Goal: Information Seeking & Learning: Learn about a topic

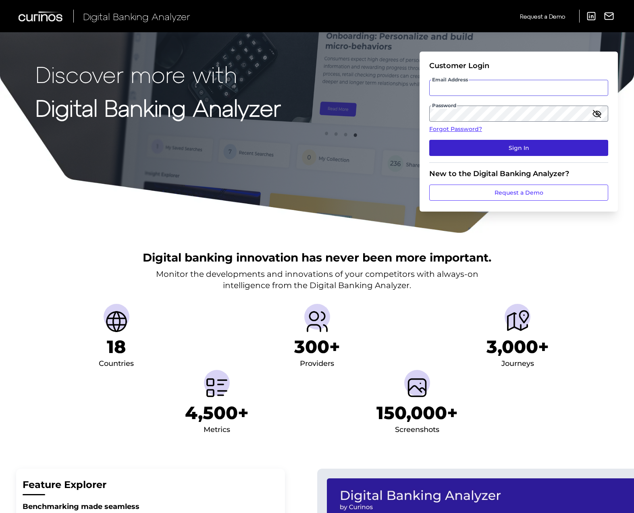
type input "[PERSON_NAME][EMAIL_ADDRESS][PERSON_NAME][DOMAIN_NAME]"
click at [507, 143] on button "Sign In" at bounding box center [518, 148] width 179 height 16
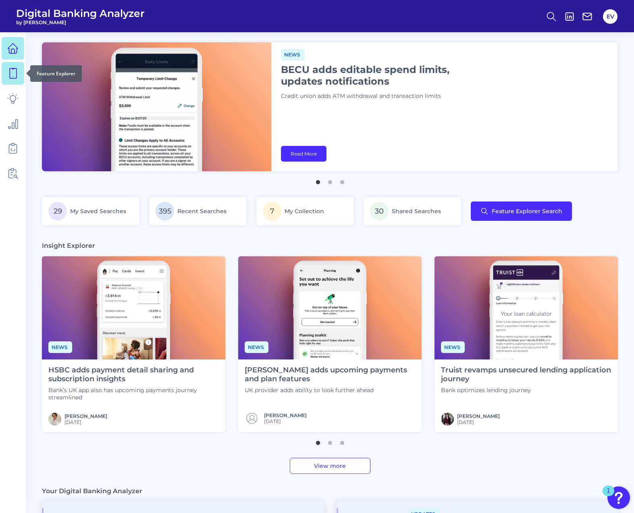
click at [19, 81] on link at bounding box center [13, 73] width 23 height 23
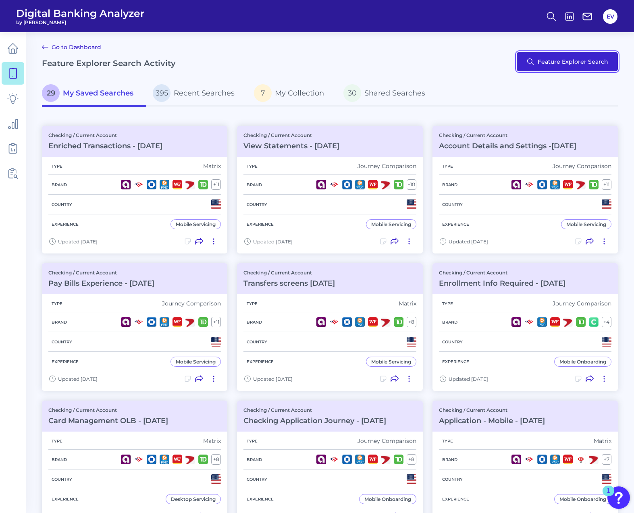
click at [573, 60] on button "Feature Explorer Search" at bounding box center [567, 61] width 101 height 19
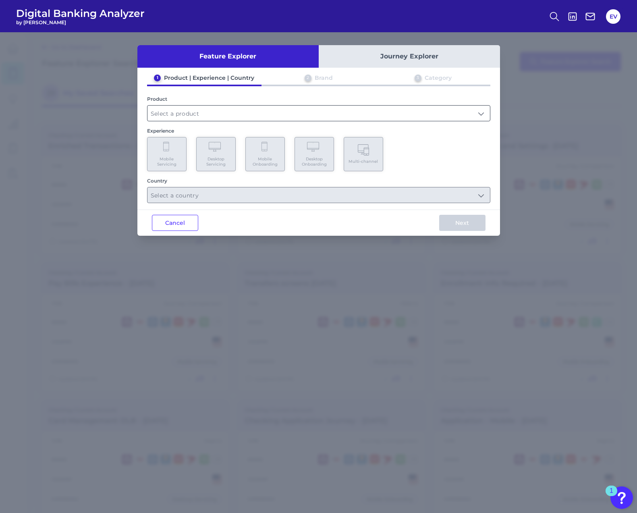
click at [477, 117] on input "text" at bounding box center [319, 113] width 343 height 15
click at [250, 135] on li "Checking / Current Account" at bounding box center [319, 132] width 343 height 19
type input "Checking / Current Account"
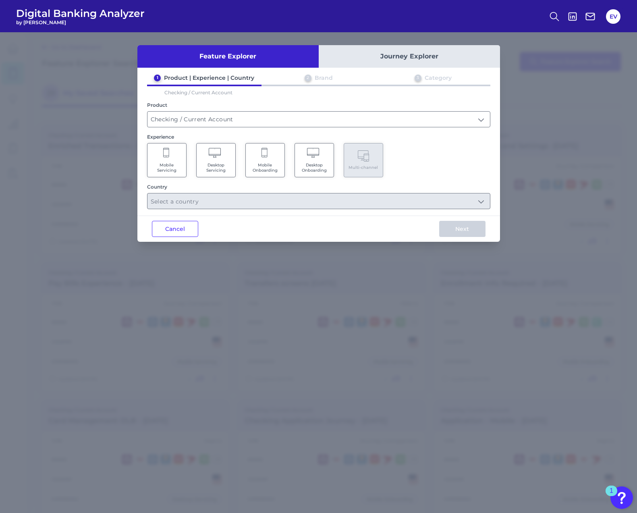
click at [179, 168] on span "Mobile Servicing" at bounding box center [167, 167] width 31 height 10
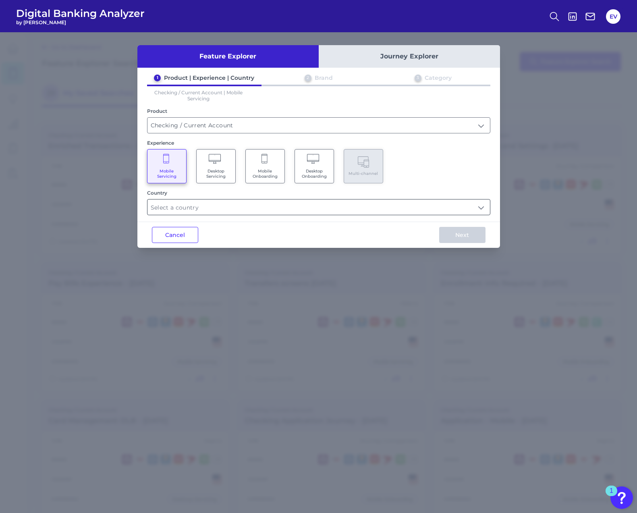
click at [251, 200] on input "text" at bounding box center [319, 206] width 343 height 15
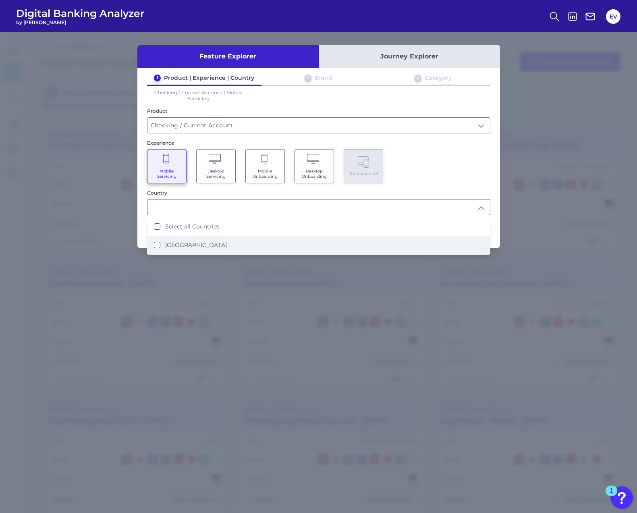
click at [252, 243] on li "[GEOGRAPHIC_DATA]" at bounding box center [319, 245] width 343 height 19
type input "Select all Countries"
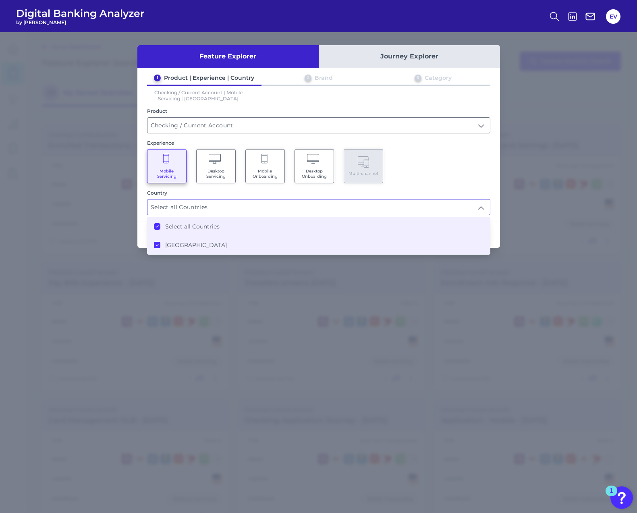
drag, startPoint x: 437, startPoint y: 179, endPoint x: 440, endPoint y: 191, distance: 12.0
click at [437, 179] on div "Mobile Servicing Desktop Servicing Mobile Onboarding Desktop Onboarding Multi-c…" at bounding box center [318, 166] width 343 height 34
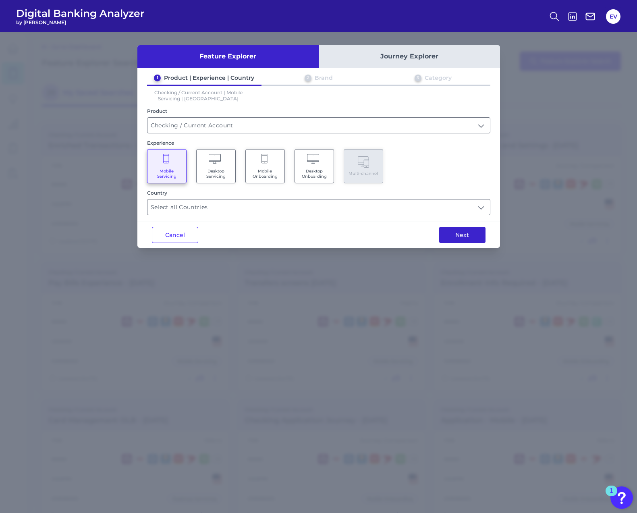
click at [466, 238] on button "Next" at bounding box center [462, 235] width 46 height 16
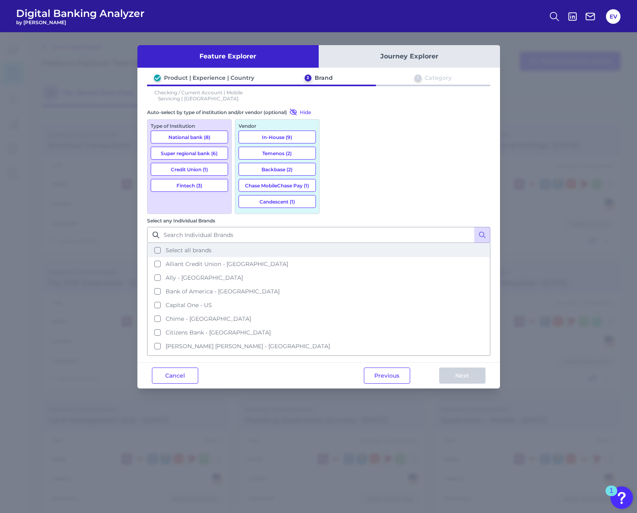
drag, startPoint x: 334, startPoint y: 141, endPoint x: 404, endPoint y: 216, distance: 101.8
click at [334, 243] on button "Select all brands" at bounding box center [319, 250] width 342 height 14
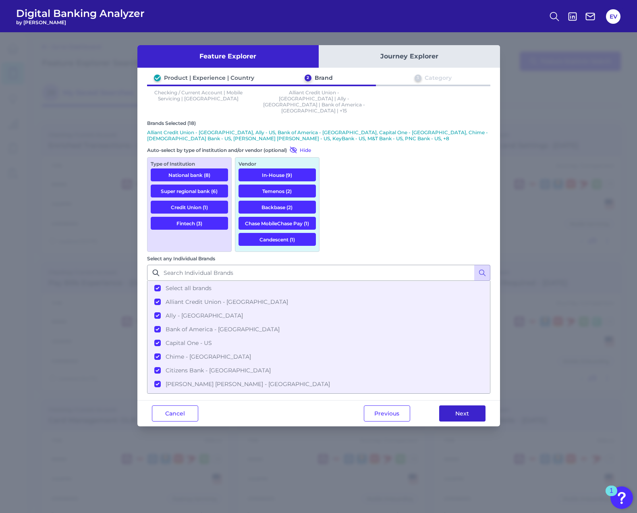
click at [453, 405] on button "Next" at bounding box center [462, 413] width 46 height 16
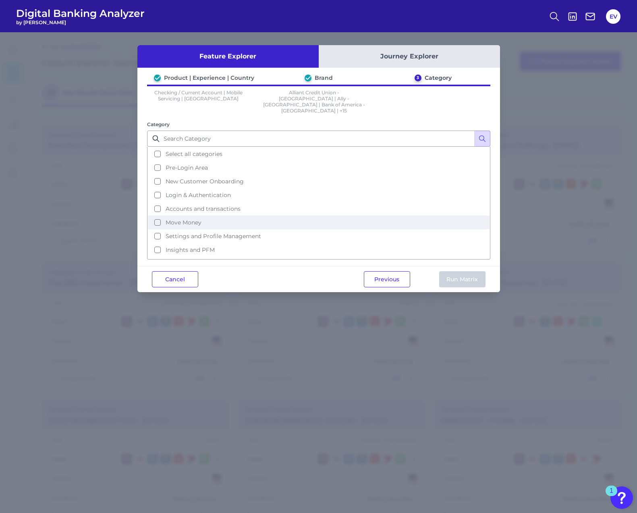
click at [182, 219] on span "Move Money" at bounding box center [184, 222] width 36 height 7
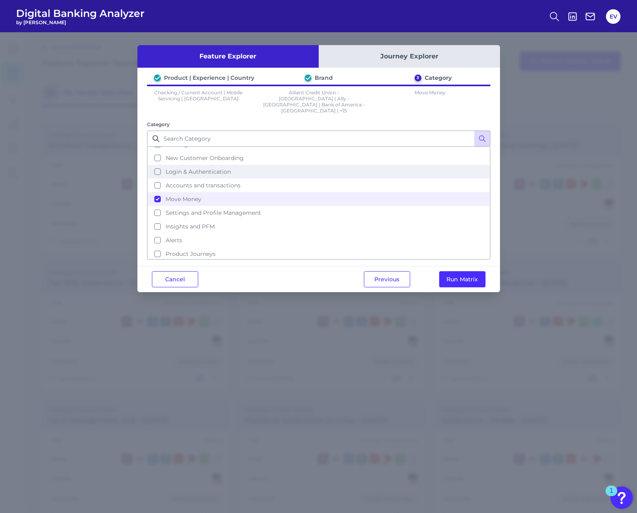
scroll to position [31, 0]
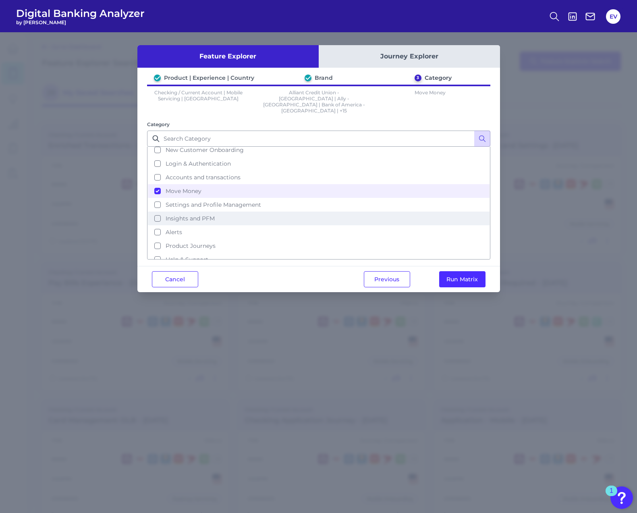
click at [196, 215] on span "Insights and PFM" at bounding box center [190, 218] width 49 height 7
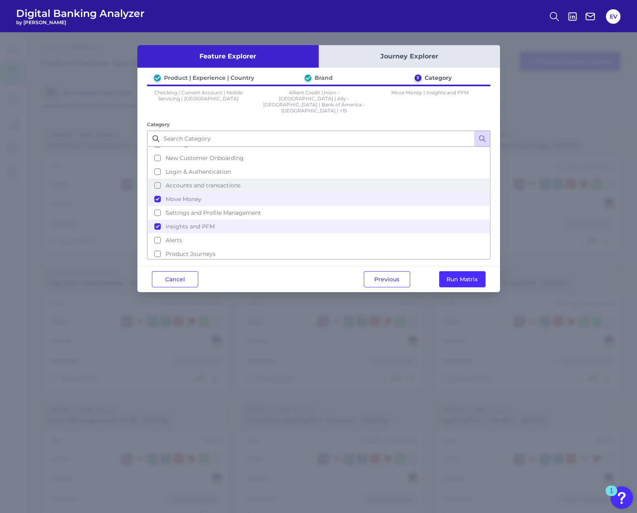
scroll to position [39, 0]
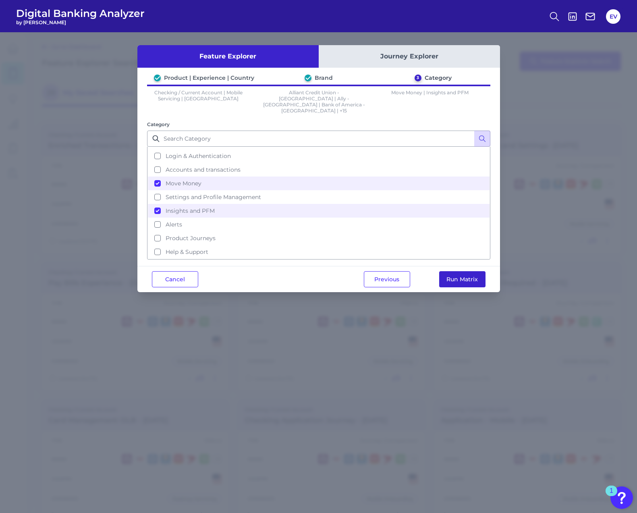
click at [461, 271] on button "Run Matrix" at bounding box center [462, 279] width 46 height 16
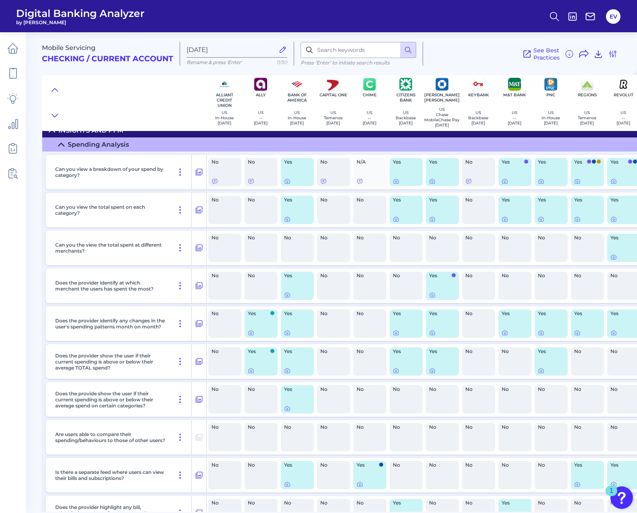
scroll to position [3670, 0]
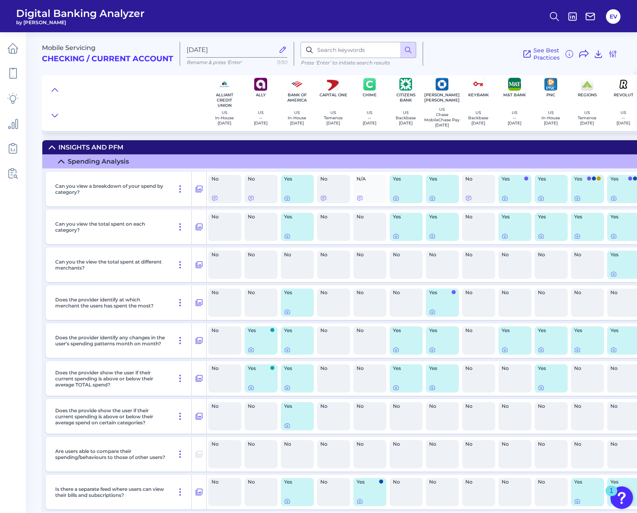
click at [103, 165] on div "Spending Analysis" at bounding box center [98, 162] width 61 height 8
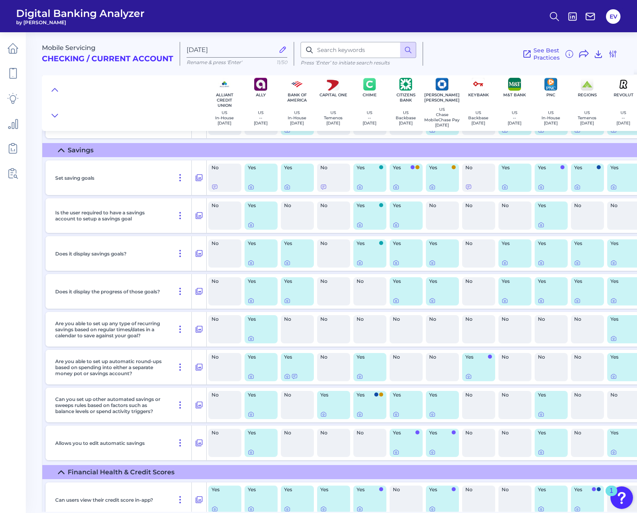
scroll to position [3999, 0]
click at [252, 190] on icon at bounding box center [251, 186] width 6 height 6
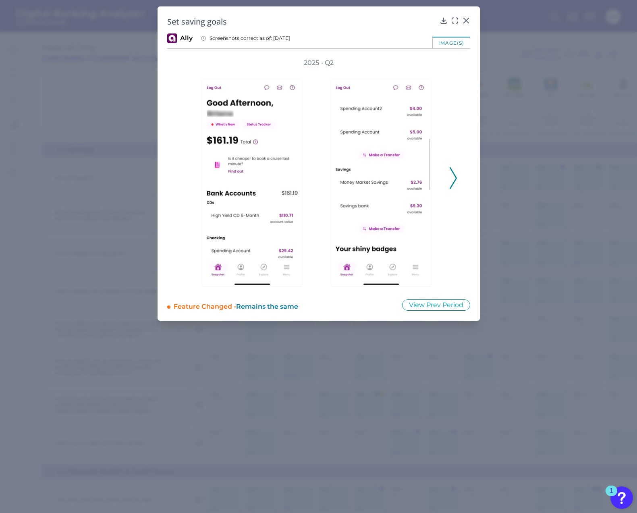
click at [451, 172] on icon at bounding box center [453, 178] width 7 height 22
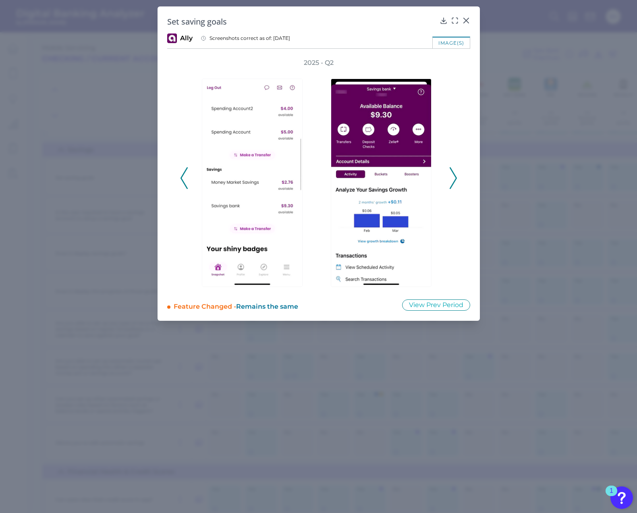
click at [451, 172] on icon at bounding box center [453, 178] width 7 height 22
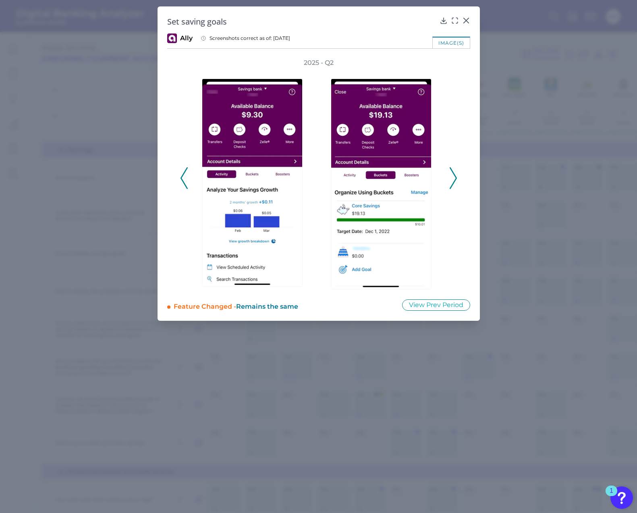
click at [451, 172] on icon at bounding box center [453, 178] width 7 height 22
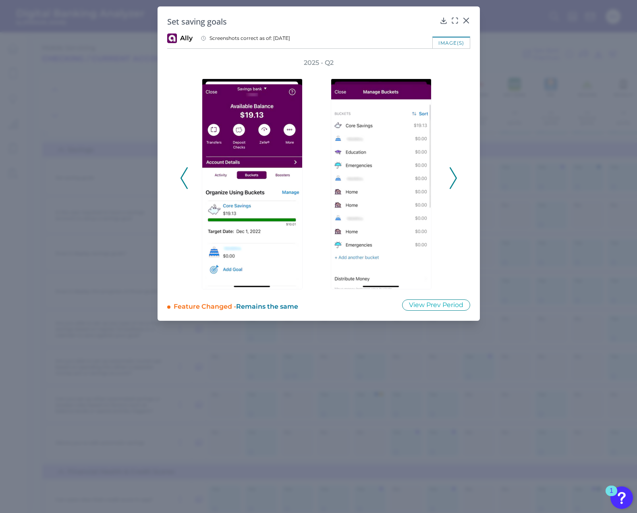
click at [451, 172] on icon at bounding box center [453, 178] width 7 height 22
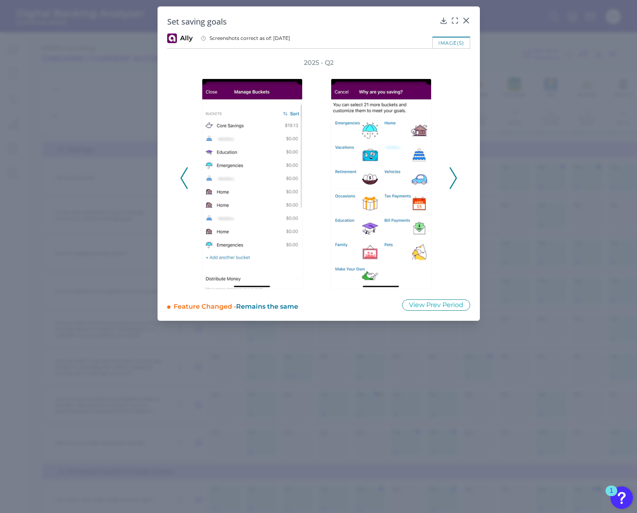
click at [451, 172] on icon at bounding box center [453, 178] width 7 height 22
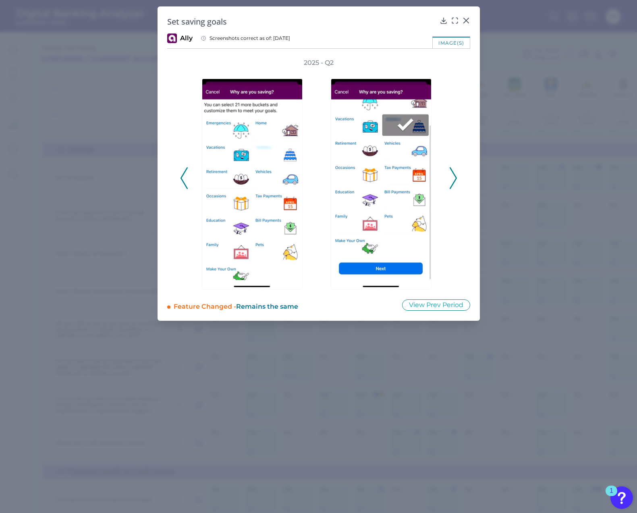
click at [451, 172] on icon at bounding box center [453, 178] width 7 height 22
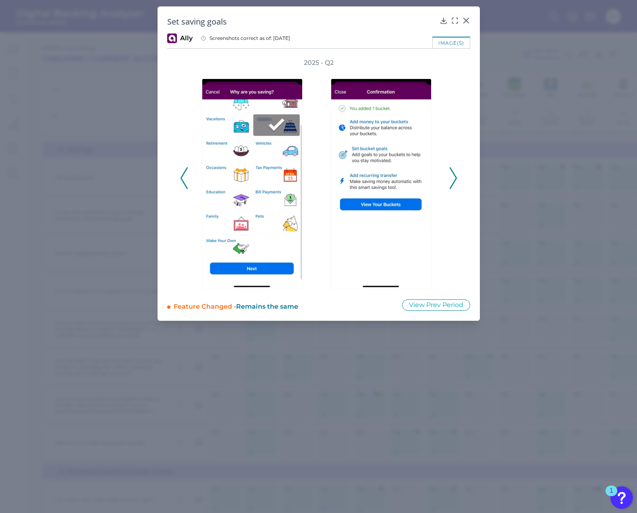
click at [188, 177] on div "2025 - Q2" at bounding box center [318, 173] width 277 height 231
click at [185, 177] on icon at bounding box center [184, 178] width 7 height 22
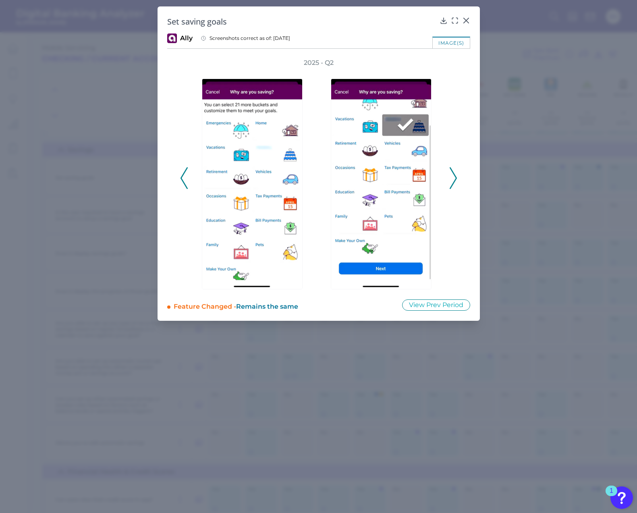
click at [185, 177] on icon at bounding box center [184, 178] width 7 height 22
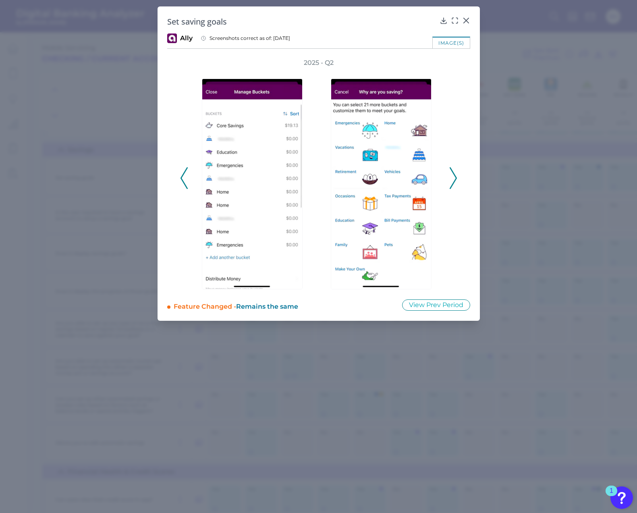
click at [456, 175] on icon at bounding box center [453, 178] width 7 height 22
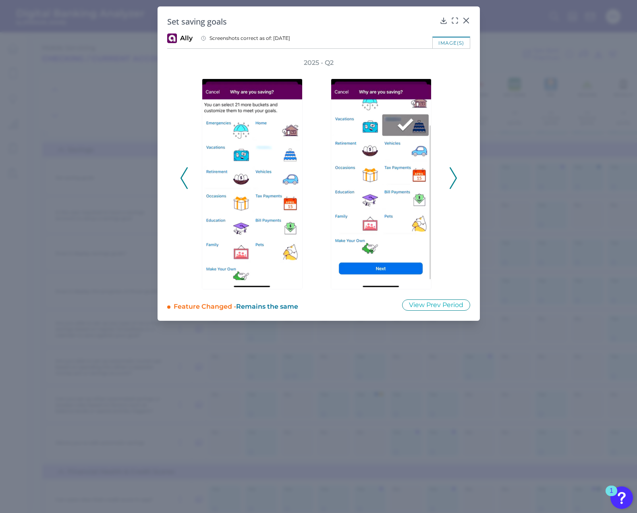
click at [456, 175] on icon at bounding box center [453, 178] width 7 height 22
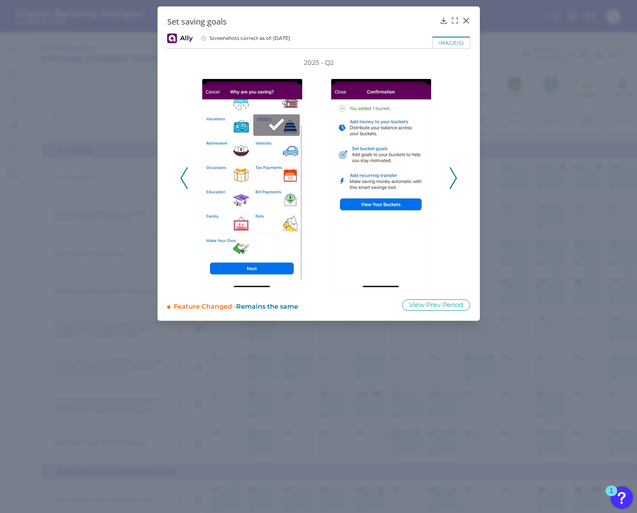
click at [456, 175] on icon at bounding box center [453, 178] width 7 height 22
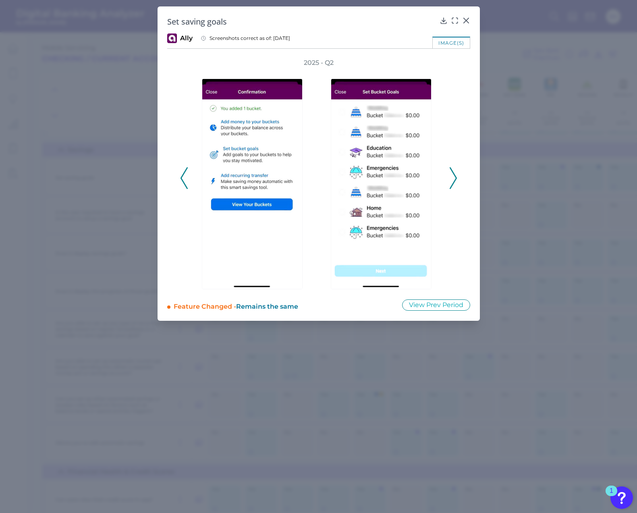
click at [456, 175] on icon at bounding box center [453, 178] width 7 height 22
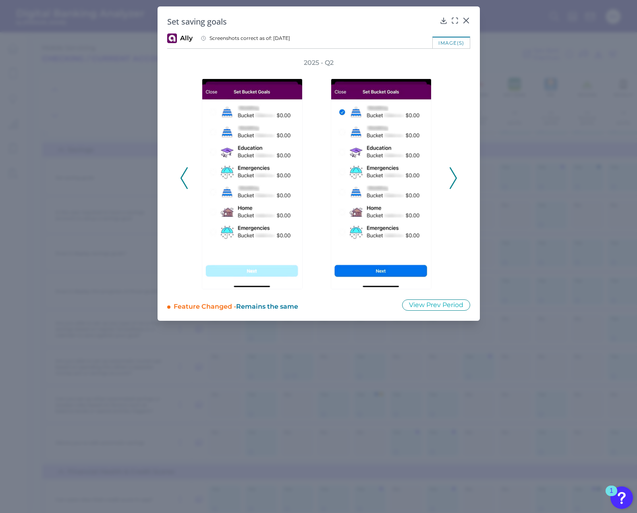
click at [456, 175] on icon at bounding box center [453, 178] width 7 height 22
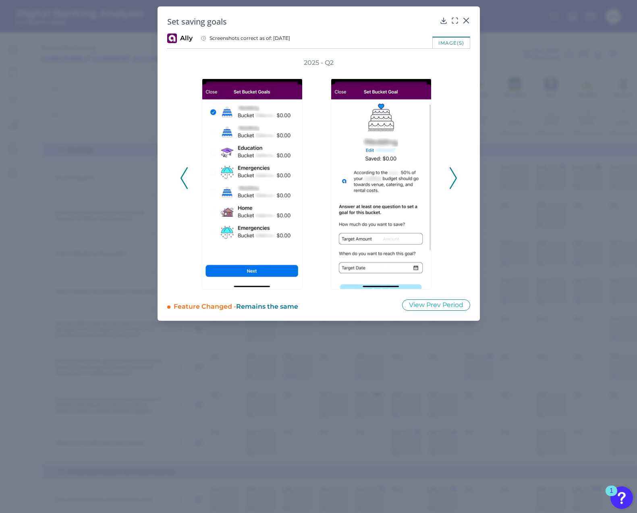
click at [456, 175] on icon at bounding box center [453, 178] width 7 height 22
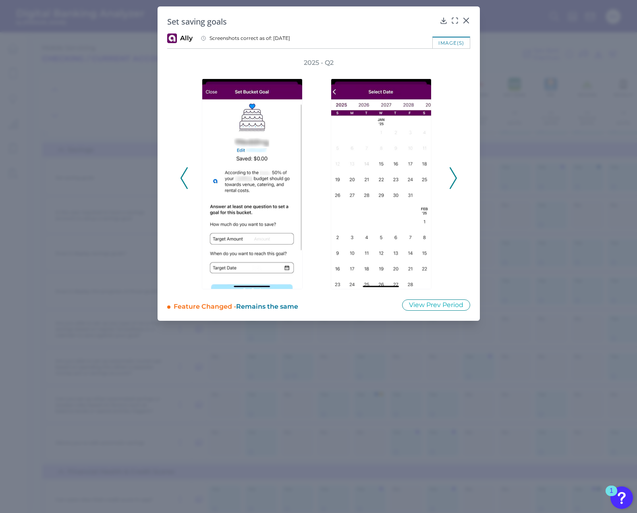
click at [456, 175] on icon at bounding box center [453, 178] width 7 height 22
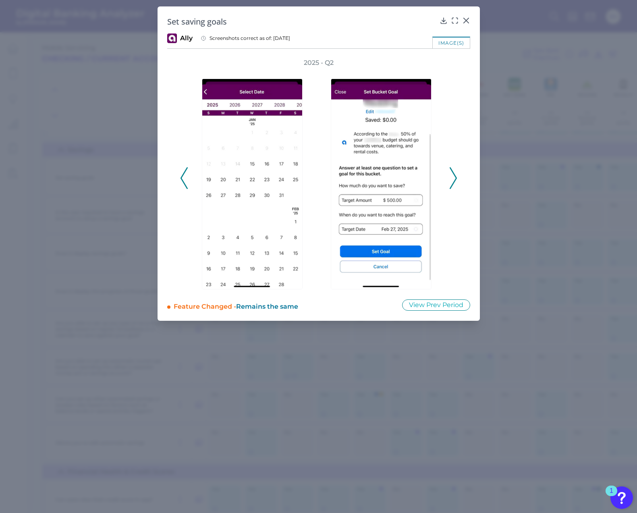
click at [456, 175] on icon at bounding box center [453, 178] width 7 height 22
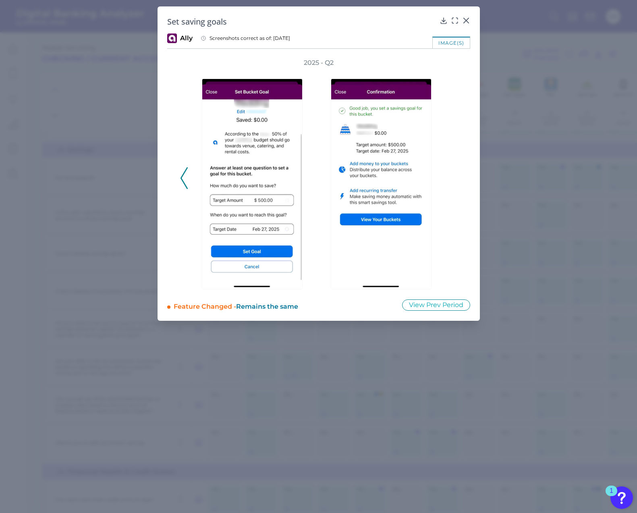
click at [455, 177] on div "2025 - Q2" at bounding box center [318, 173] width 277 height 231
click at [466, 21] on icon at bounding box center [465, 20] width 5 height 5
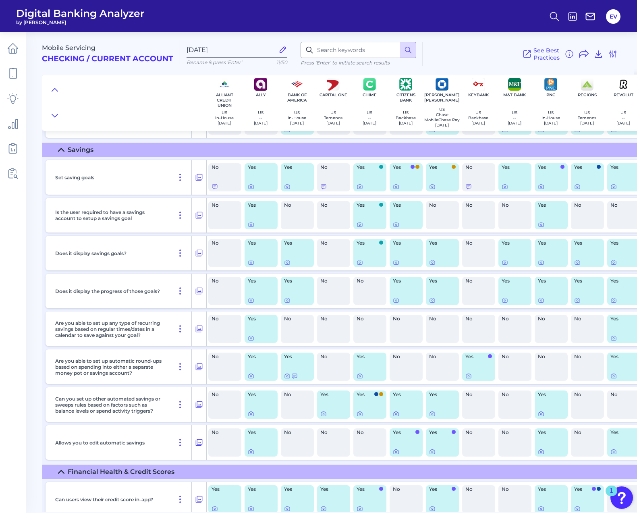
scroll to position [4000, 0]
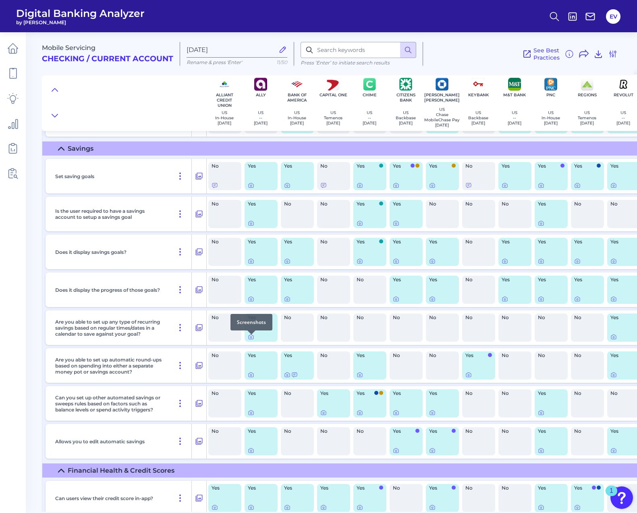
click at [253, 337] on div at bounding box center [251, 334] width 8 height 8
click at [250, 338] on icon at bounding box center [251, 338] width 2 height 2
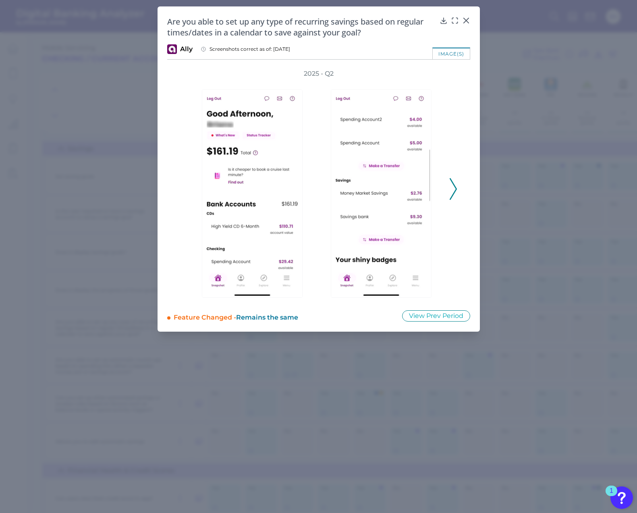
click at [452, 192] on icon at bounding box center [453, 189] width 7 height 22
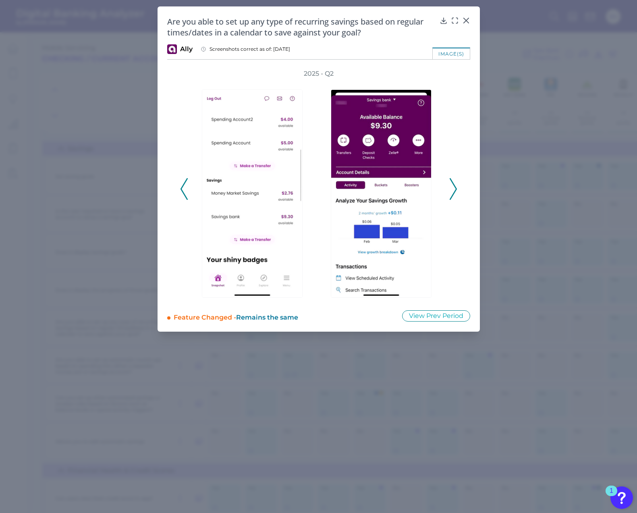
click at [452, 192] on icon at bounding box center [453, 189] width 7 height 22
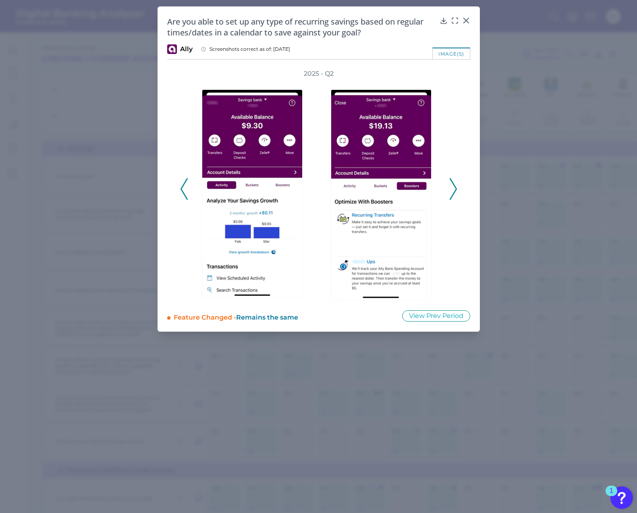
click at [452, 192] on icon at bounding box center [453, 189] width 7 height 22
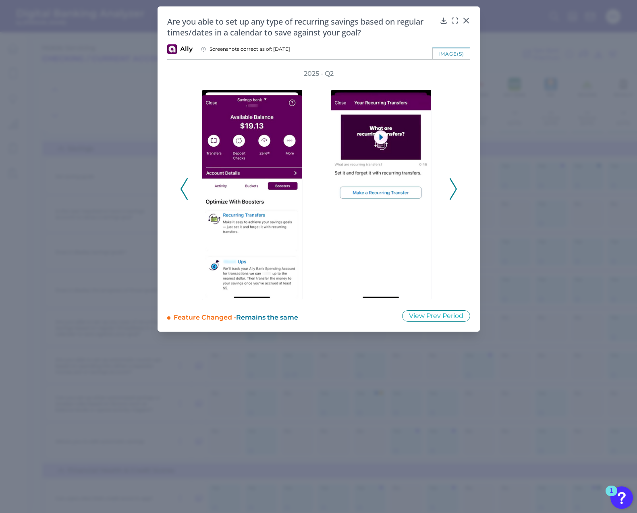
click at [181, 189] on polyline at bounding box center [184, 189] width 6 height 21
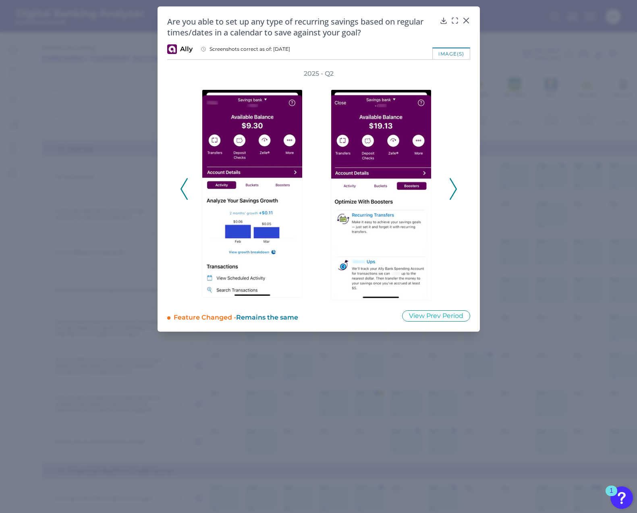
click at [454, 191] on icon at bounding box center [453, 189] width 7 height 22
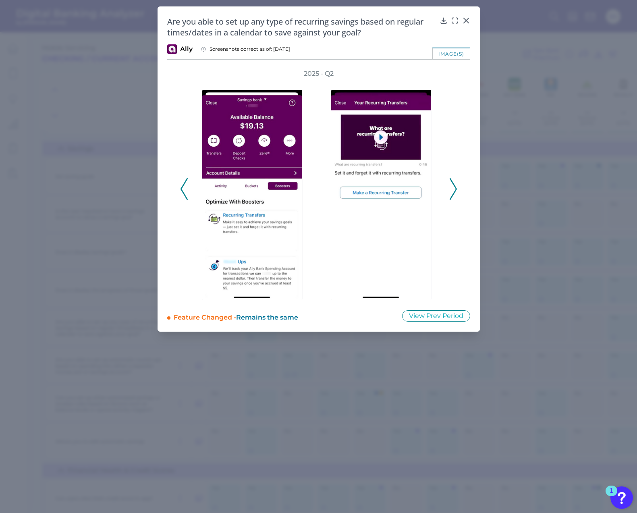
click at [454, 191] on icon at bounding box center [453, 189] width 7 height 22
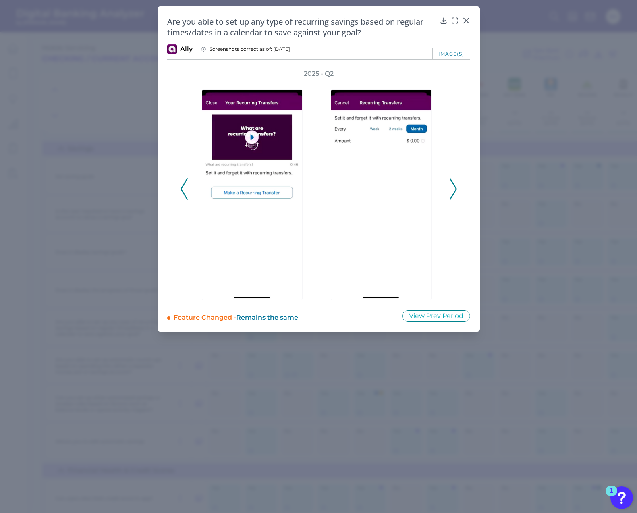
click at [454, 191] on icon at bounding box center [453, 189] width 7 height 22
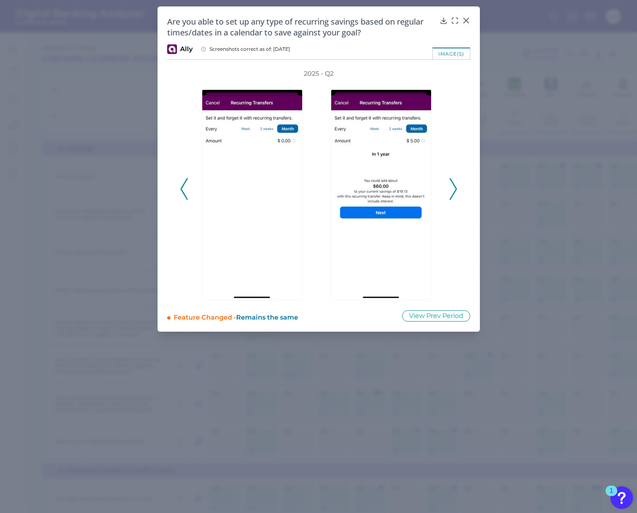
click at [454, 191] on icon at bounding box center [453, 189] width 7 height 22
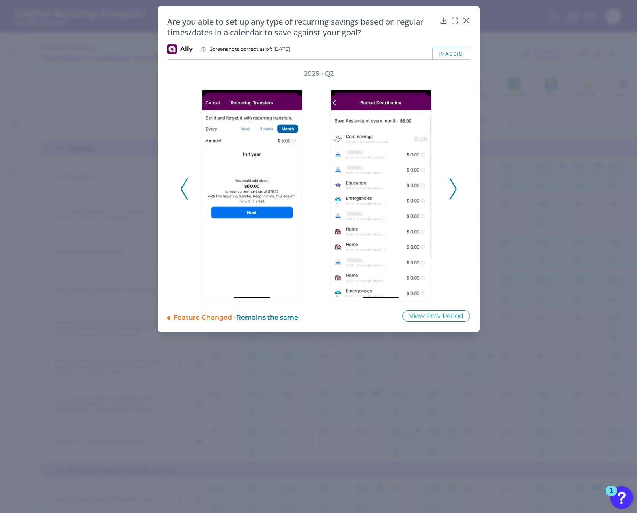
click at [454, 191] on icon at bounding box center [453, 189] width 7 height 22
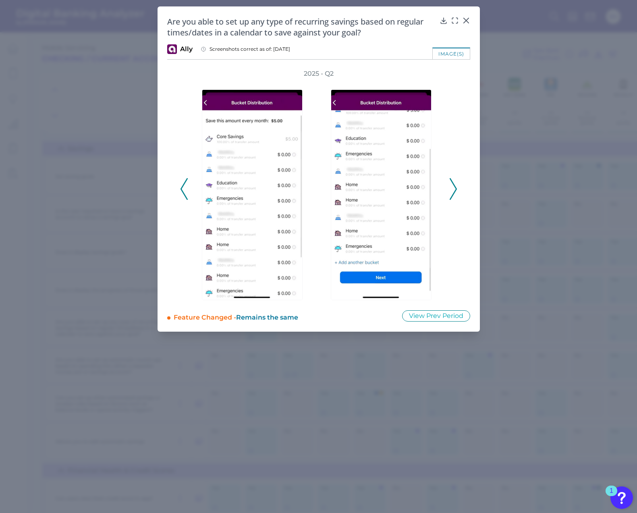
click at [454, 191] on icon at bounding box center [453, 189] width 7 height 22
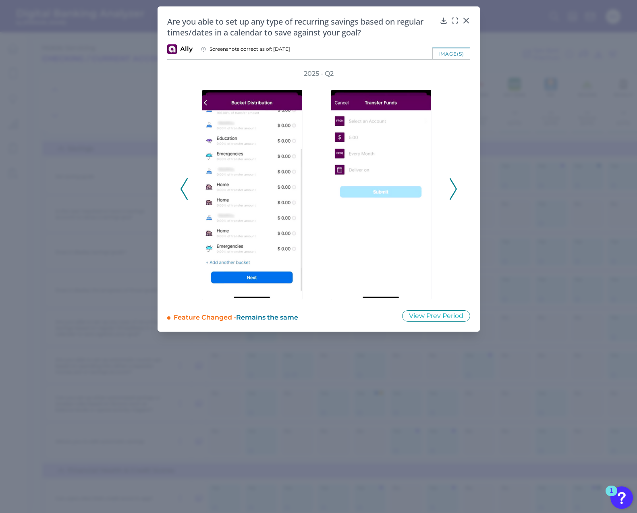
click at [454, 191] on icon at bounding box center [453, 189] width 7 height 22
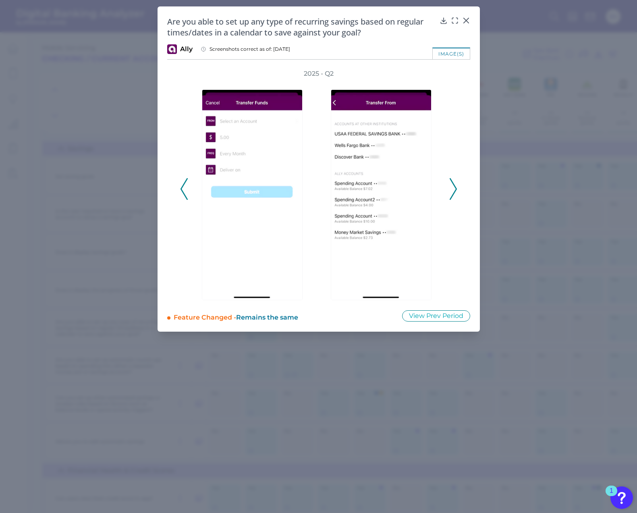
click at [454, 191] on icon at bounding box center [453, 189] width 7 height 22
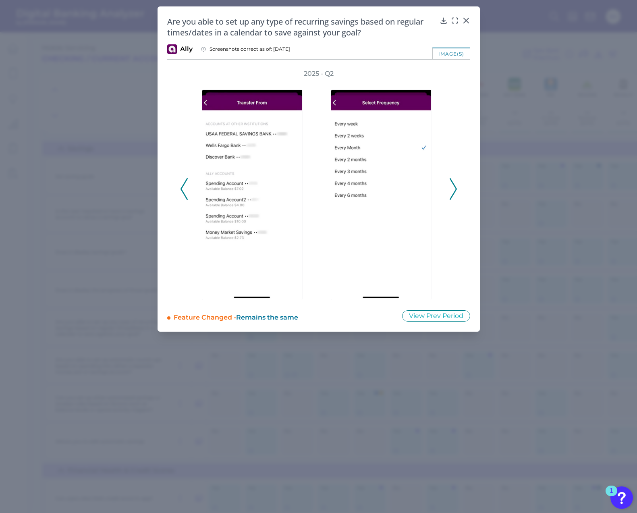
click at [454, 191] on icon at bounding box center [453, 189] width 7 height 22
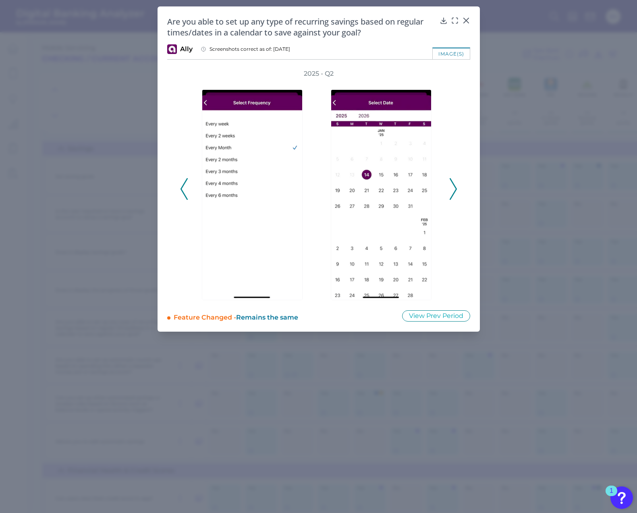
click at [454, 191] on icon at bounding box center [453, 189] width 7 height 22
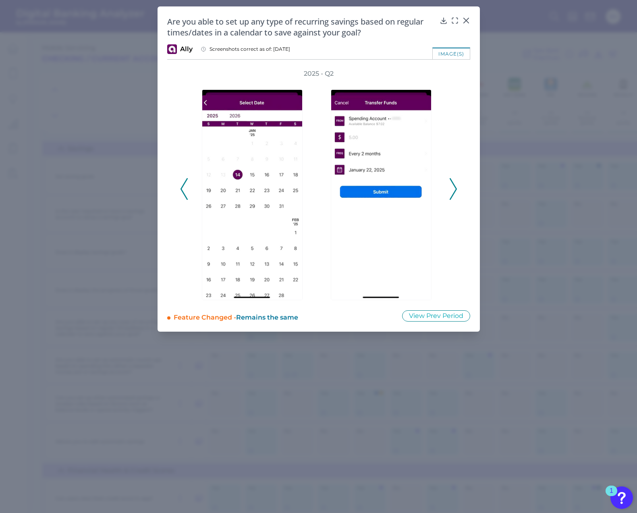
click at [454, 191] on icon at bounding box center [453, 189] width 7 height 22
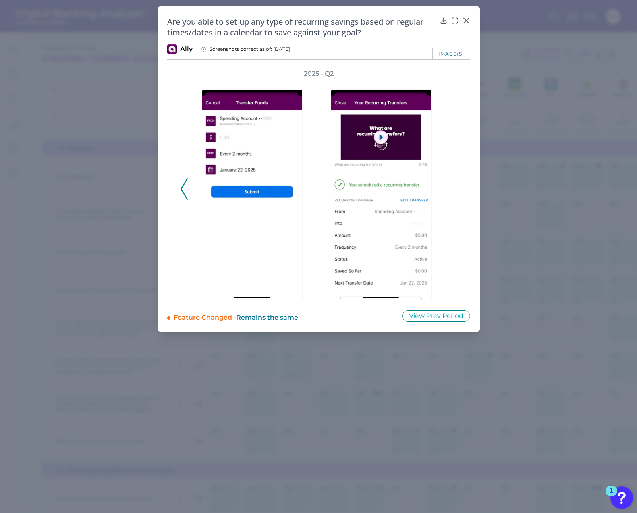
click at [454, 191] on div "2025 - Q2" at bounding box center [318, 184] width 277 height 231
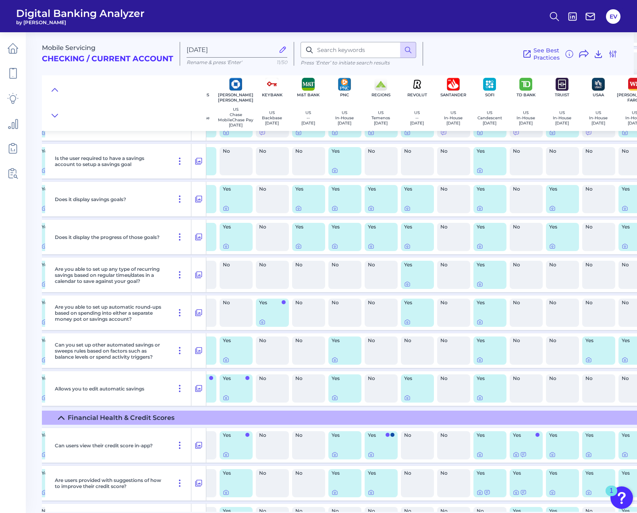
scroll to position [4053, 205]
click at [410, 287] on icon at bounding box center [408, 284] width 6 height 6
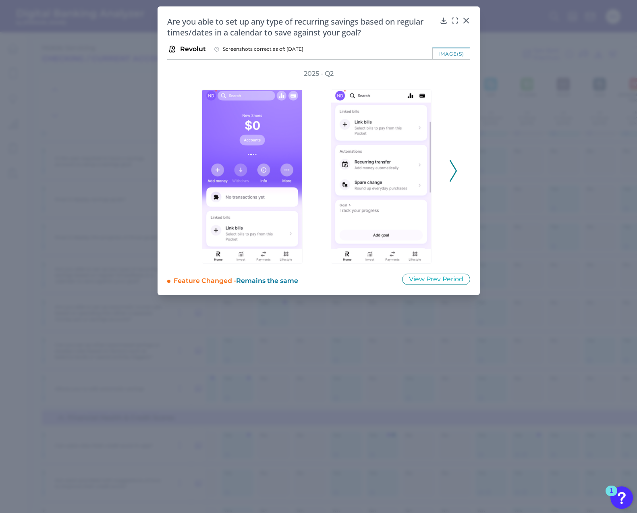
click at [455, 172] on polyline at bounding box center [453, 170] width 6 height 21
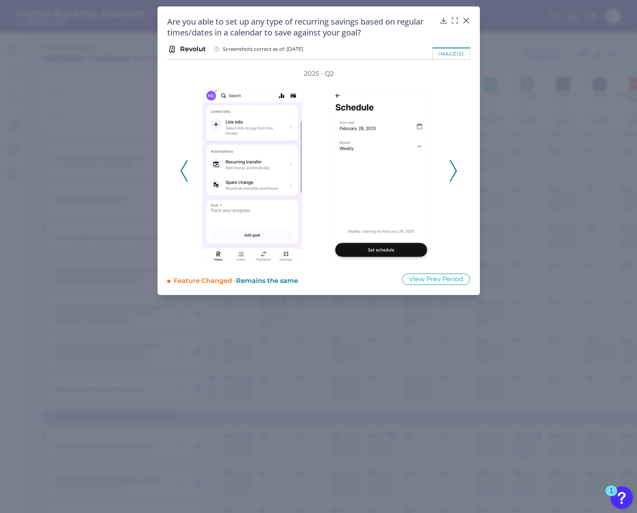
click at [455, 172] on polyline at bounding box center [453, 170] width 6 height 21
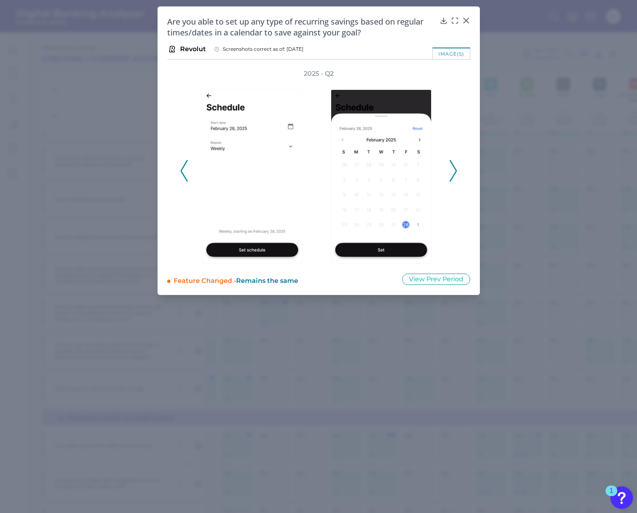
click at [455, 172] on polyline at bounding box center [453, 170] width 6 height 21
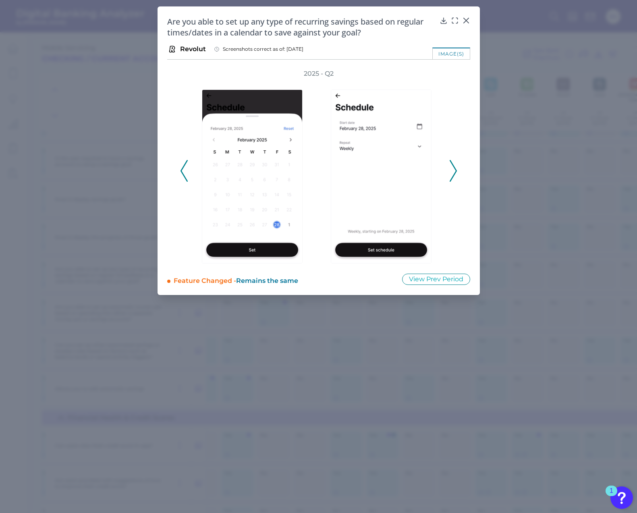
click at [455, 172] on polyline at bounding box center [453, 170] width 6 height 21
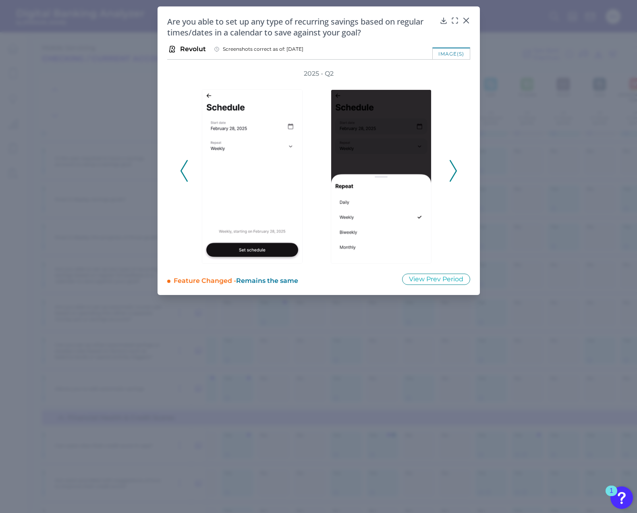
click at [455, 172] on polyline at bounding box center [453, 170] width 6 height 21
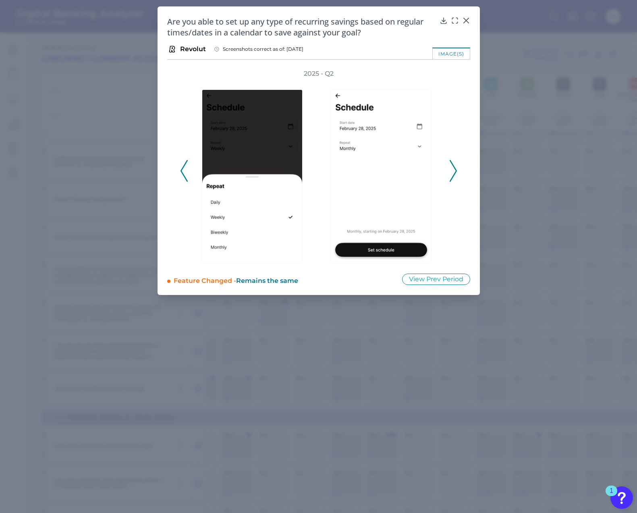
click at [455, 172] on polyline at bounding box center [453, 170] width 6 height 21
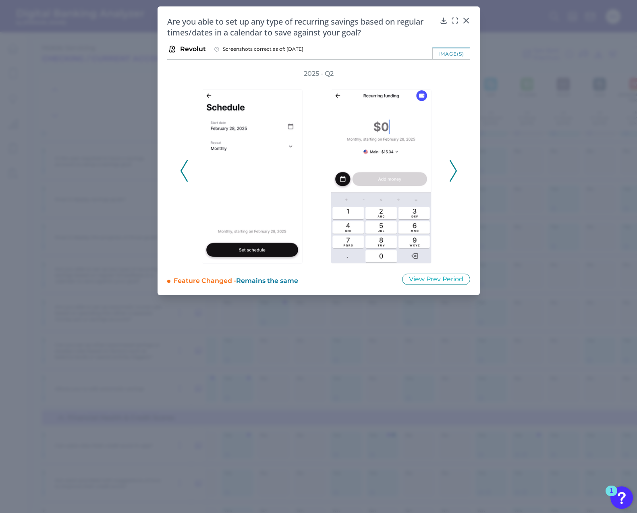
click at [455, 172] on polyline at bounding box center [453, 170] width 6 height 21
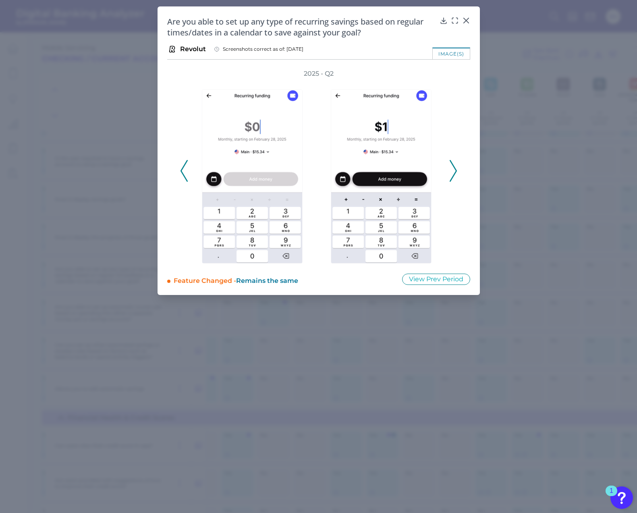
click at [455, 172] on polyline at bounding box center [453, 170] width 6 height 21
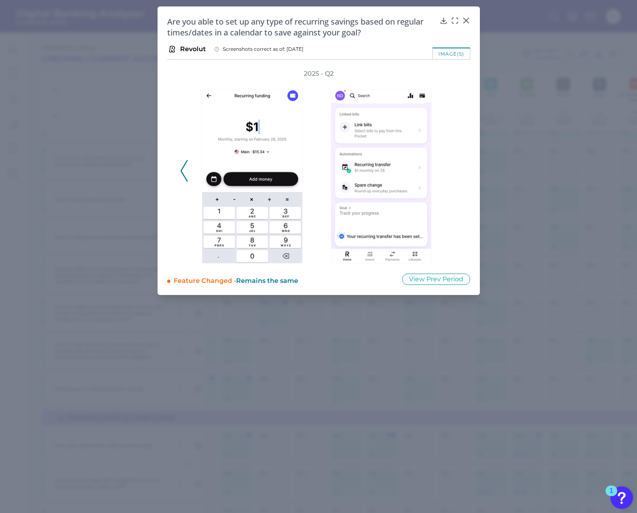
click at [455, 172] on div "2025 - Q2" at bounding box center [318, 166] width 277 height 194
click at [468, 18] on icon at bounding box center [465, 20] width 5 height 5
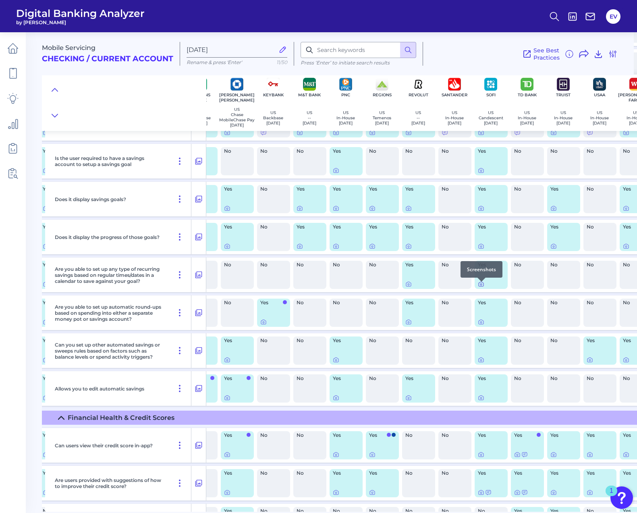
click at [480, 286] on icon at bounding box center [481, 284] width 6 height 6
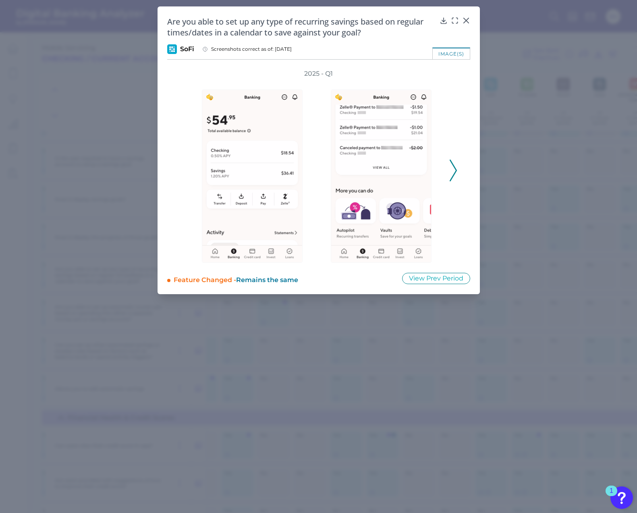
click at [455, 167] on icon at bounding box center [453, 171] width 7 height 22
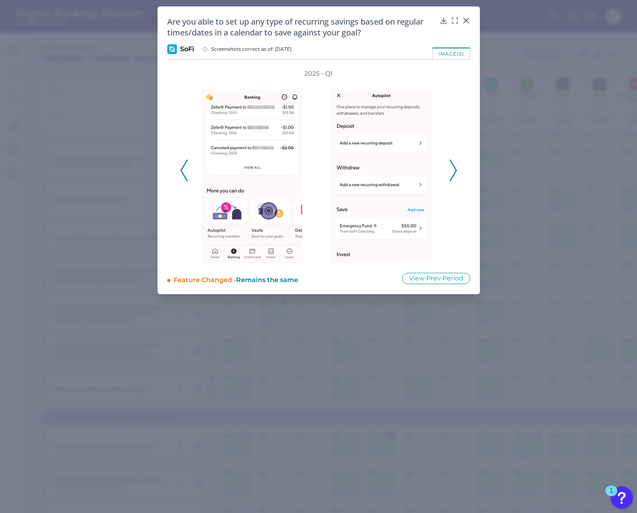
click at [455, 167] on icon at bounding box center [453, 171] width 7 height 22
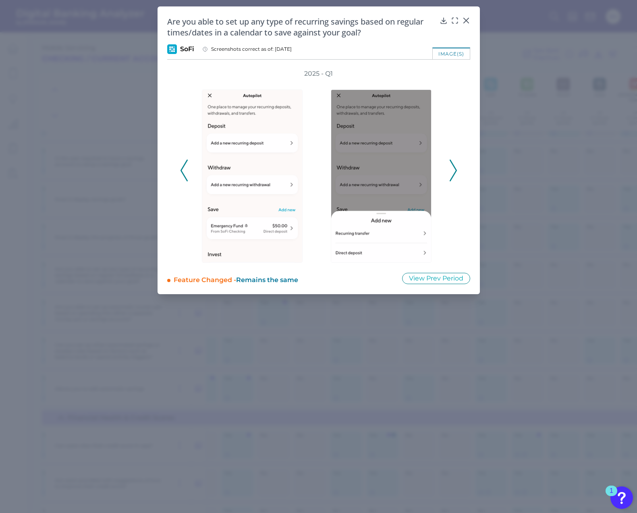
click at [455, 167] on icon at bounding box center [453, 171] width 7 height 22
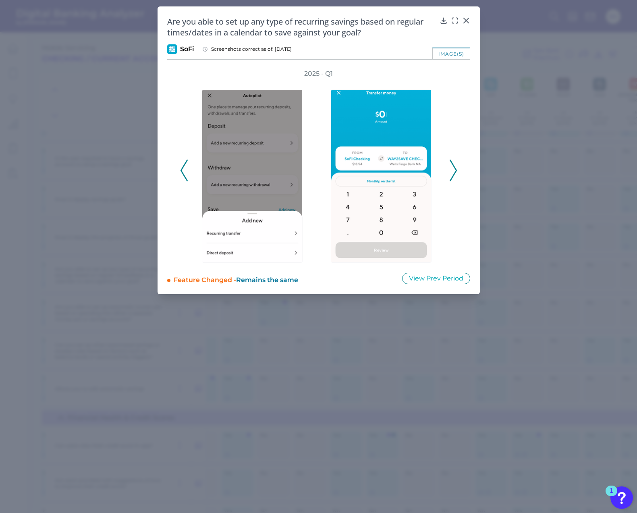
click at [455, 167] on icon at bounding box center [453, 171] width 7 height 22
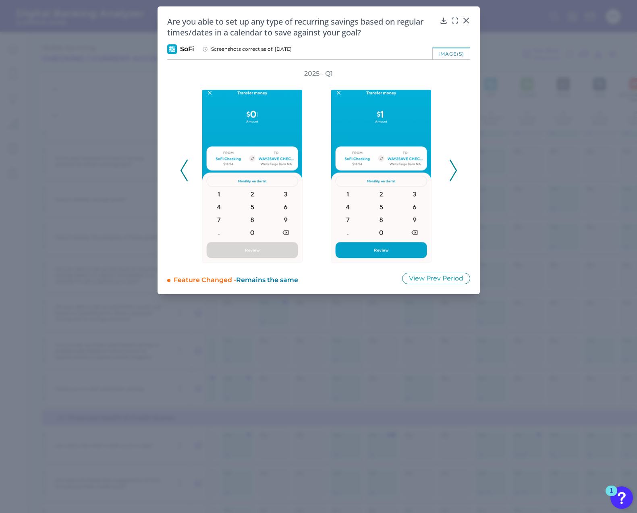
click at [455, 167] on icon at bounding box center [453, 171] width 7 height 22
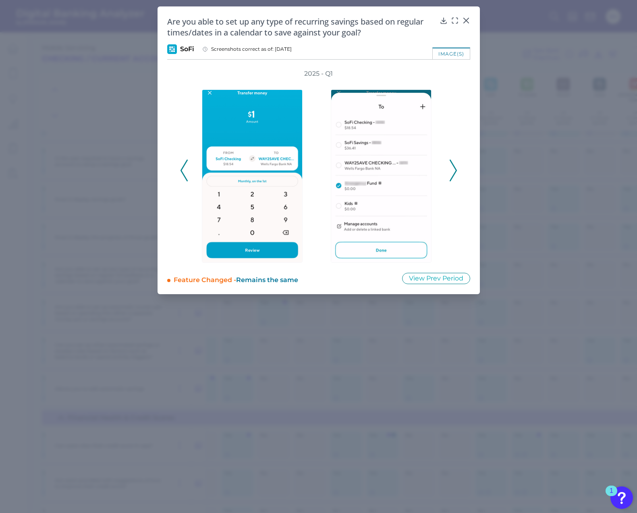
click at [455, 167] on icon at bounding box center [453, 171] width 7 height 22
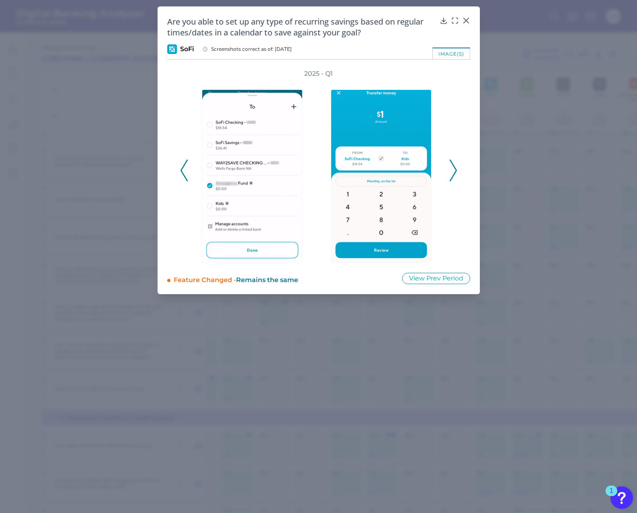
click at [455, 167] on icon at bounding box center [453, 171] width 7 height 22
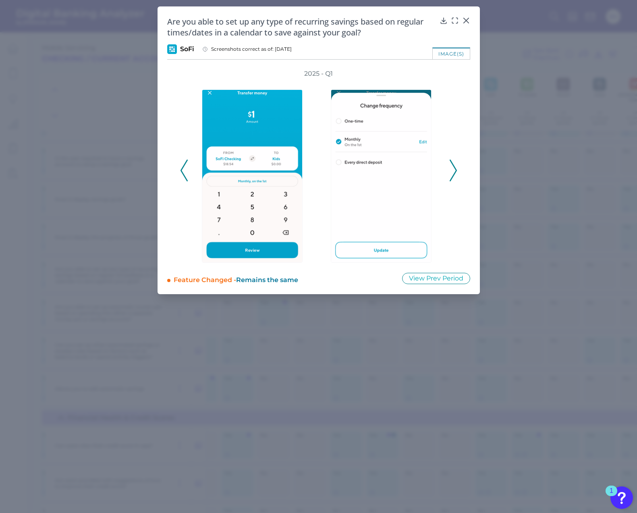
click at [455, 167] on icon at bounding box center [453, 171] width 7 height 22
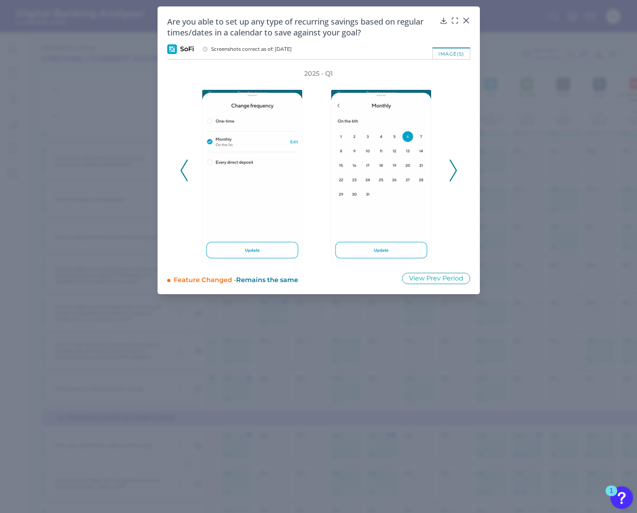
click at [455, 167] on icon at bounding box center [453, 171] width 7 height 22
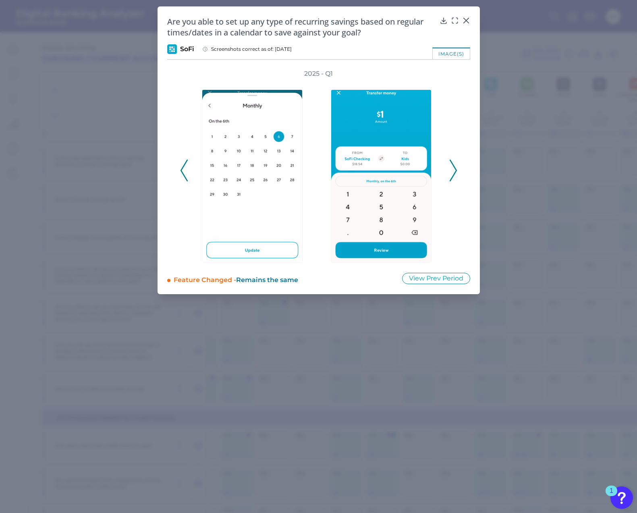
click at [455, 167] on icon at bounding box center [453, 171] width 7 height 22
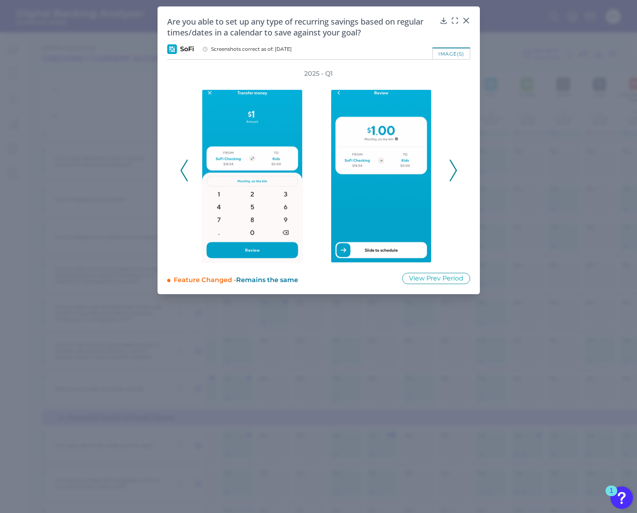
click at [455, 167] on icon at bounding box center [453, 171] width 7 height 22
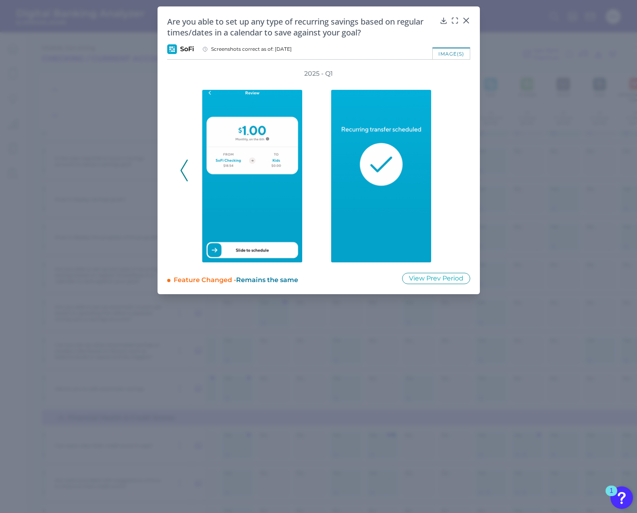
click at [455, 167] on div "2025 - Q1" at bounding box center [318, 165] width 277 height 193
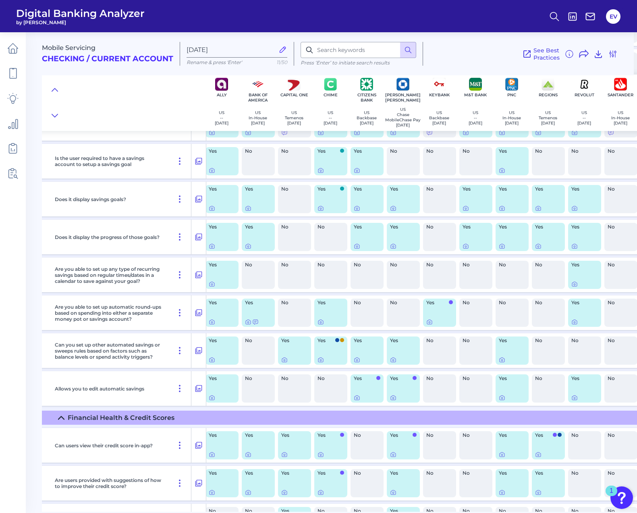
scroll to position [4053, 0]
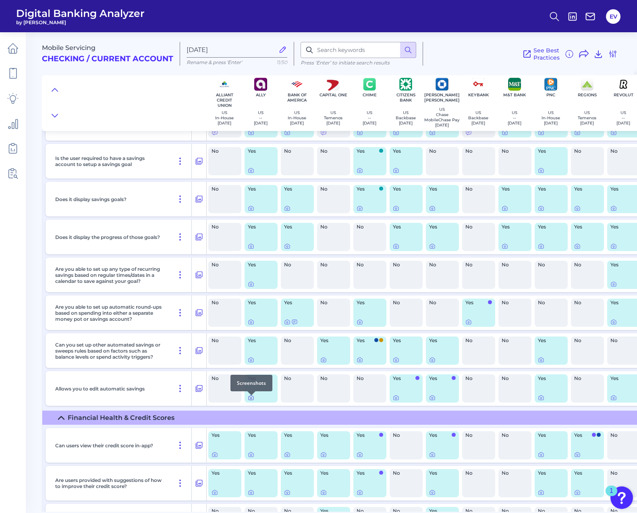
click at [250, 400] on icon at bounding box center [251, 398] width 6 height 6
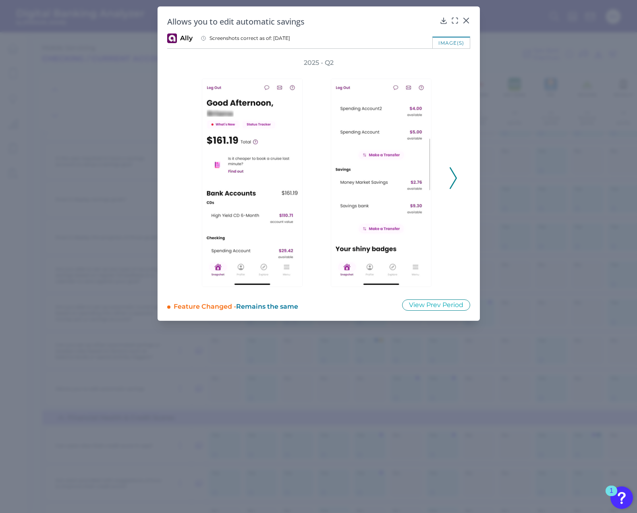
click at [455, 171] on icon at bounding box center [453, 178] width 7 height 22
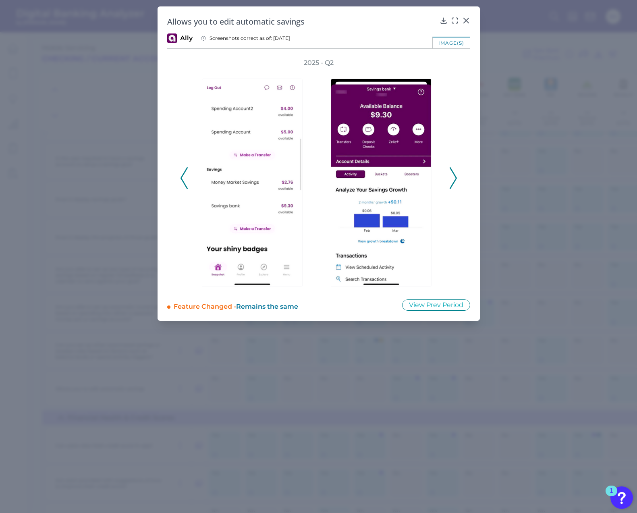
click at [455, 171] on icon at bounding box center [453, 178] width 7 height 22
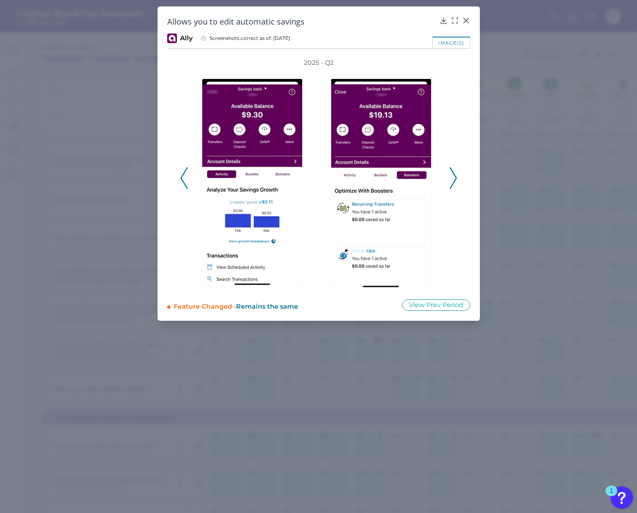
click at [455, 171] on icon at bounding box center [453, 178] width 7 height 22
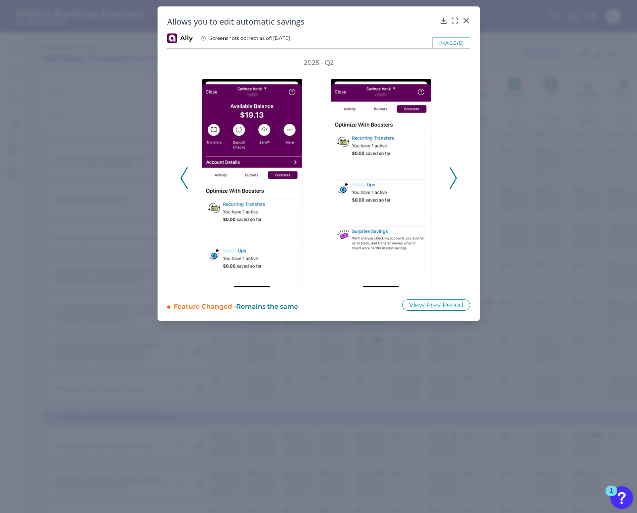
click at [455, 171] on icon at bounding box center [453, 178] width 7 height 22
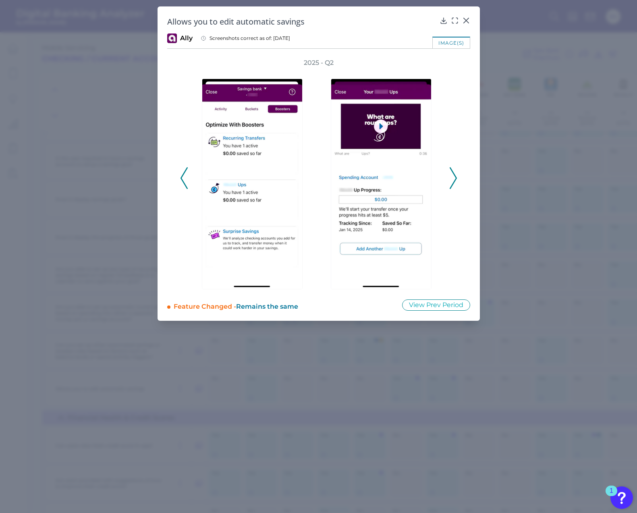
click at [455, 171] on icon at bounding box center [453, 178] width 7 height 22
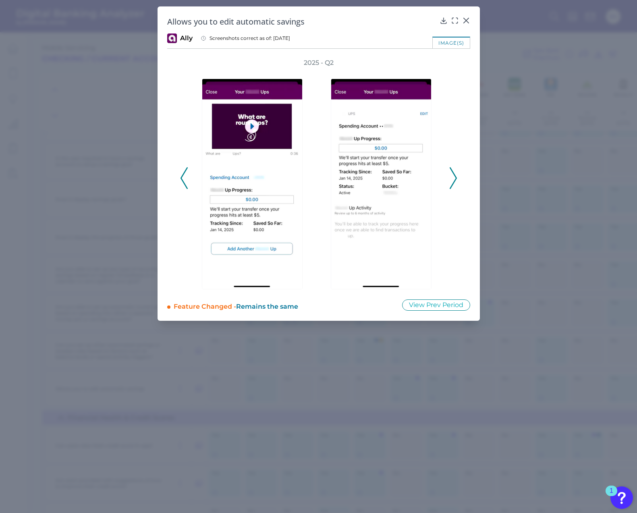
click at [455, 171] on icon at bounding box center [453, 178] width 7 height 22
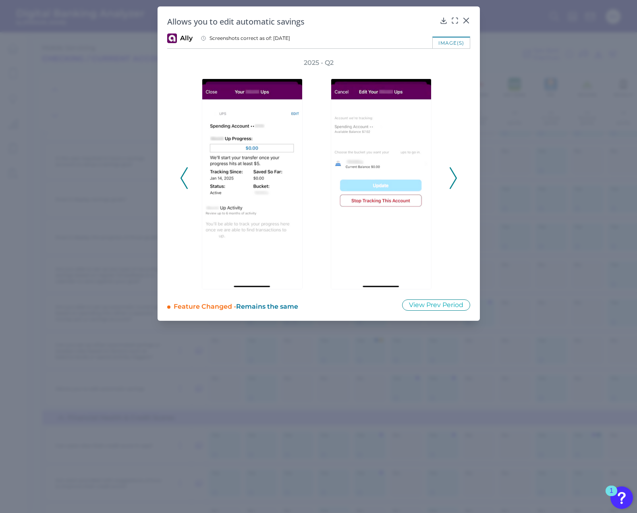
click at [455, 171] on icon at bounding box center [453, 178] width 7 height 22
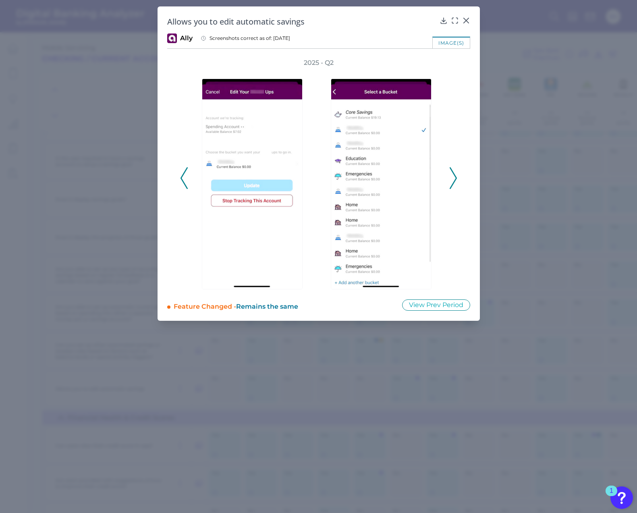
click at [455, 171] on icon at bounding box center [453, 178] width 7 height 22
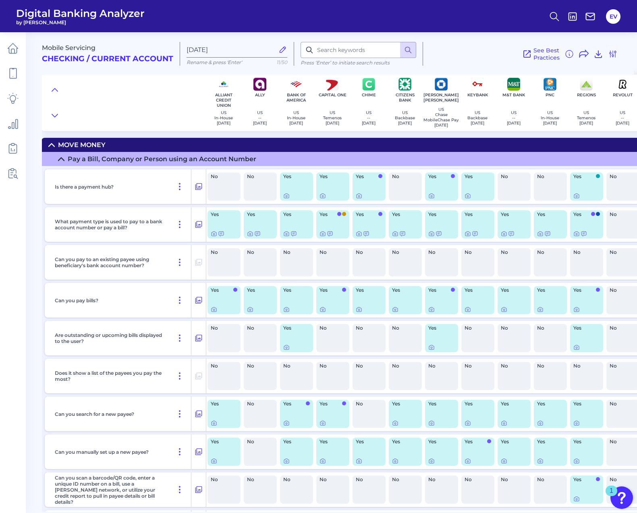
scroll to position [0, 0]
click at [118, 160] on div "Pay a Bill, Company or Person using an Account Number" at bounding box center [162, 159] width 189 height 8
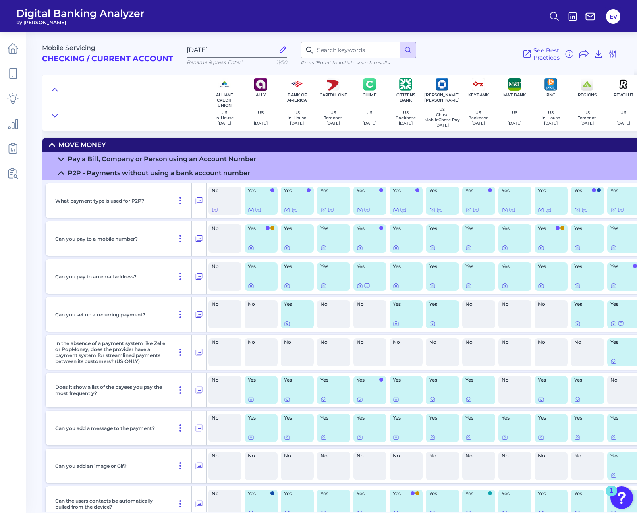
click at [120, 173] on div "P2P - Payments without using a bank account number" at bounding box center [159, 173] width 183 height 8
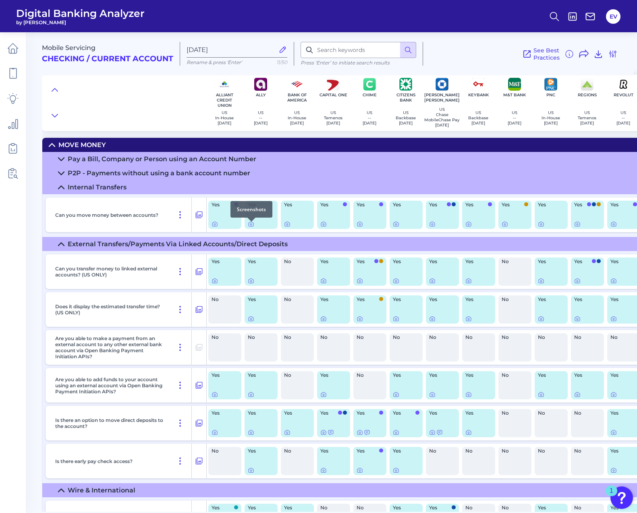
click at [252, 224] on div at bounding box center [251, 222] width 8 height 8
click at [252, 225] on div at bounding box center [251, 222] width 8 height 8
click at [251, 225] on icon at bounding box center [251, 225] width 2 height 2
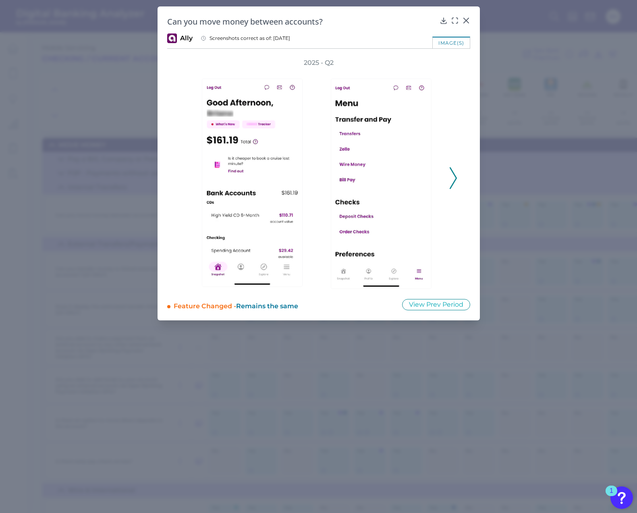
click at [453, 178] on icon at bounding box center [453, 178] width 7 height 22
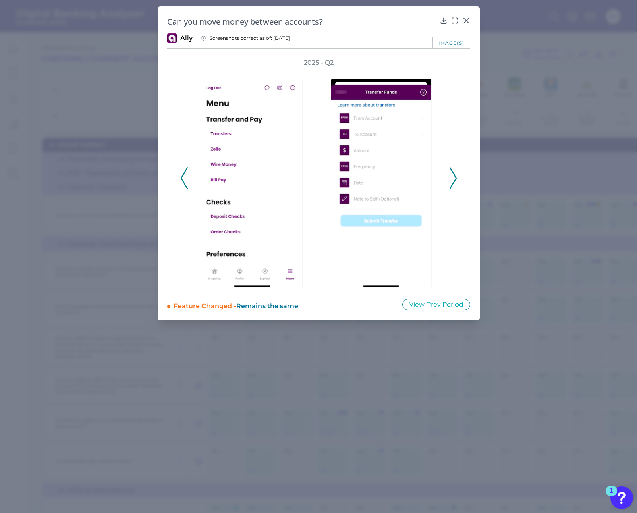
click at [453, 178] on icon at bounding box center [453, 178] width 7 height 22
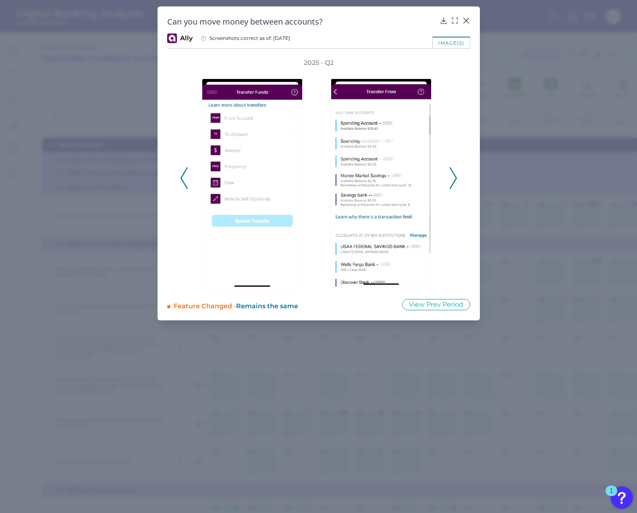
click at [453, 178] on icon at bounding box center [453, 178] width 7 height 22
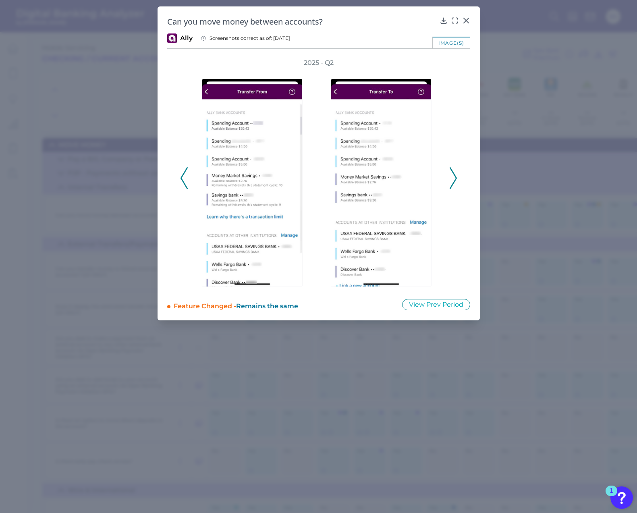
click at [453, 178] on icon at bounding box center [453, 178] width 7 height 22
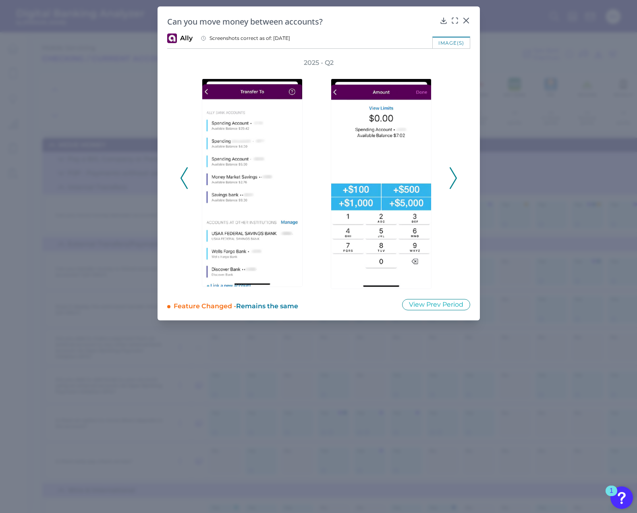
click at [453, 178] on icon at bounding box center [453, 178] width 7 height 22
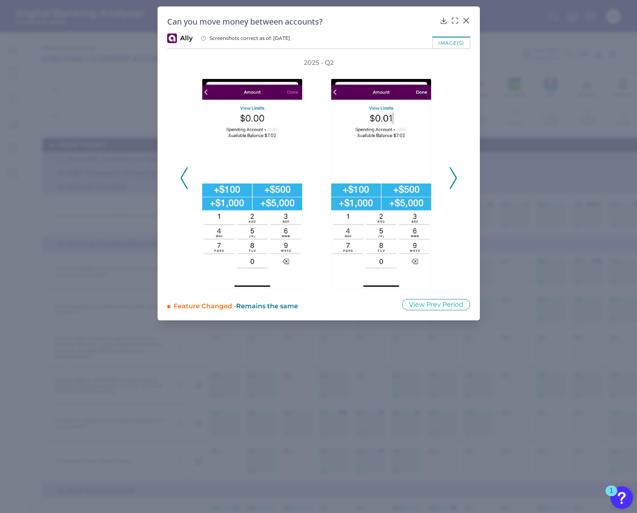
click at [453, 178] on icon at bounding box center [453, 178] width 7 height 22
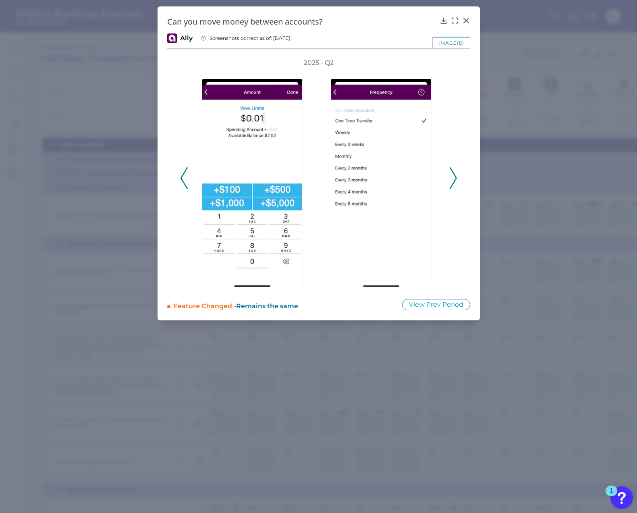
click at [453, 178] on icon at bounding box center [453, 178] width 7 height 22
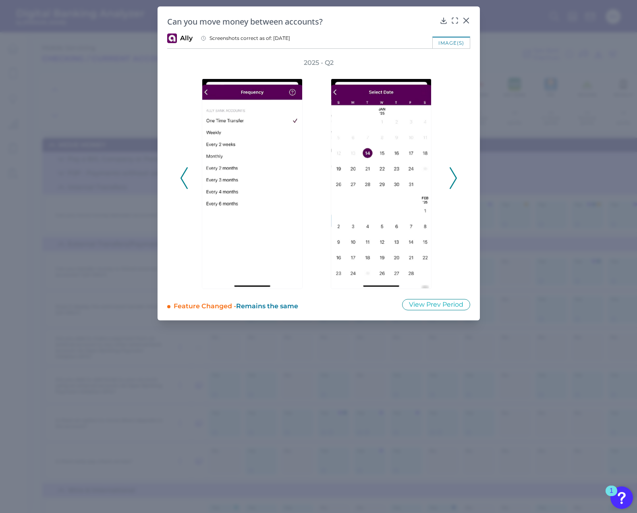
click at [453, 178] on icon at bounding box center [453, 178] width 7 height 22
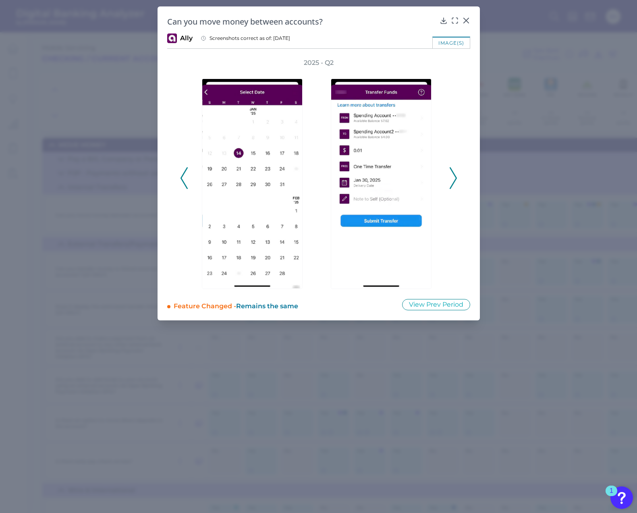
click at [453, 178] on icon at bounding box center [453, 178] width 7 height 22
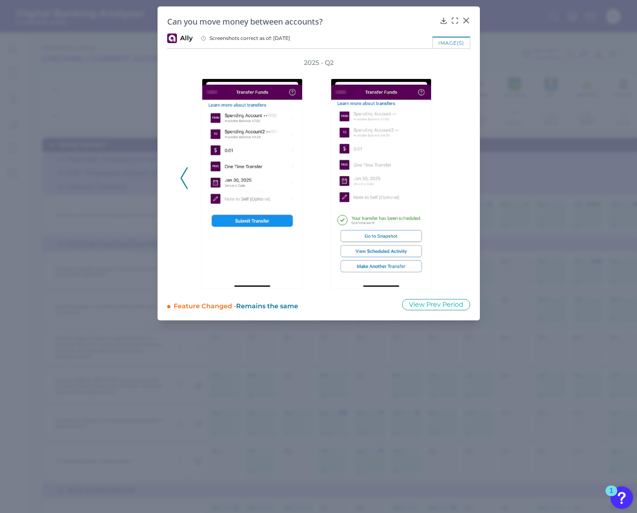
click at [453, 178] on div "2025 - Q2" at bounding box center [318, 173] width 277 height 231
click at [465, 20] on icon at bounding box center [466, 21] width 8 height 8
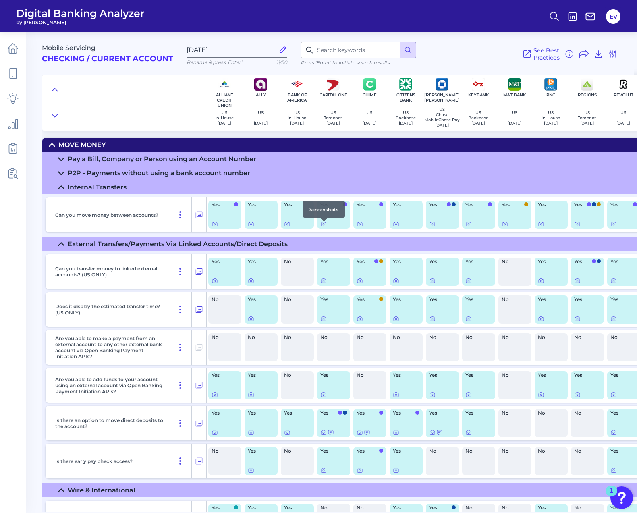
click at [324, 225] on icon at bounding box center [324, 225] width 2 height 2
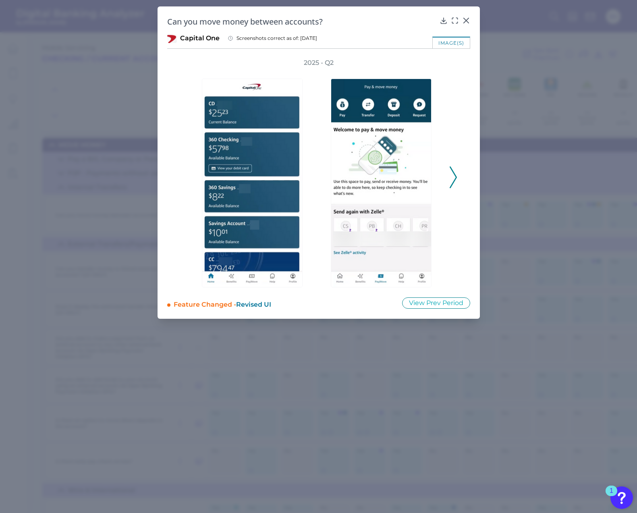
click at [456, 181] on icon at bounding box center [453, 177] width 7 height 22
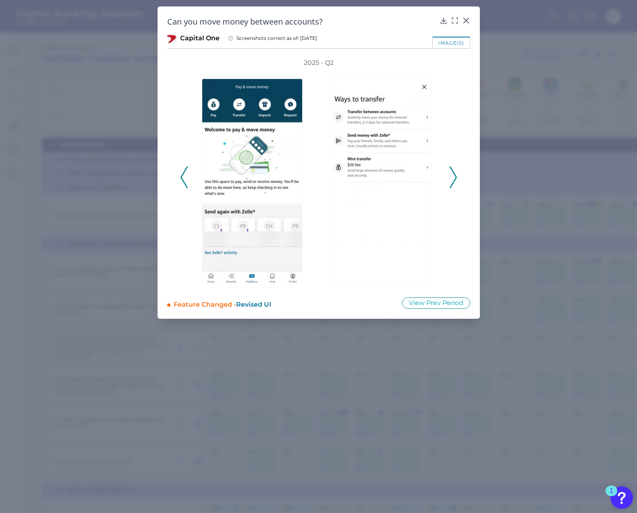
click at [456, 181] on icon at bounding box center [453, 177] width 7 height 22
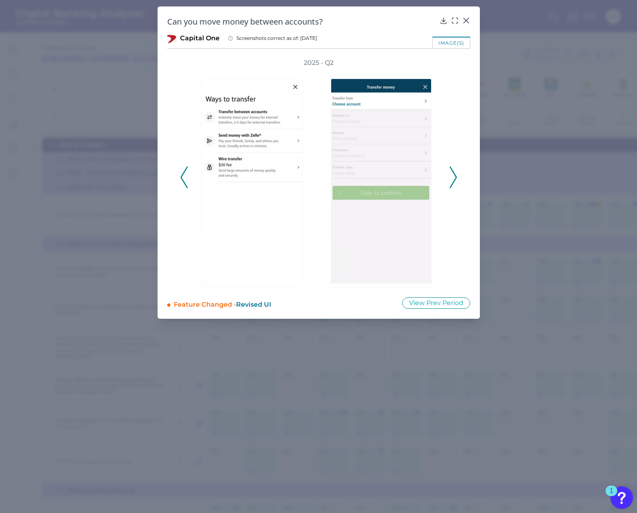
click at [456, 181] on icon at bounding box center [453, 177] width 7 height 22
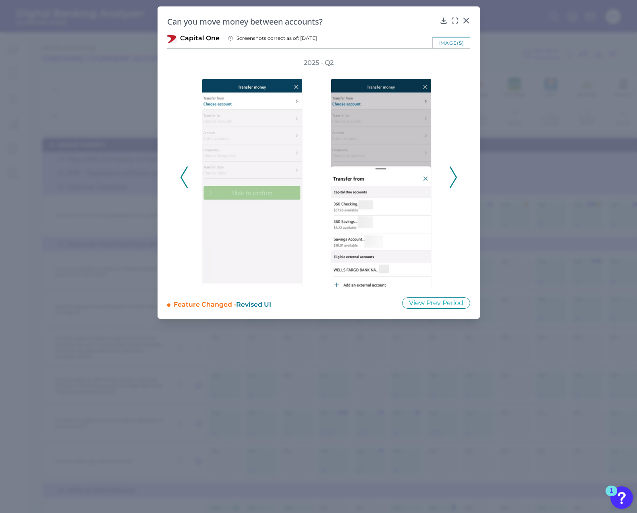
click at [456, 181] on icon at bounding box center [453, 177] width 7 height 22
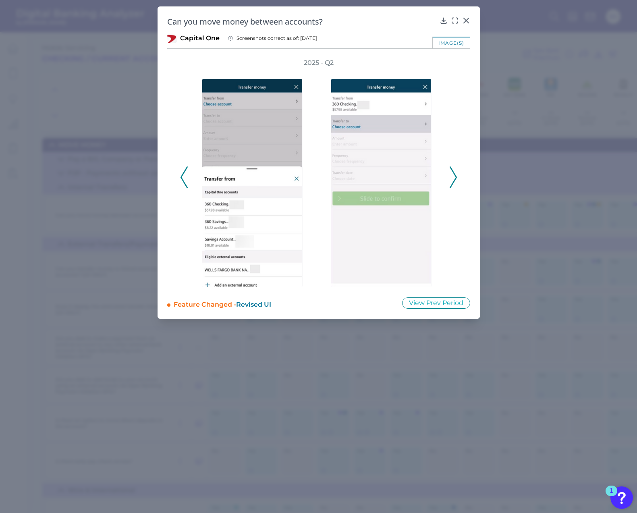
click at [456, 181] on icon at bounding box center [453, 177] width 7 height 22
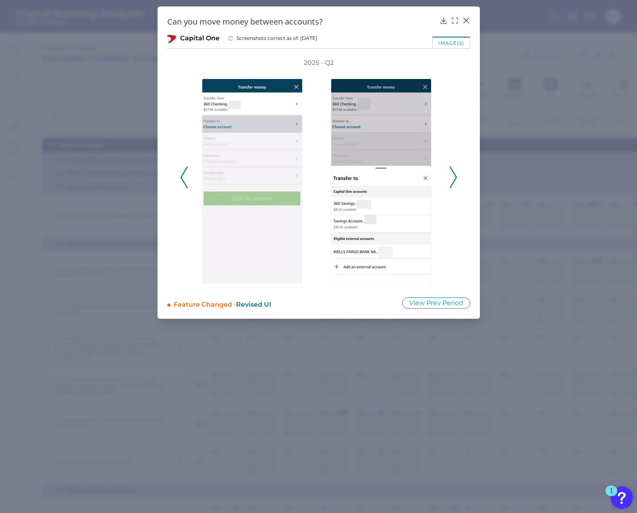
click at [456, 181] on icon at bounding box center [453, 177] width 7 height 22
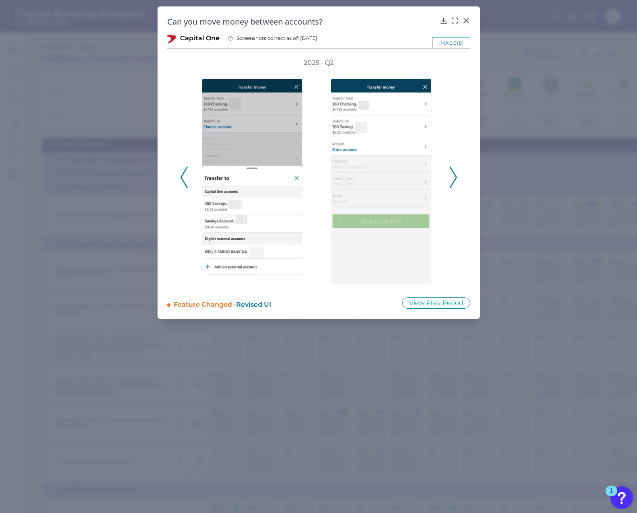
click at [456, 181] on icon at bounding box center [453, 177] width 7 height 22
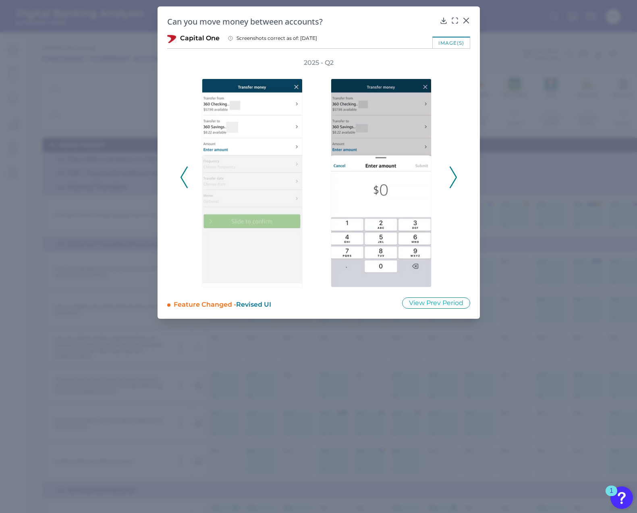
click at [456, 181] on icon at bounding box center [453, 177] width 7 height 22
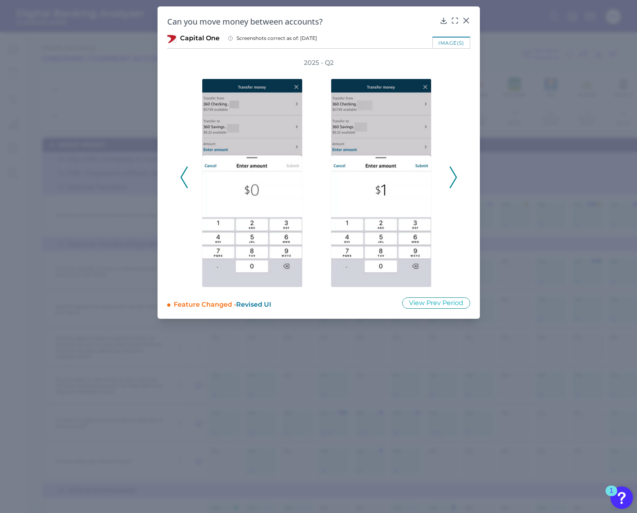
click at [456, 181] on icon at bounding box center [453, 177] width 7 height 22
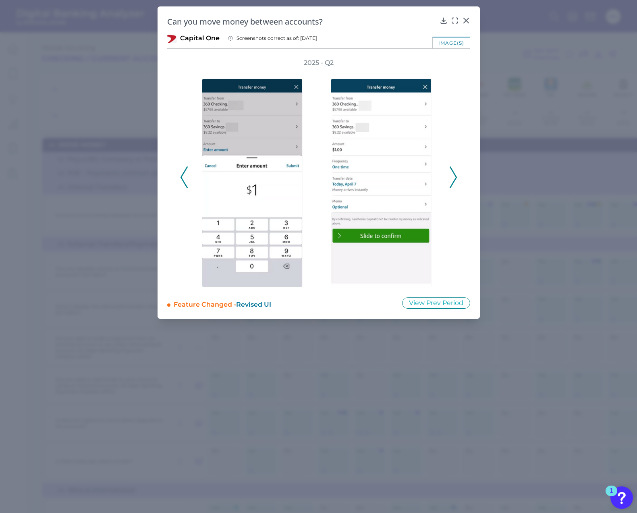
click at [456, 181] on icon at bounding box center [453, 177] width 7 height 22
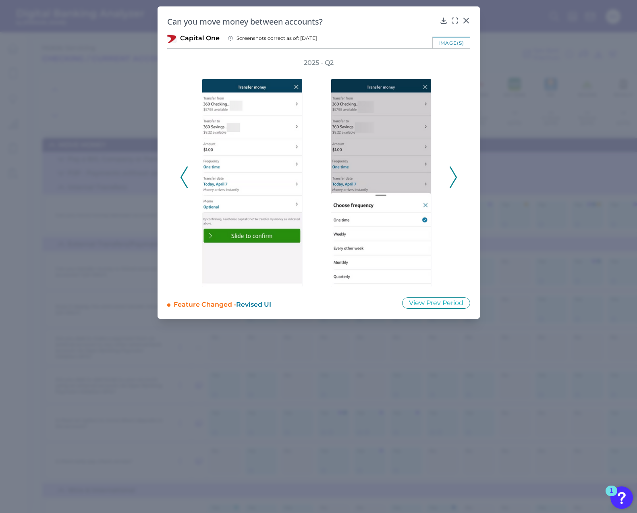
click at [456, 181] on icon at bounding box center [453, 177] width 7 height 22
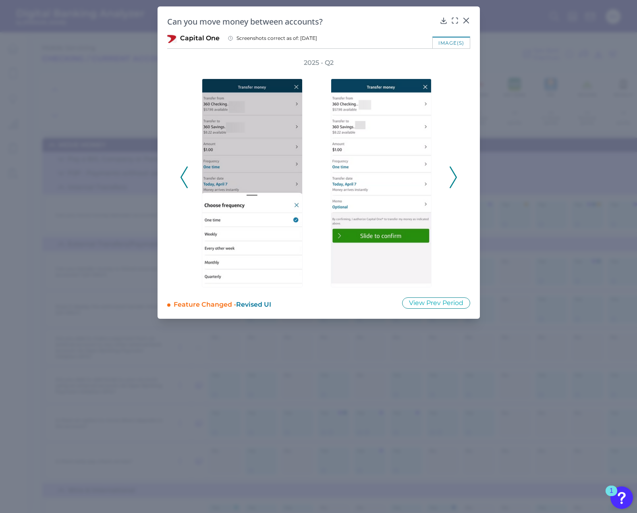
click at [456, 181] on icon at bounding box center [453, 177] width 7 height 22
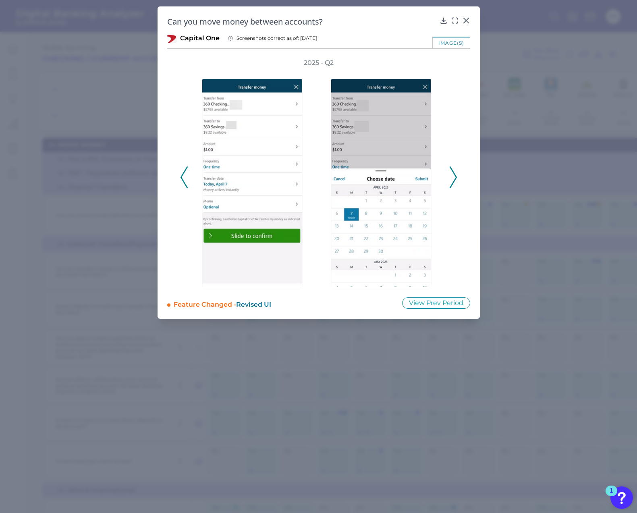
click at [456, 181] on icon at bounding box center [453, 177] width 7 height 22
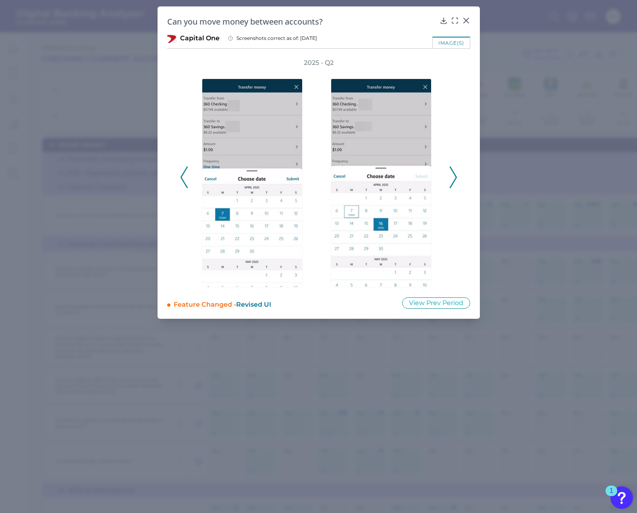
click at [456, 181] on icon at bounding box center [453, 177] width 7 height 22
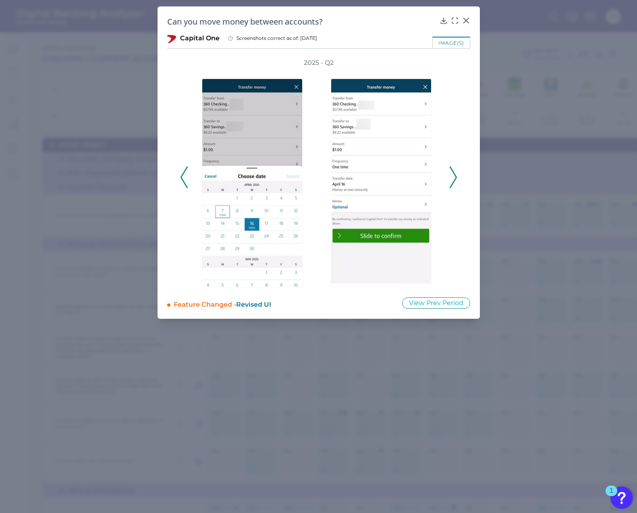
click at [456, 181] on icon at bounding box center [453, 177] width 7 height 22
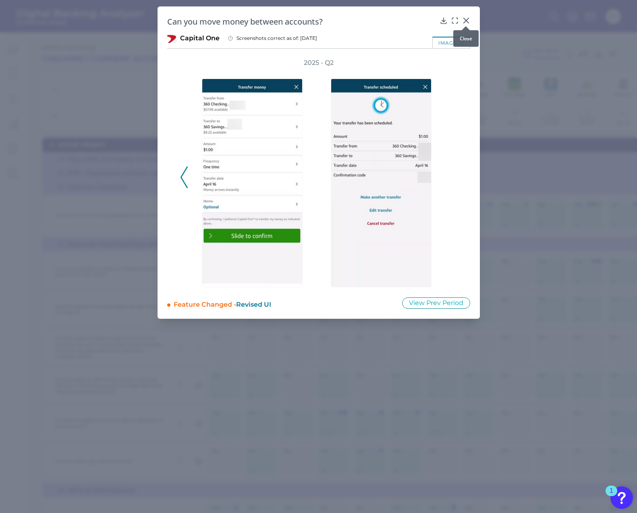
click at [470, 19] on icon at bounding box center [466, 21] width 8 height 8
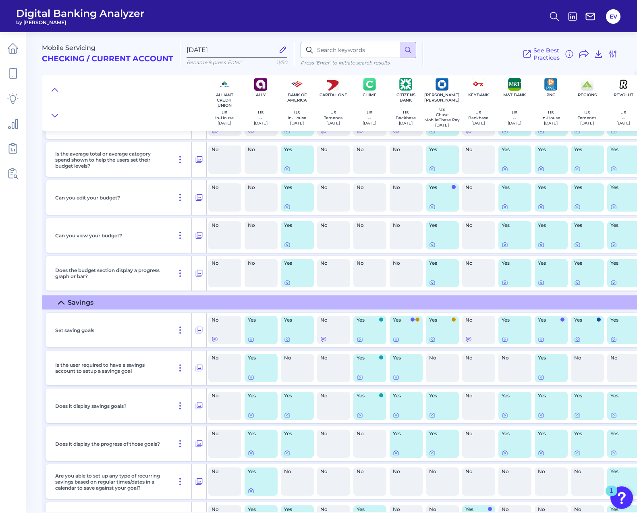
scroll to position [1687, 0]
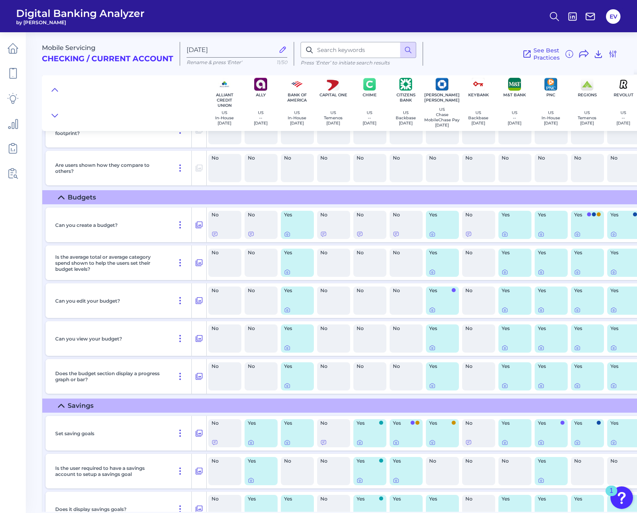
click at [147, 197] on summary "Budgets" at bounding box center [450, 197] width 817 height 14
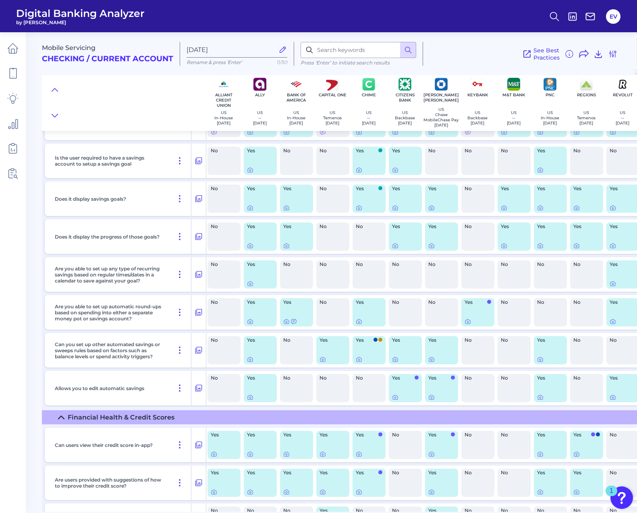
scroll to position [1806, 1]
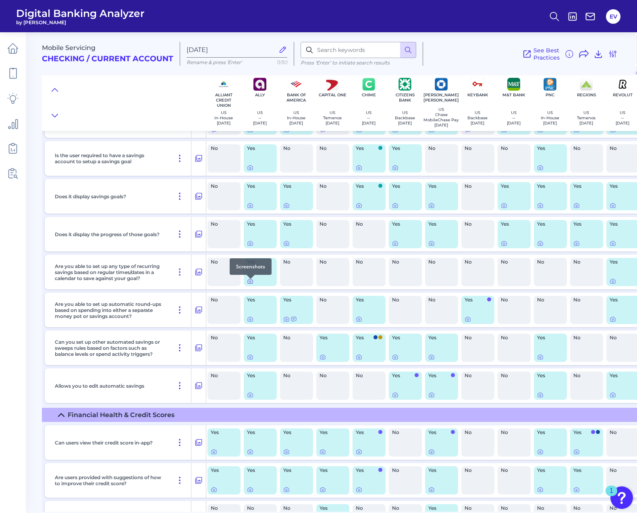
click at [252, 284] on icon at bounding box center [250, 281] width 6 height 6
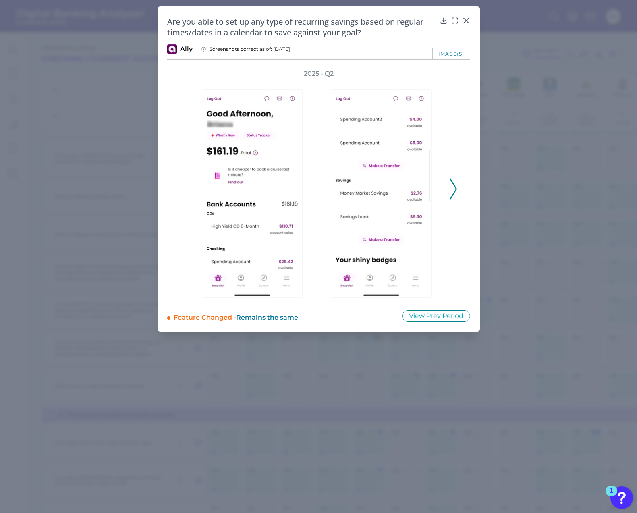
click at [453, 187] on icon at bounding box center [453, 189] width 7 height 22
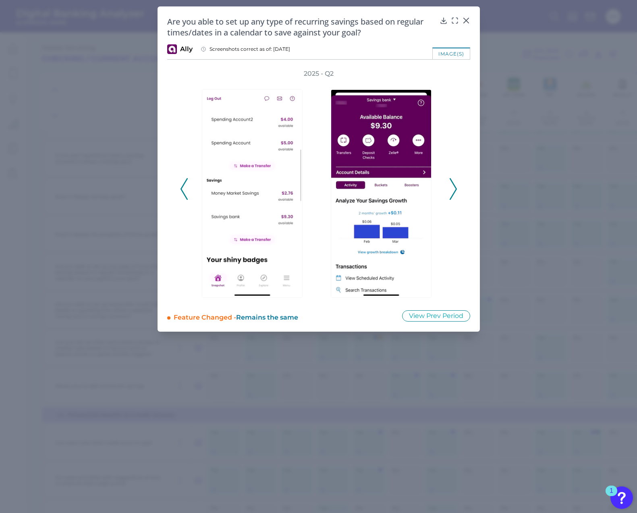
click at [453, 187] on icon at bounding box center [453, 189] width 7 height 22
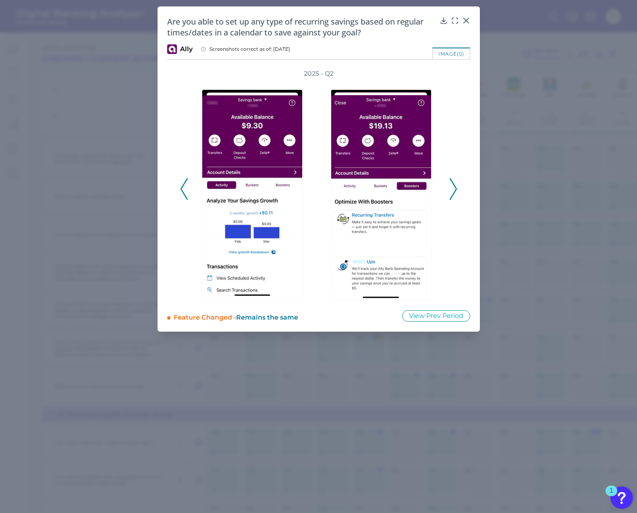
click at [453, 187] on icon at bounding box center [453, 189] width 7 height 22
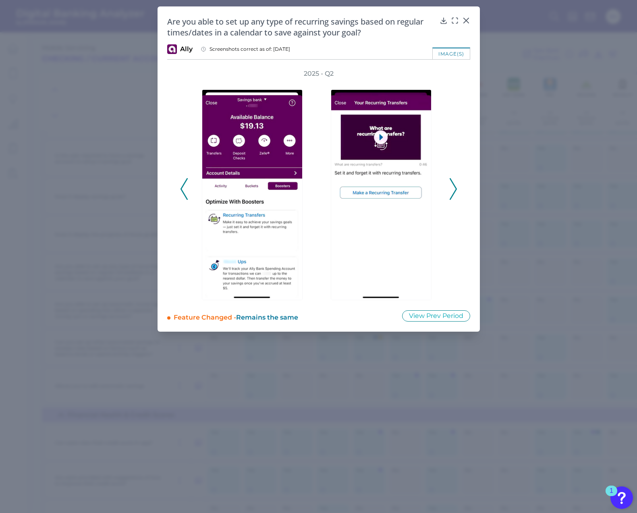
click at [453, 187] on icon at bounding box center [453, 189] width 7 height 22
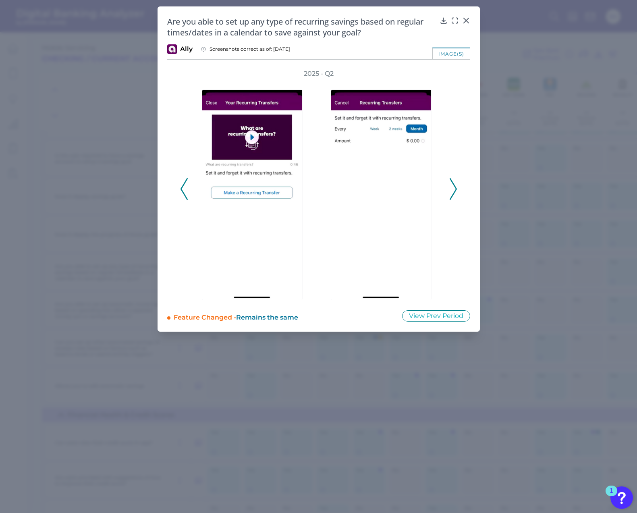
click at [453, 187] on icon at bounding box center [453, 189] width 7 height 22
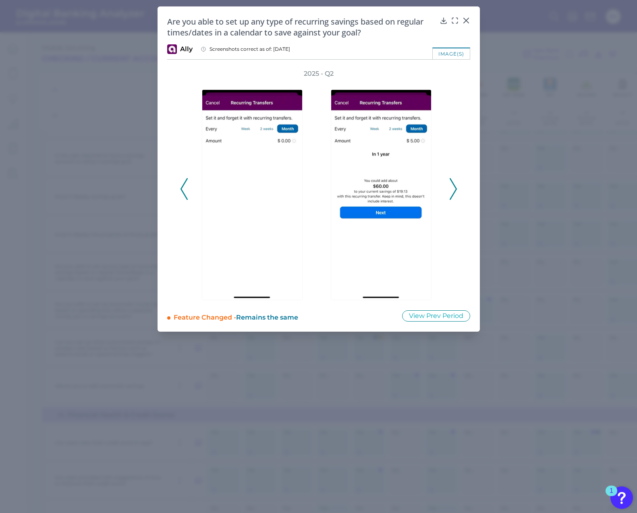
click at [453, 187] on icon at bounding box center [453, 189] width 7 height 22
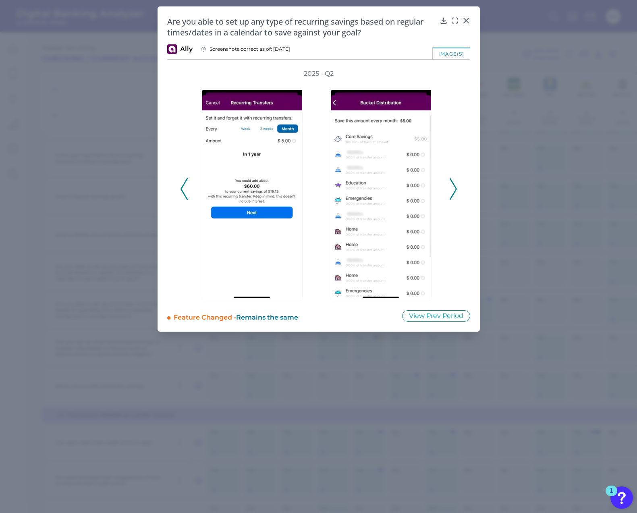
click at [453, 187] on icon at bounding box center [453, 189] width 7 height 22
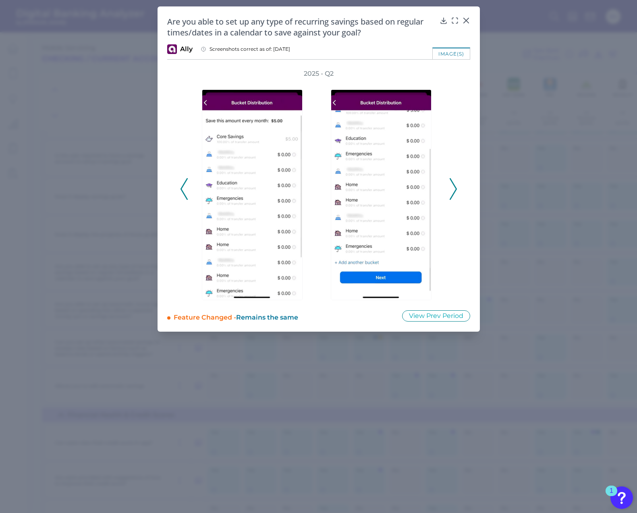
click at [453, 187] on icon at bounding box center [453, 189] width 7 height 22
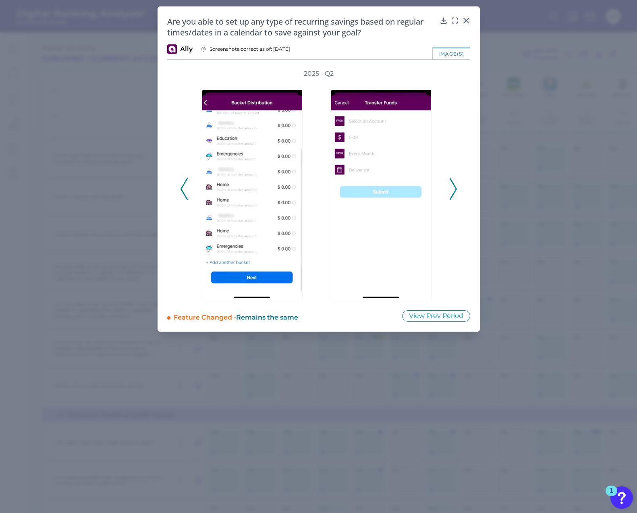
click at [453, 187] on icon at bounding box center [453, 189] width 7 height 22
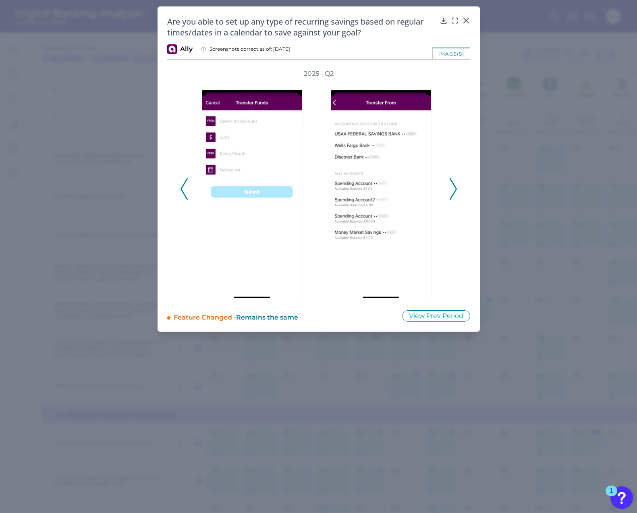
click at [453, 187] on icon at bounding box center [453, 189] width 7 height 22
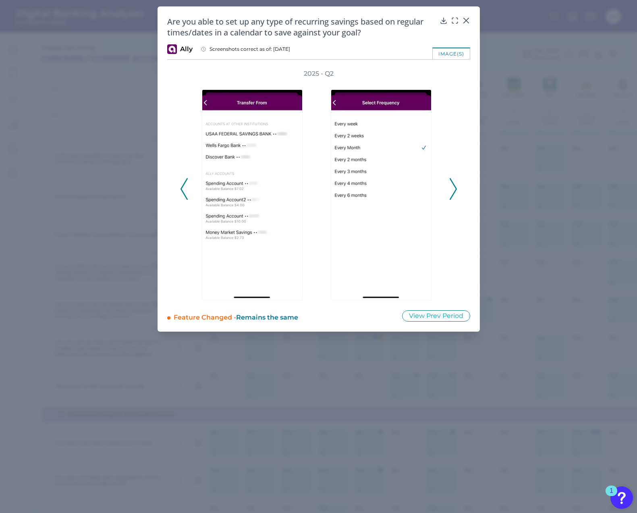
click at [453, 187] on icon at bounding box center [453, 189] width 7 height 22
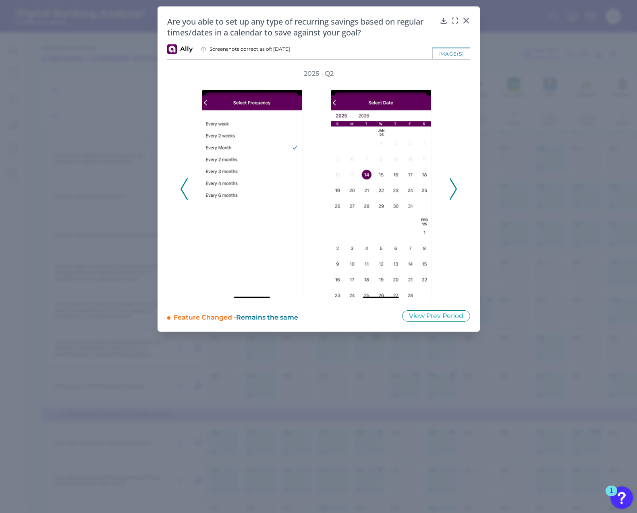
click at [453, 187] on icon at bounding box center [453, 189] width 7 height 22
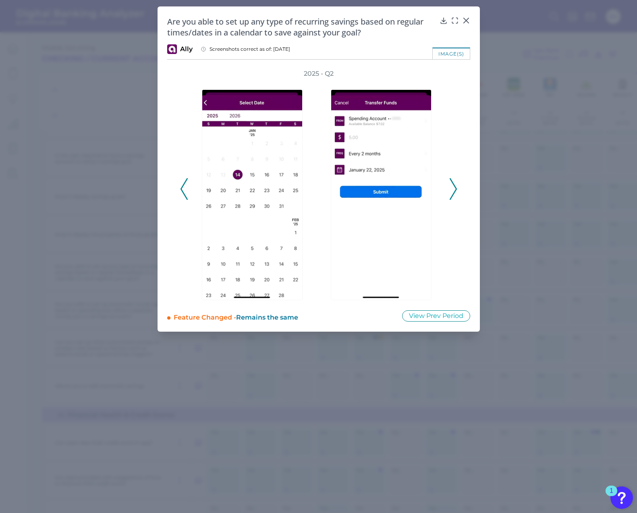
click at [453, 187] on icon at bounding box center [453, 189] width 7 height 22
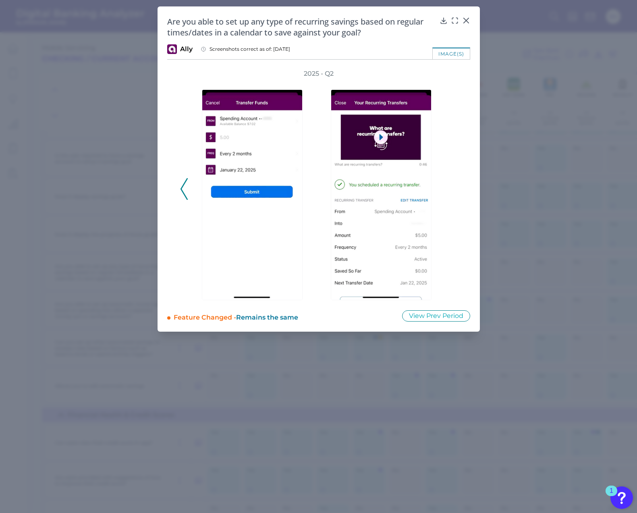
click at [453, 187] on div "2025 - Q2" at bounding box center [318, 184] width 277 height 231
click at [185, 188] on icon at bounding box center [184, 189] width 7 height 22
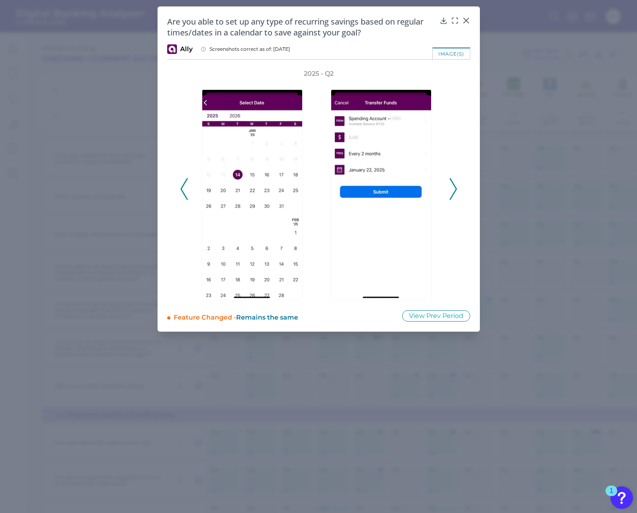
click at [185, 188] on icon at bounding box center [184, 189] width 7 height 22
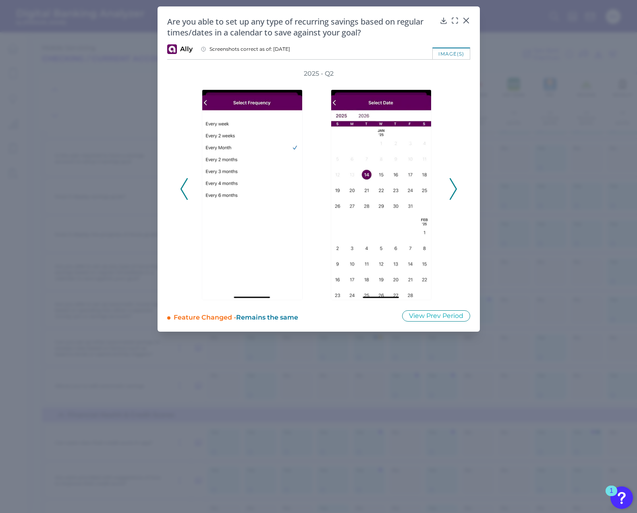
click at [185, 188] on icon at bounding box center [184, 189] width 7 height 22
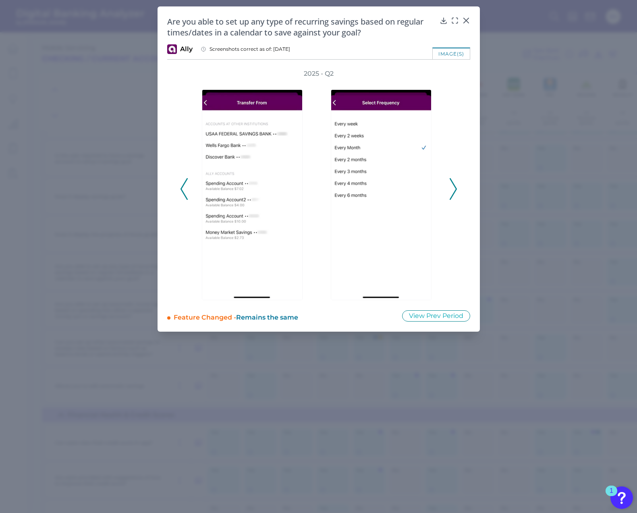
click at [185, 188] on icon at bounding box center [184, 189] width 7 height 22
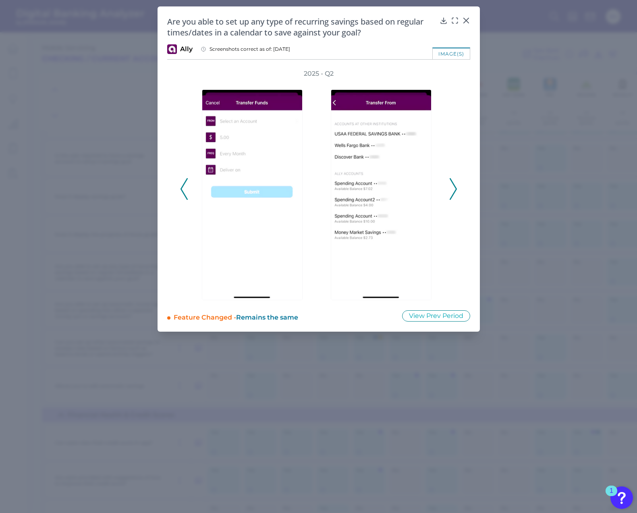
click at [185, 188] on icon at bounding box center [184, 189] width 7 height 22
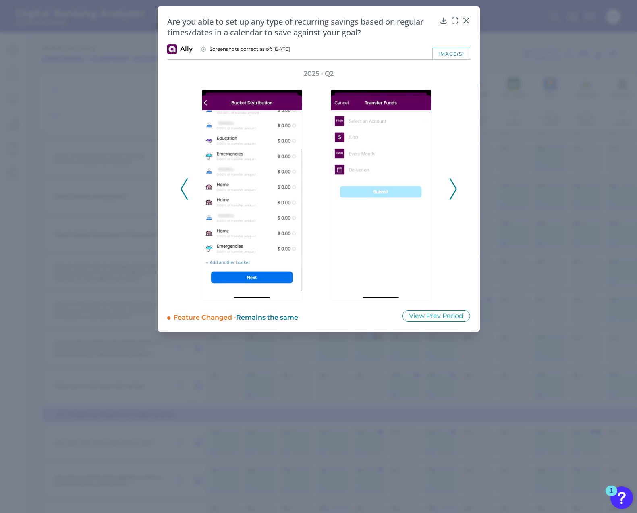
click at [185, 188] on icon at bounding box center [184, 189] width 7 height 22
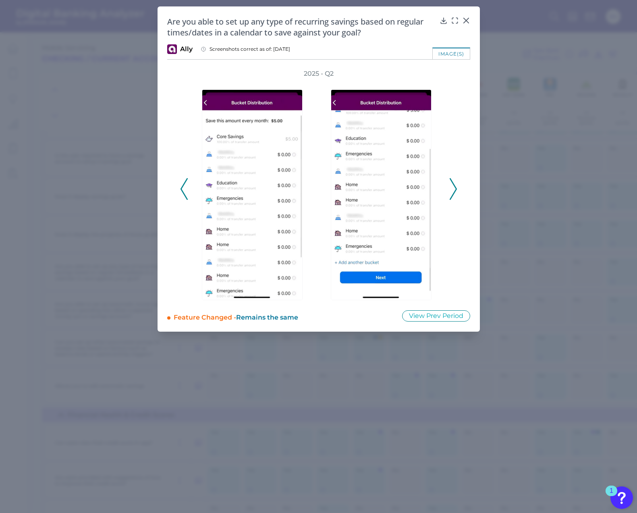
click at [185, 188] on icon at bounding box center [184, 189] width 7 height 22
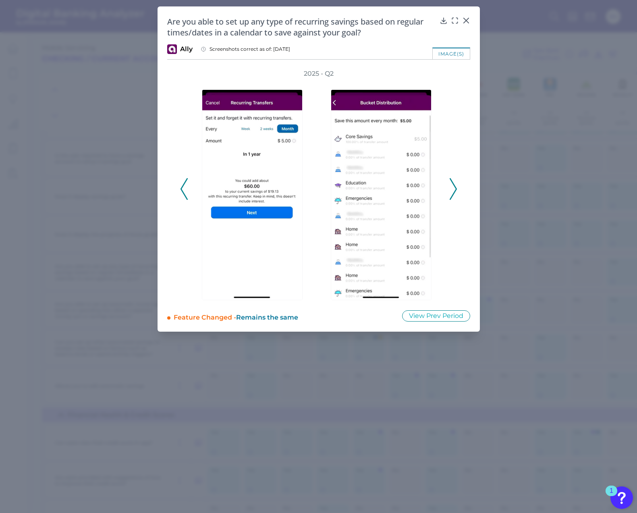
click at [185, 188] on icon at bounding box center [184, 189] width 7 height 22
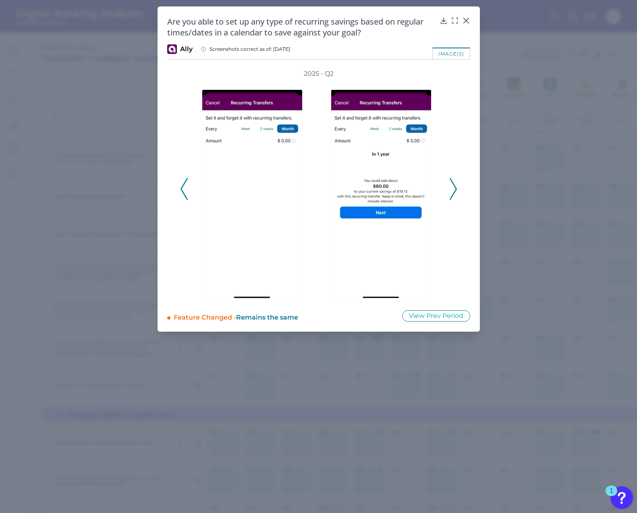
click at [185, 188] on icon at bounding box center [184, 189] width 7 height 22
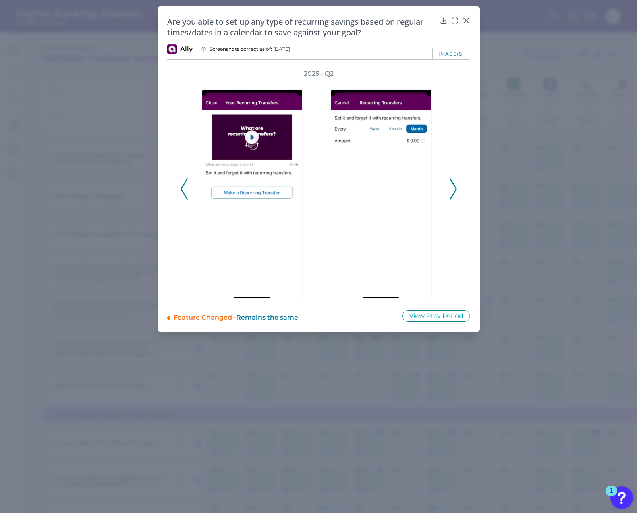
click at [185, 188] on icon at bounding box center [184, 189] width 7 height 22
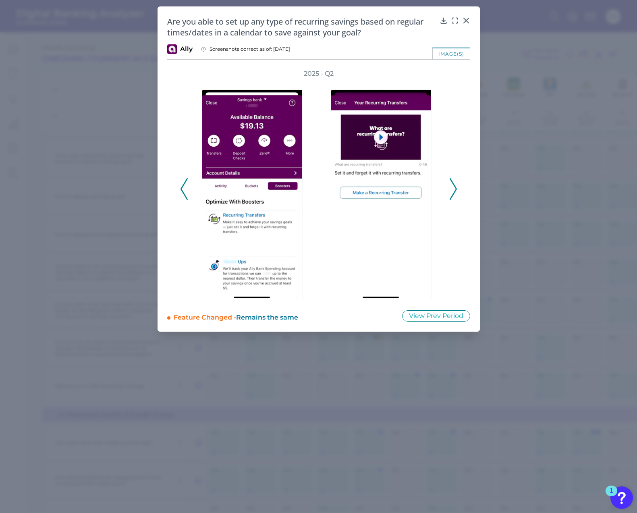
click at [185, 188] on icon at bounding box center [184, 189] width 7 height 22
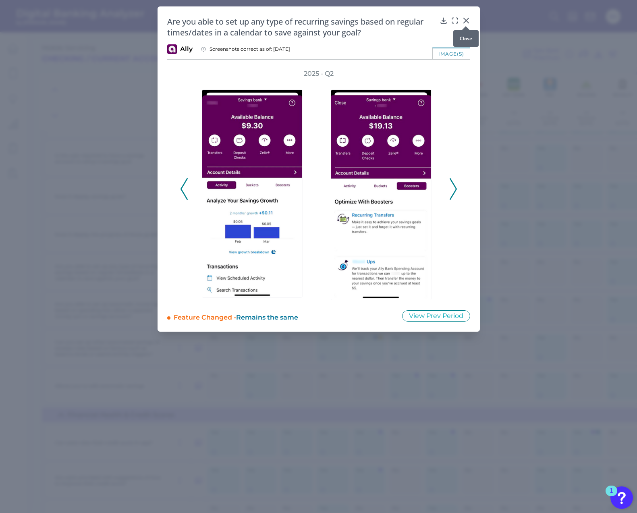
click at [467, 22] on div at bounding box center [466, 26] width 8 height 8
click at [467, 18] on icon at bounding box center [466, 21] width 8 height 8
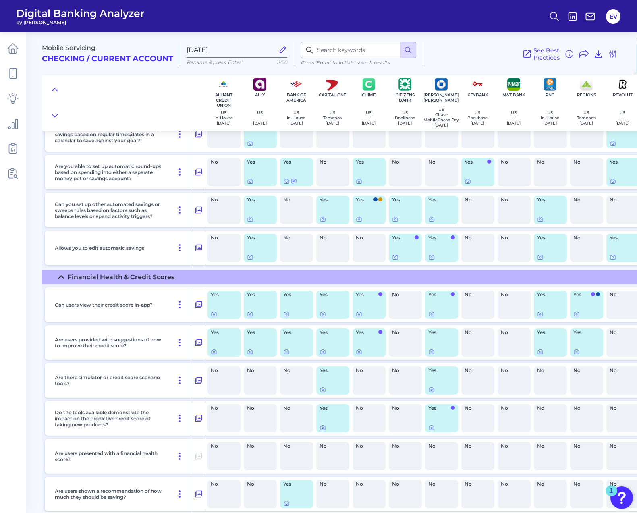
scroll to position [1945, 1]
click at [250, 258] on icon at bounding box center [250, 256] width 6 height 6
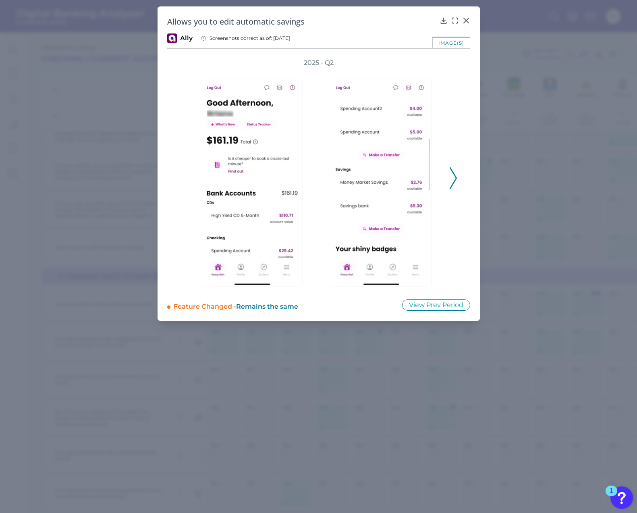
click at [454, 176] on polyline at bounding box center [453, 178] width 6 height 21
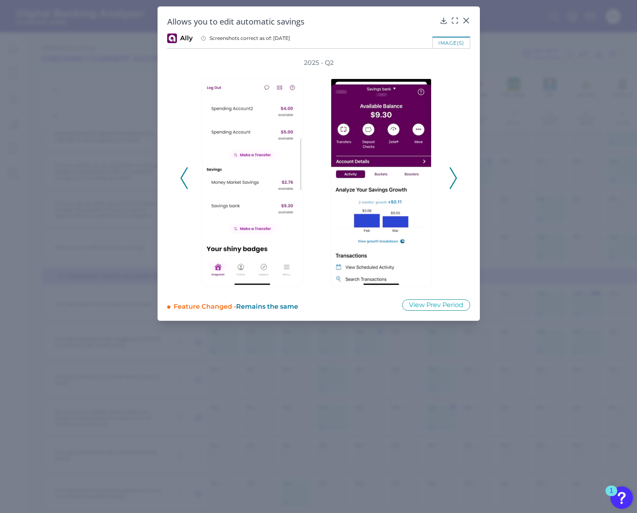
click at [454, 176] on polyline at bounding box center [453, 178] width 6 height 21
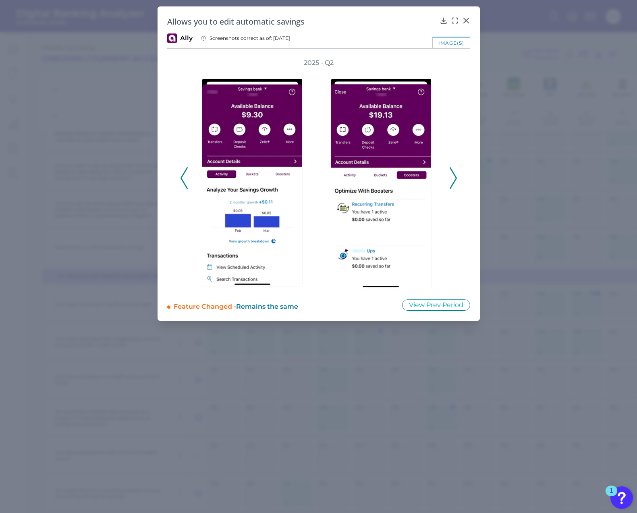
click at [454, 176] on polyline at bounding box center [453, 178] width 6 height 21
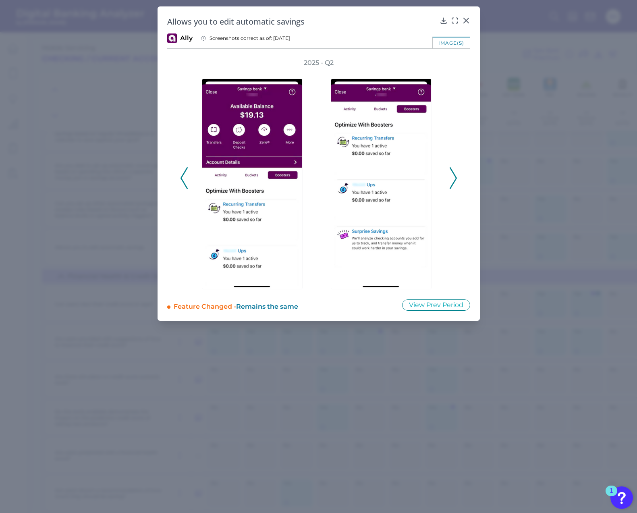
click at [456, 180] on polyline at bounding box center [453, 178] width 6 height 21
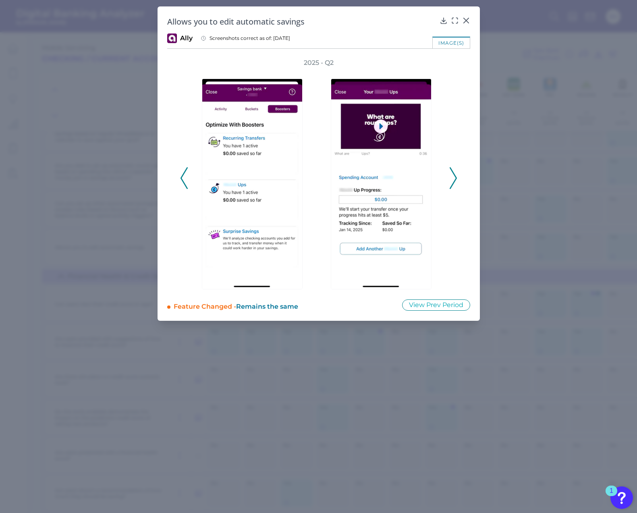
click at [456, 180] on icon at bounding box center [453, 178] width 7 height 22
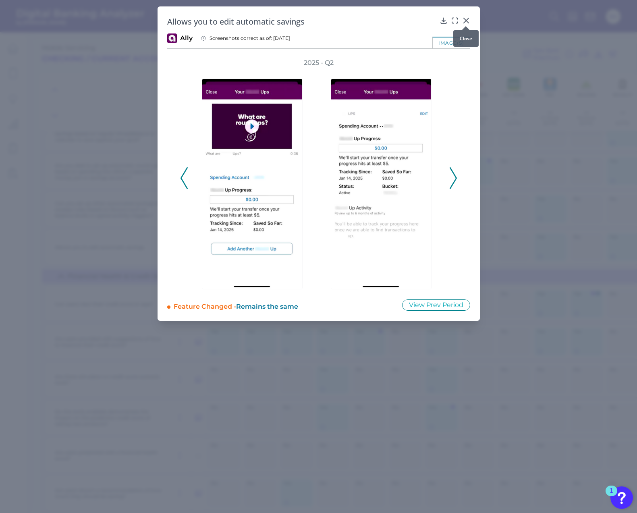
click at [470, 20] on icon at bounding box center [466, 21] width 8 height 8
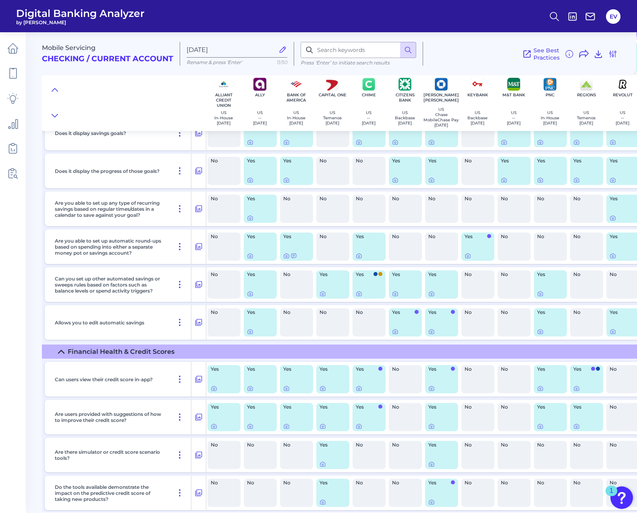
scroll to position [1864, 1]
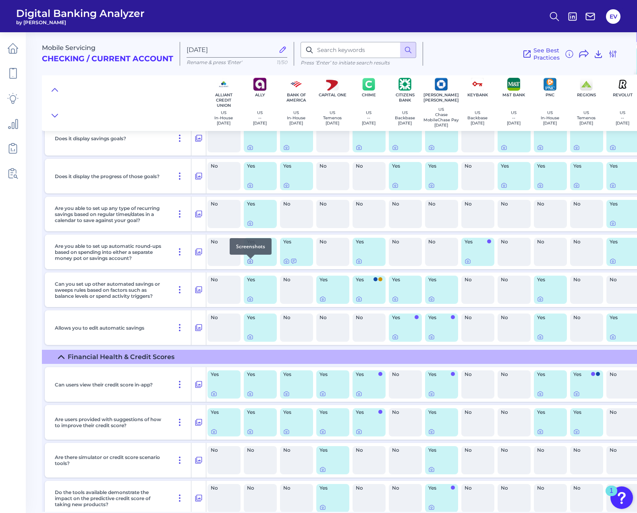
click at [249, 263] on icon at bounding box center [250, 261] width 6 height 6
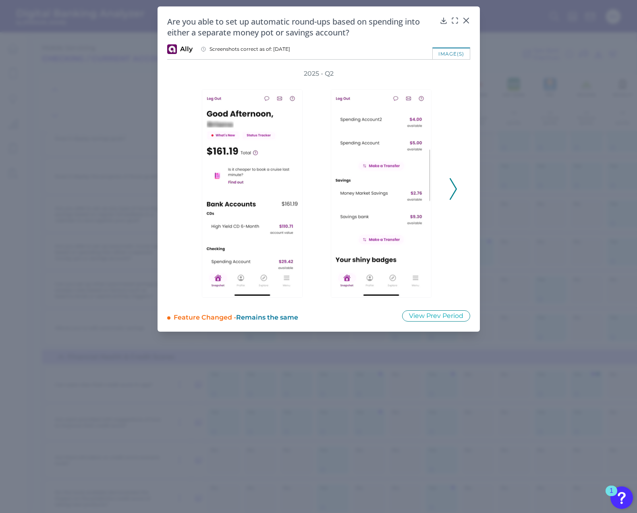
click at [452, 185] on icon at bounding box center [453, 189] width 7 height 22
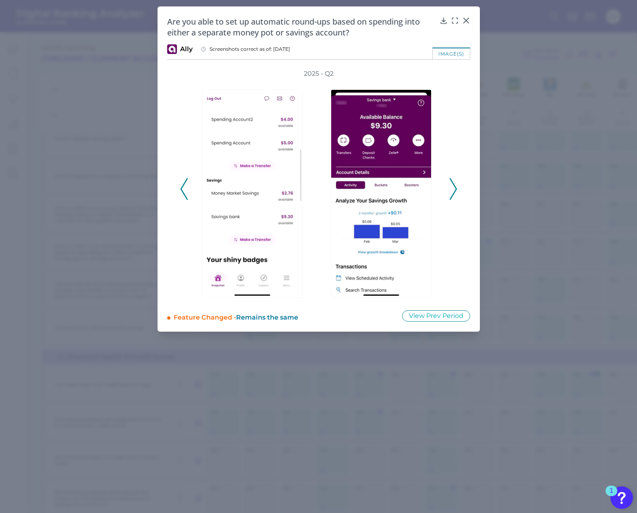
click at [454, 185] on polyline at bounding box center [453, 189] width 6 height 21
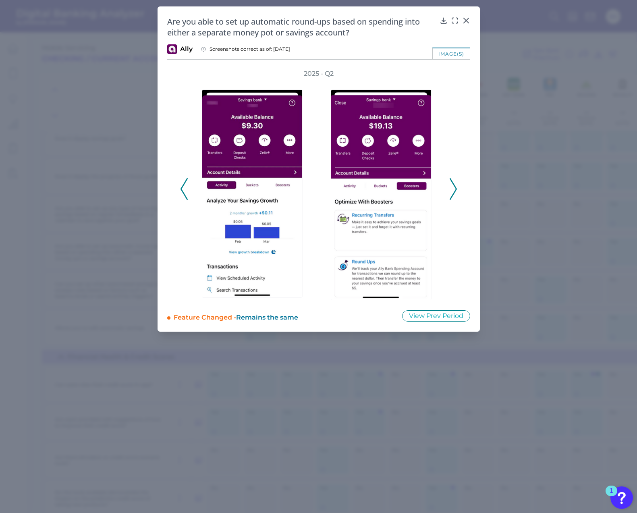
click at [454, 185] on polyline at bounding box center [453, 189] width 6 height 21
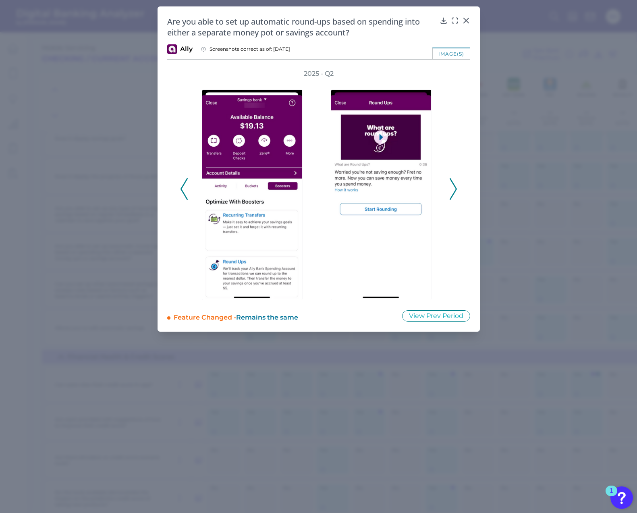
click at [454, 185] on polyline at bounding box center [453, 189] width 6 height 21
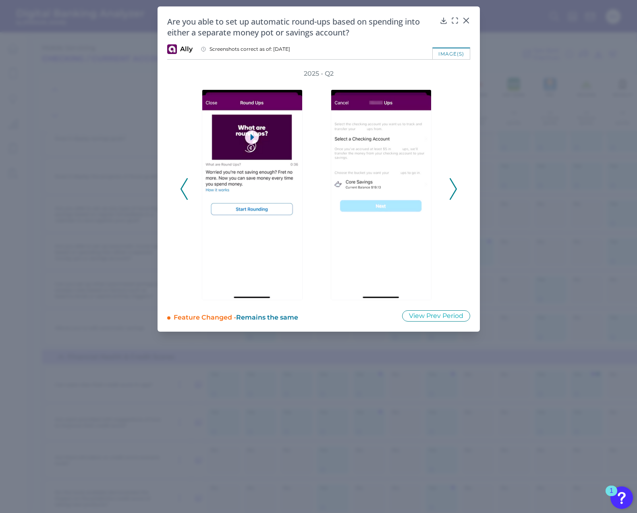
click at [454, 185] on polyline at bounding box center [453, 189] width 6 height 21
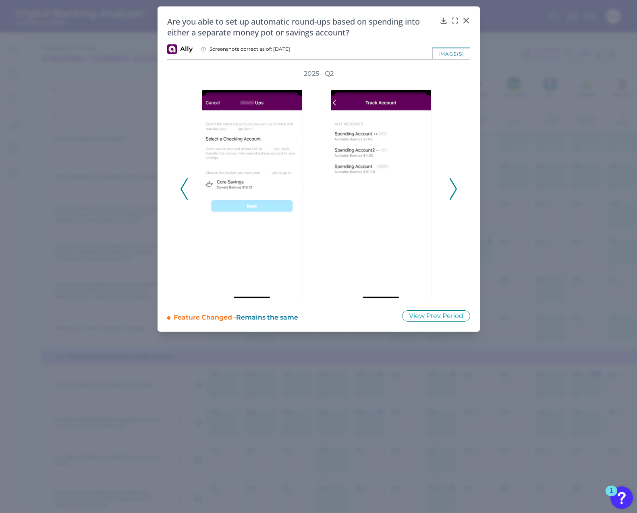
click at [454, 185] on polyline at bounding box center [453, 189] width 6 height 21
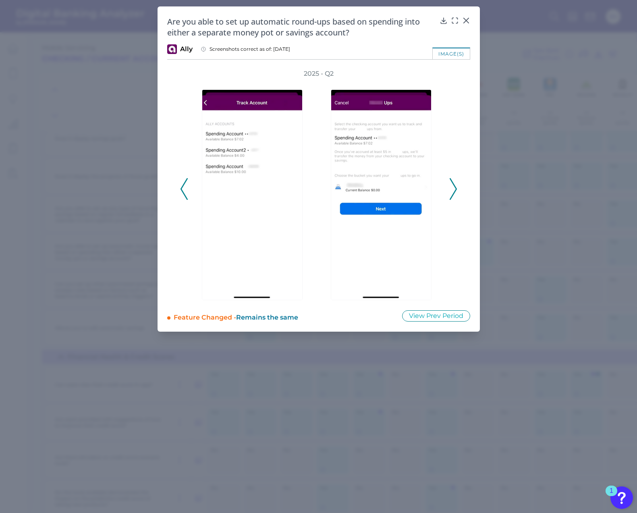
click at [454, 185] on polyline at bounding box center [453, 189] width 6 height 21
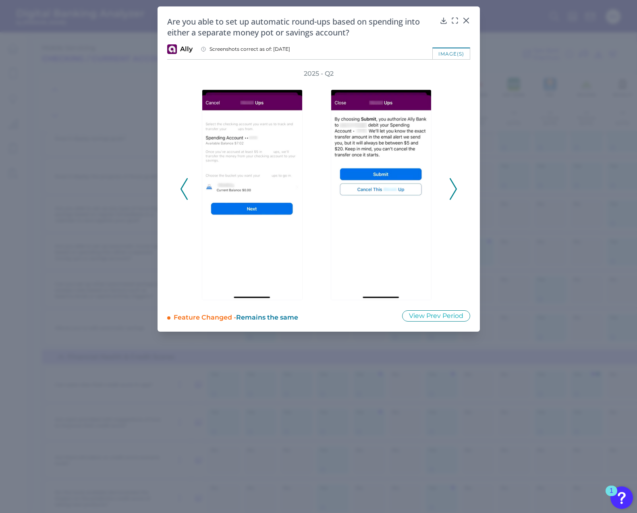
click at [454, 185] on polyline at bounding box center [453, 189] width 6 height 21
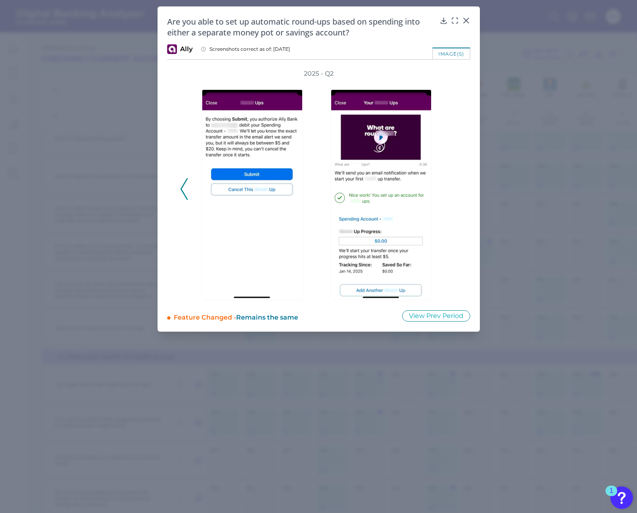
click at [454, 185] on div "2025 - Q2" at bounding box center [318, 184] width 277 height 231
click at [465, 21] on icon at bounding box center [465, 20] width 5 height 5
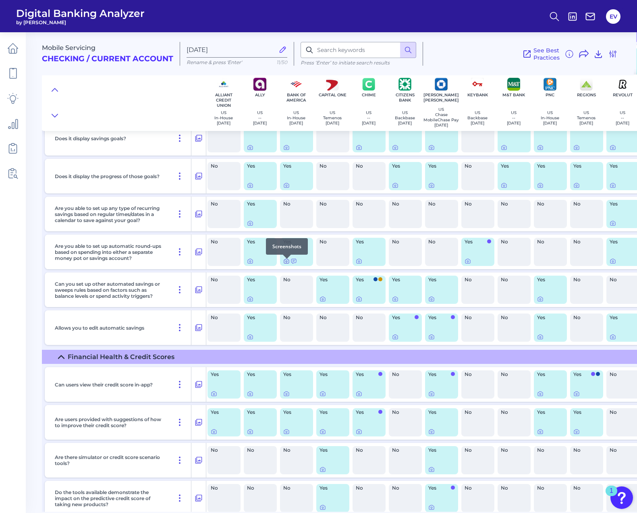
click at [289, 264] on icon at bounding box center [286, 261] width 6 height 6
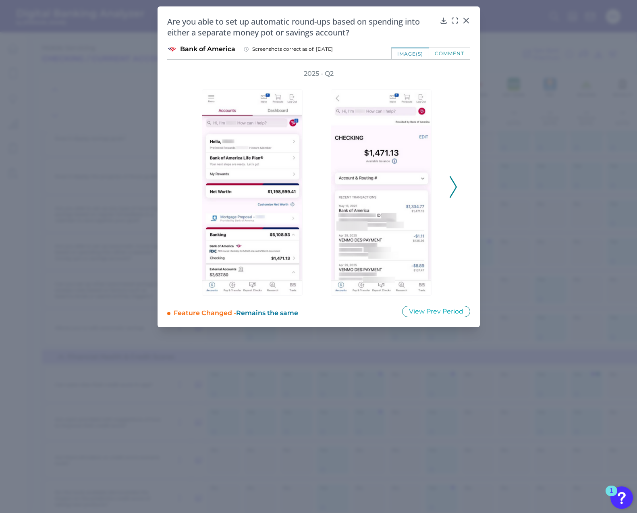
click at [457, 184] on button at bounding box center [453, 187] width 8 height 22
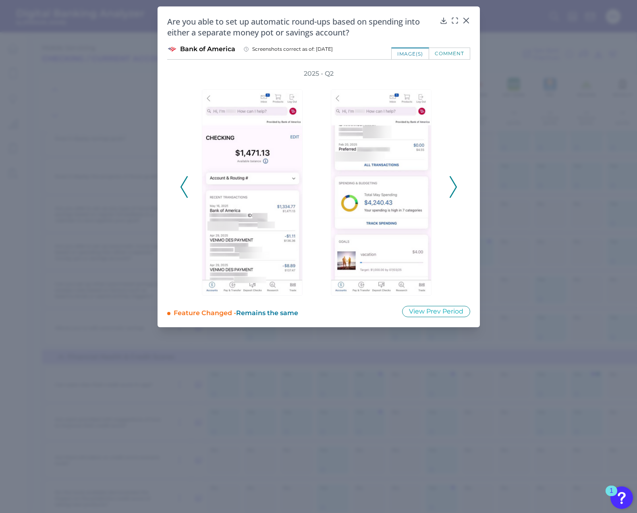
click at [457, 184] on button at bounding box center [453, 187] width 8 height 22
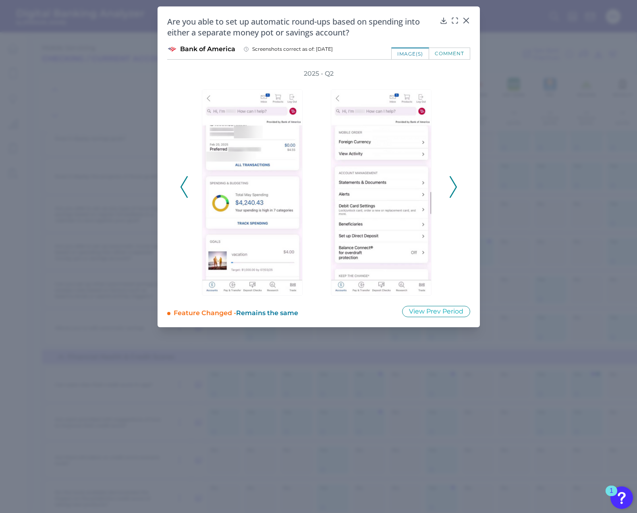
click at [457, 184] on button at bounding box center [453, 187] width 8 height 22
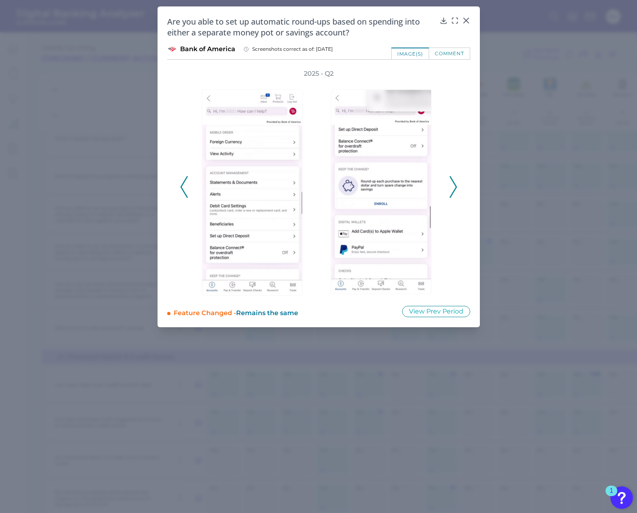
click at [457, 184] on button at bounding box center [453, 187] width 8 height 22
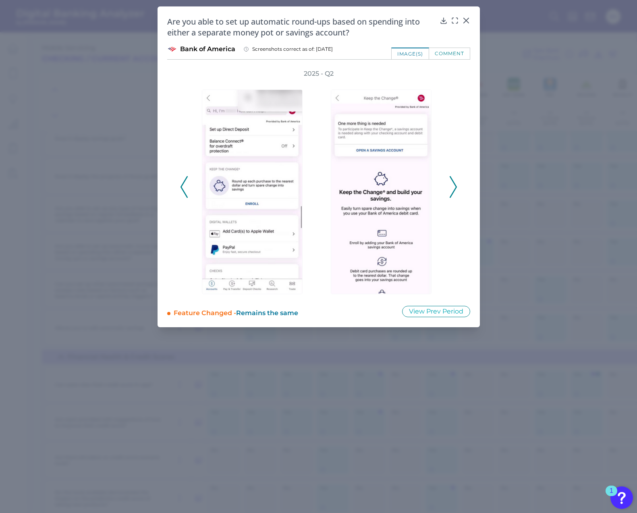
click at [457, 184] on button at bounding box center [453, 187] width 8 height 22
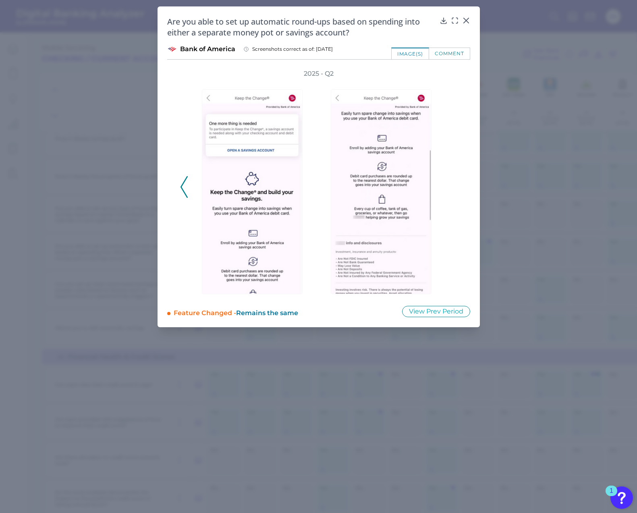
click at [457, 184] on div "2025 - Q2" at bounding box center [318, 182] width 277 height 226
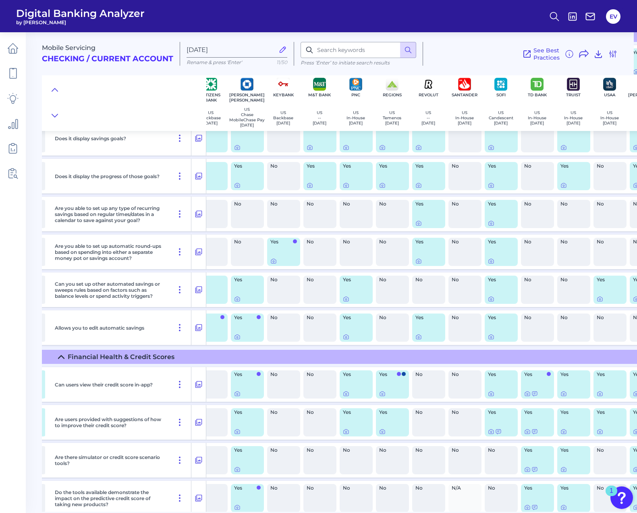
scroll to position [1864, 189]
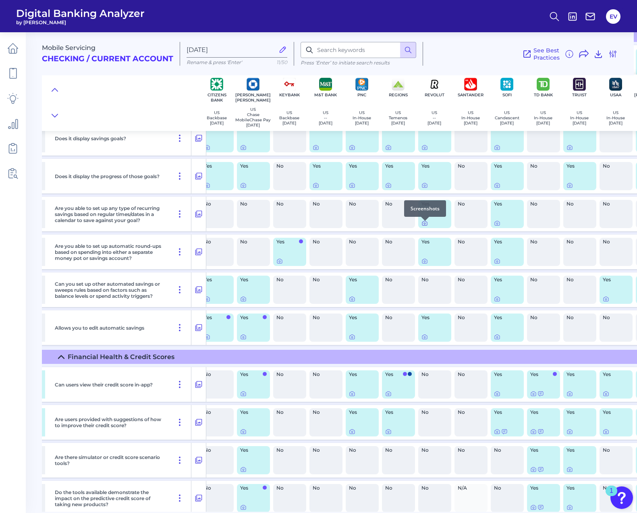
click at [424, 224] on icon at bounding box center [425, 224] width 2 height 2
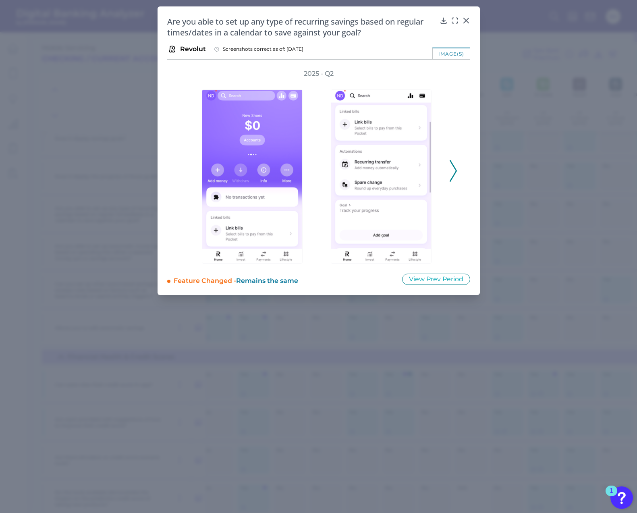
click at [459, 173] on div "2025 - Q2" at bounding box center [318, 166] width 303 height 194
click at [455, 174] on icon at bounding box center [453, 171] width 7 height 22
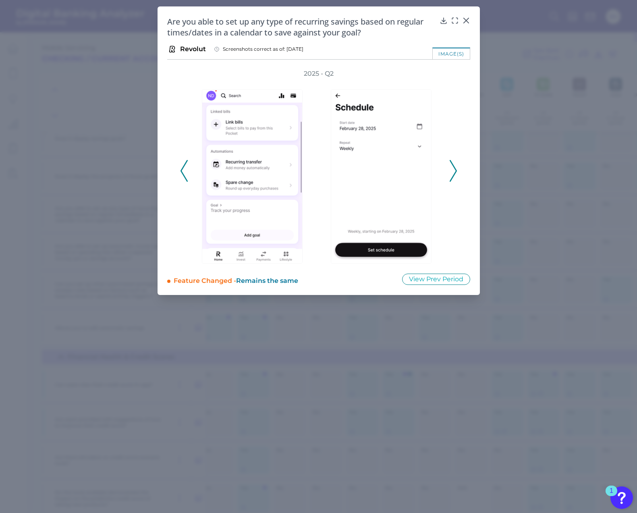
click at [455, 174] on icon at bounding box center [453, 171] width 7 height 22
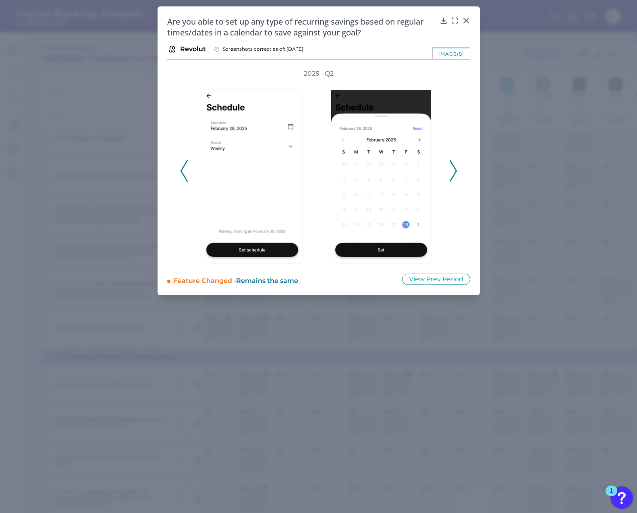
click at [455, 174] on icon at bounding box center [453, 171] width 7 height 22
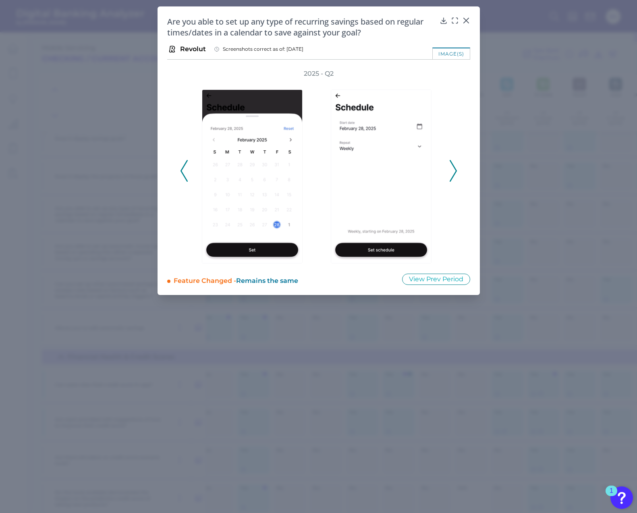
click at [455, 174] on icon at bounding box center [453, 171] width 7 height 22
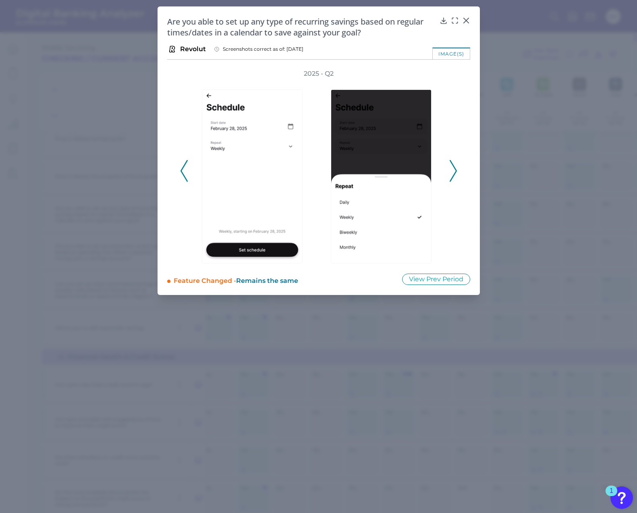
click at [455, 174] on icon at bounding box center [453, 171] width 7 height 22
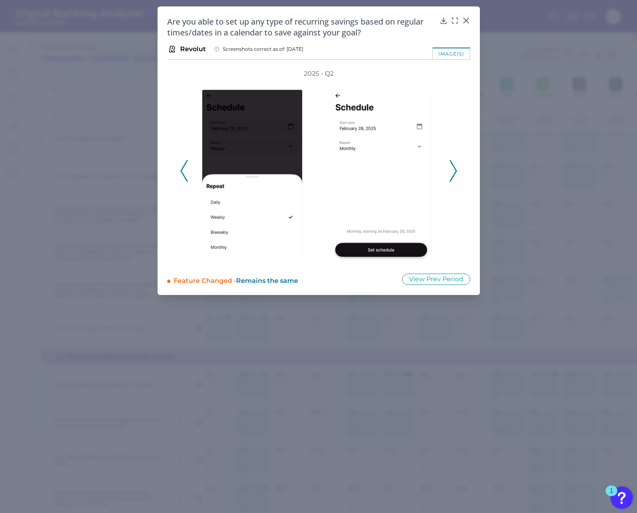
click at [455, 174] on icon at bounding box center [453, 171] width 7 height 22
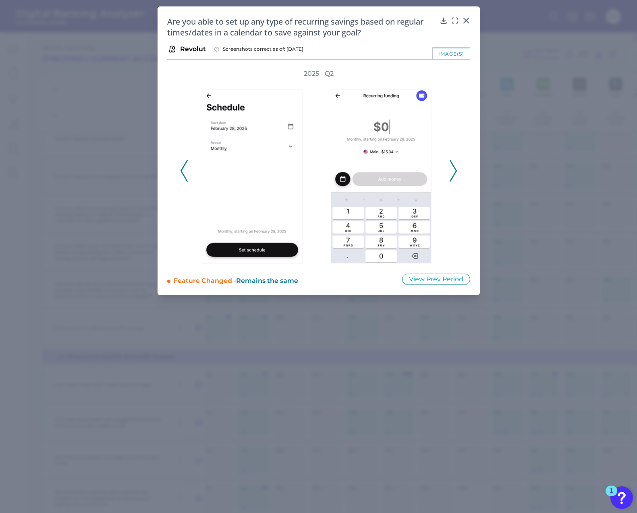
click at [455, 174] on icon at bounding box center [453, 171] width 7 height 22
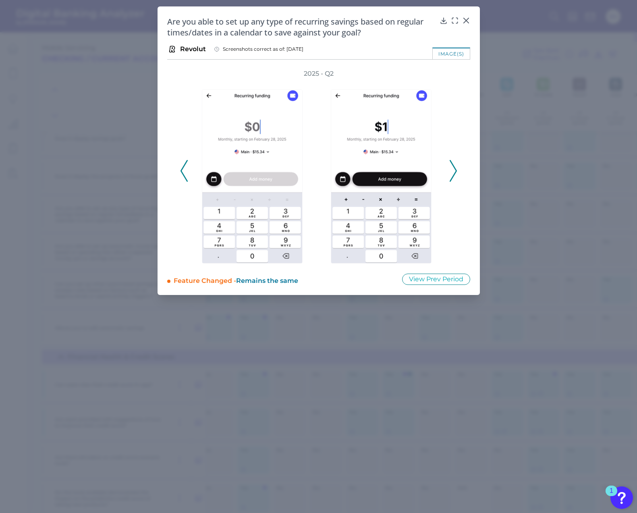
click at [454, 170] on icon at bounding box center [453, 171] width 7 height 22
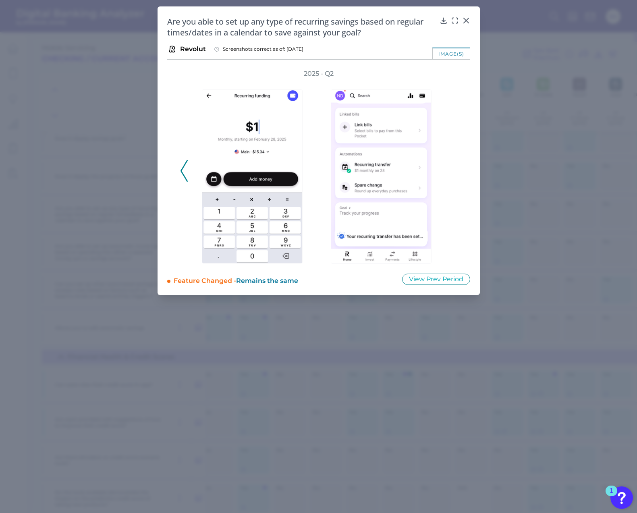
click at [454, 170] on div "2025 - Q2" at bounding box center [318, 166] width 277 height 194
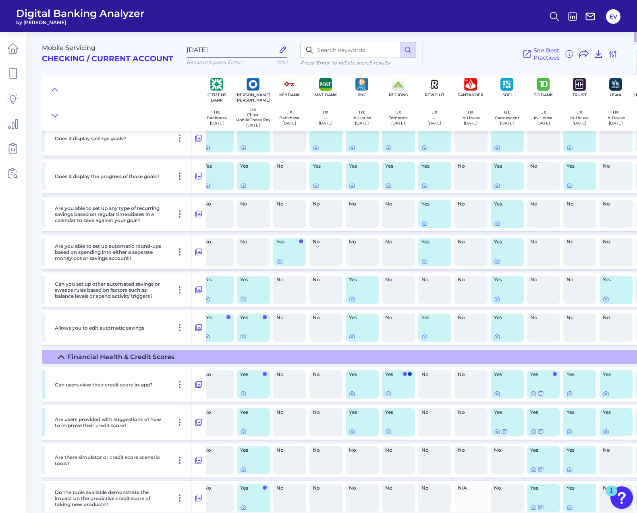
scroll to position [1864, 189]
click at [279, 263] on icon at bounding box center [280, 261] width 6 height 6
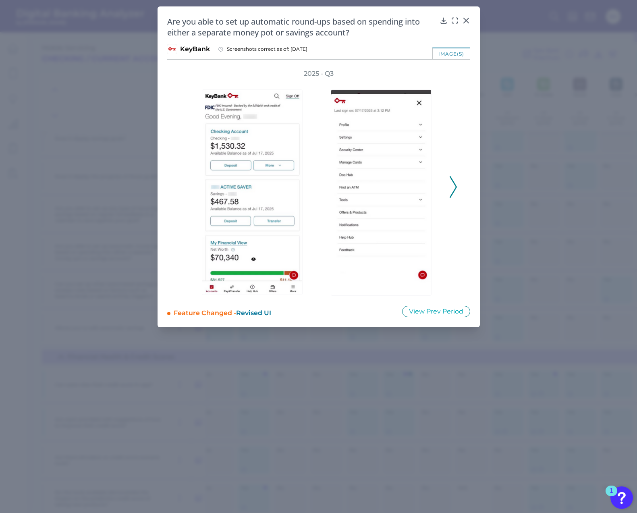
click at [454, 185] on icon at bounding box center [453, 187] width 7 height 22
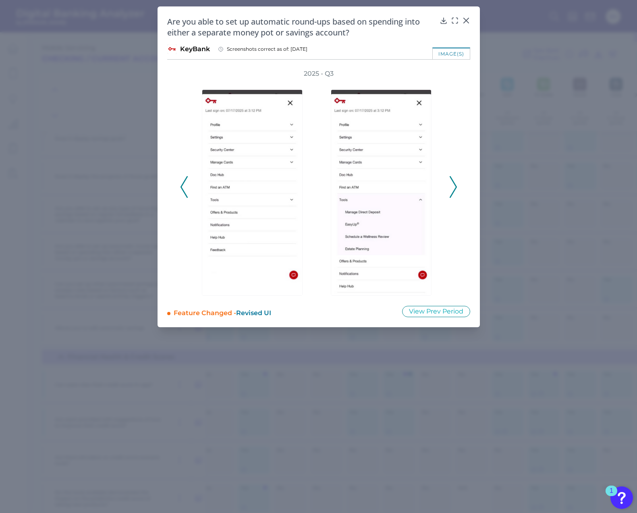
click at [454, 185] on icon at bounding box center [453, 187] width 7 height 22
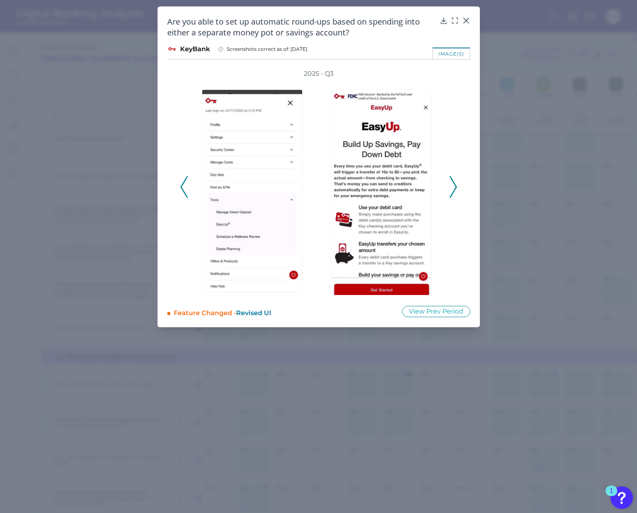
click at [454, 185] on icon at bounding box center [453, 187] width 7 height 22
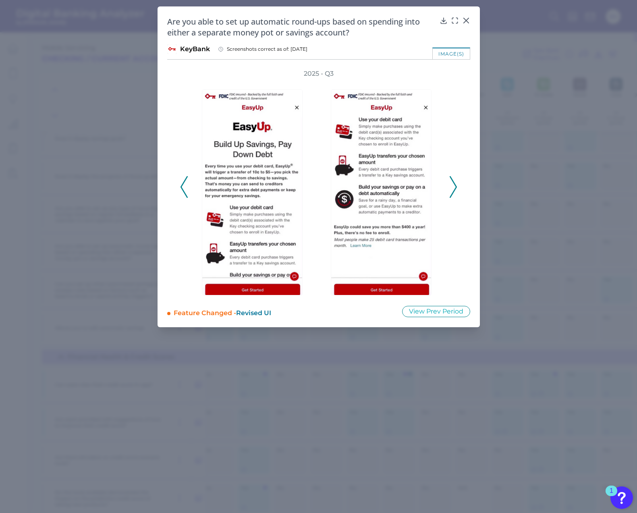
click at [454, 185] on icon at bounding box center [453, 187] width 7 height 22
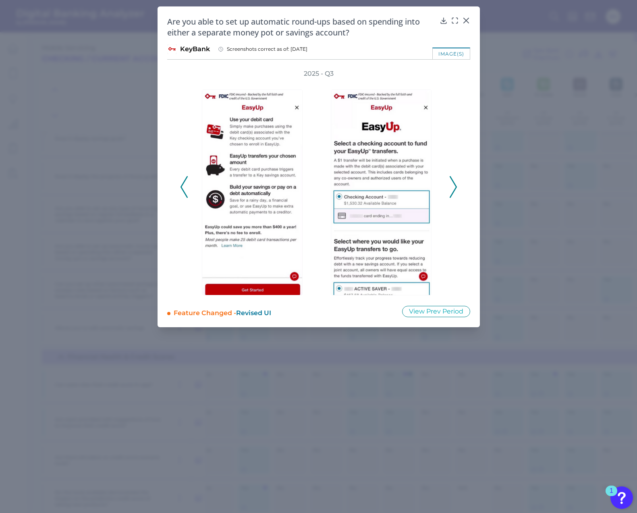
click at [454, 185] on icon at bounding box center [453, 187] width 7 height 22
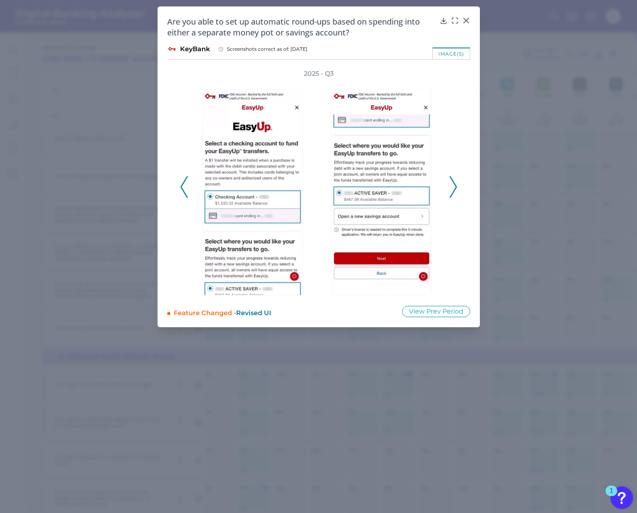
click at [454, 185] on icon at bounding box center [453, 187] width 7 height 22
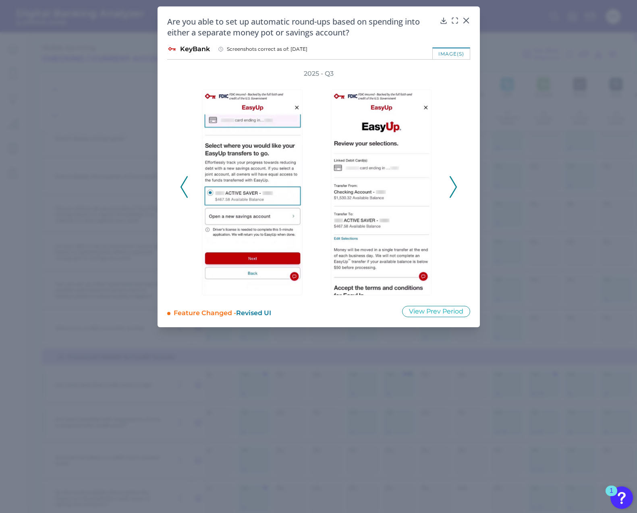
click at [454, 185] on icon at bounding box center [453, 187] width 7 height 22
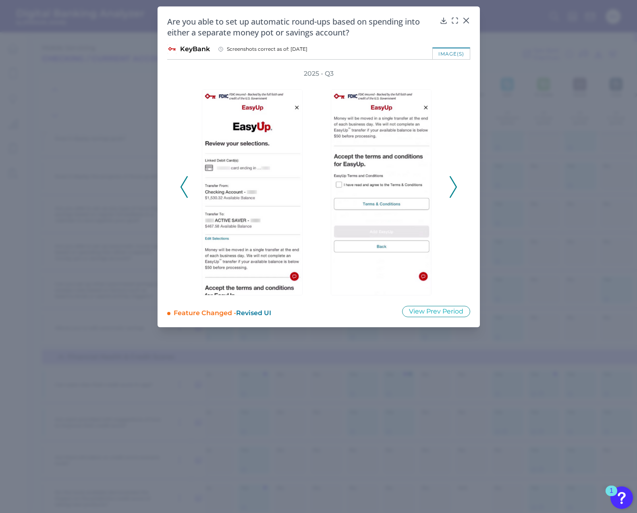
click at [454, 185] on icon at bounding box center [453, 187] width 7 height 22
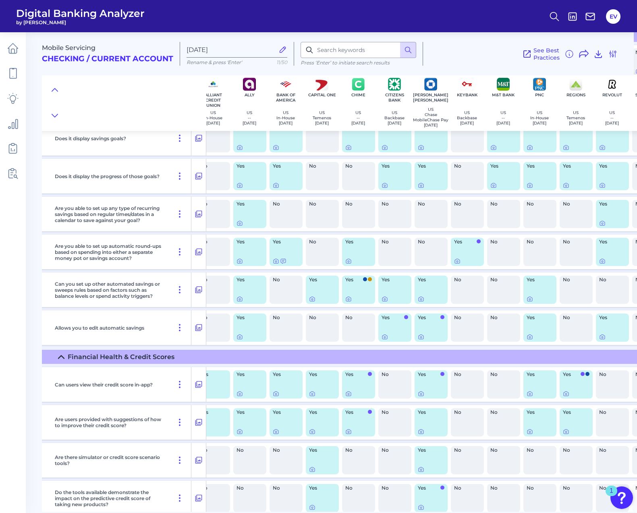
scroll to position [1864, 10]
click at [422, 300] on div at bounding box center [423, 297] width 8 height 8
click at [421, 300] on div at bounding box center [423, 297] width 8 height 8
click at [421, 302] on icon at bounding box center [422, 299] width 6 height 6
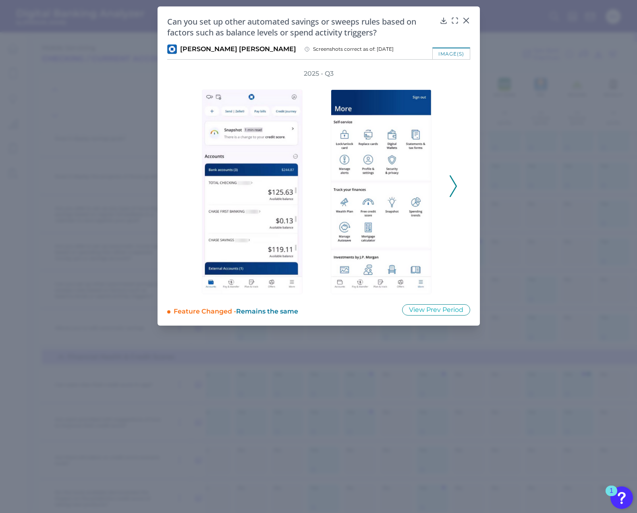
click at [455, 192] on icon at bounding box center [453, 186] width 7 height 22
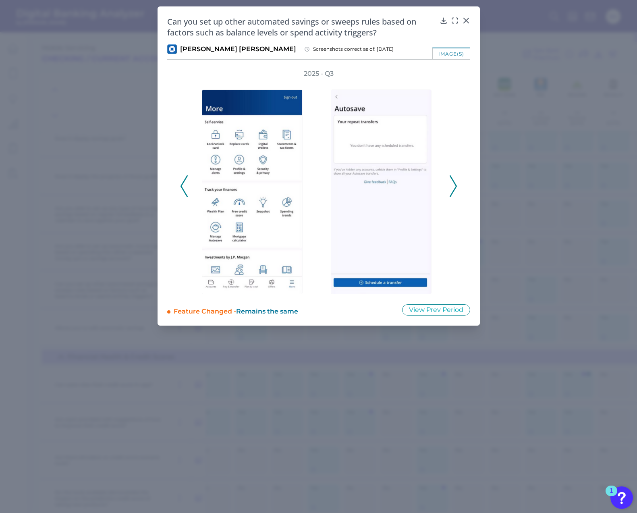
click at [455, 192] on icon at bounding box center [453, 186] width 7 height 22
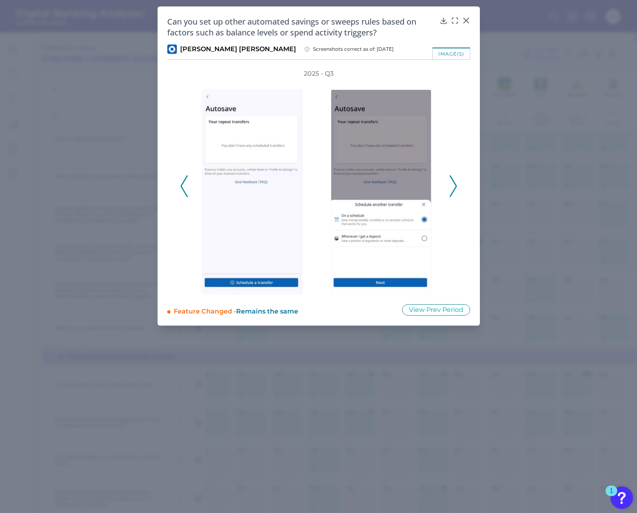
click at [180, 186] on button at bounding box center [184, 186] width 8 height 22
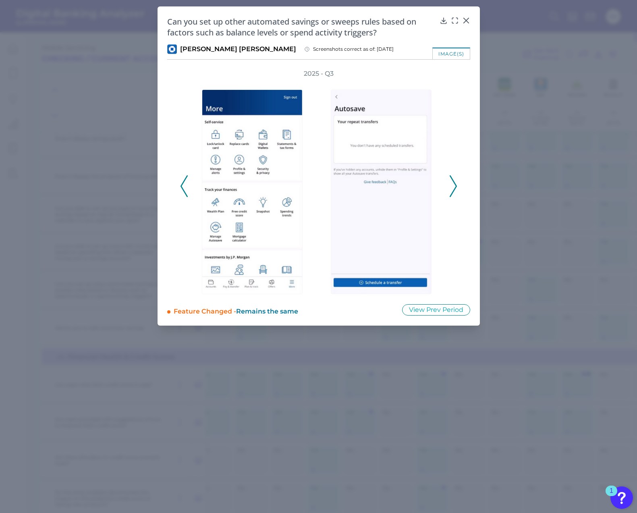
click at [182, 185] on icon at bounding box center [184, 186] width 7 height 22
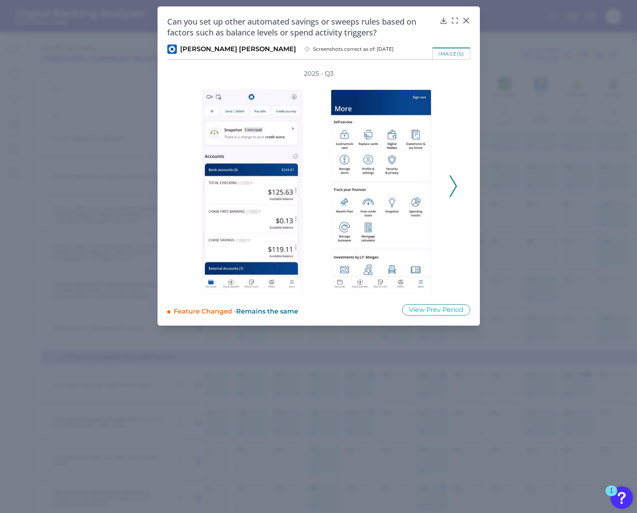
click at [451, 180] on icon at bounding box center [453, 186] width 7 height 22
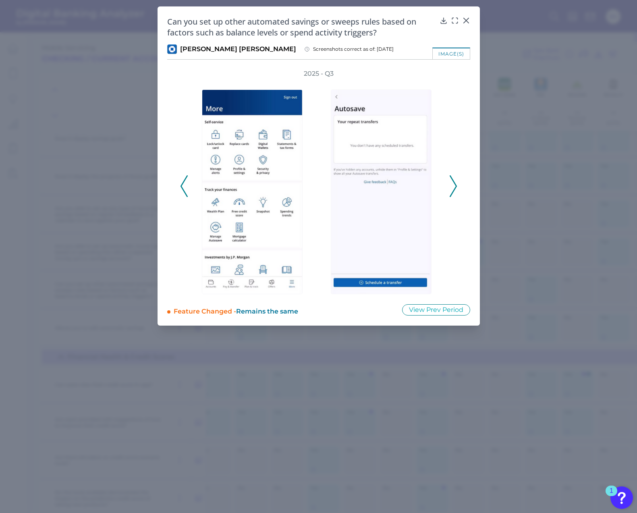
click at [451, 180] on icon at bounding box center [453, 186] width 7 height 22
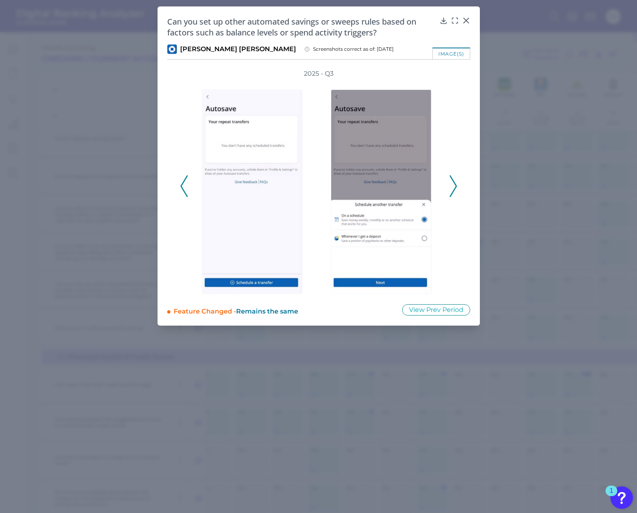
click at [451, 180] on icon at bounding box center [453, 186] width 7 height 22
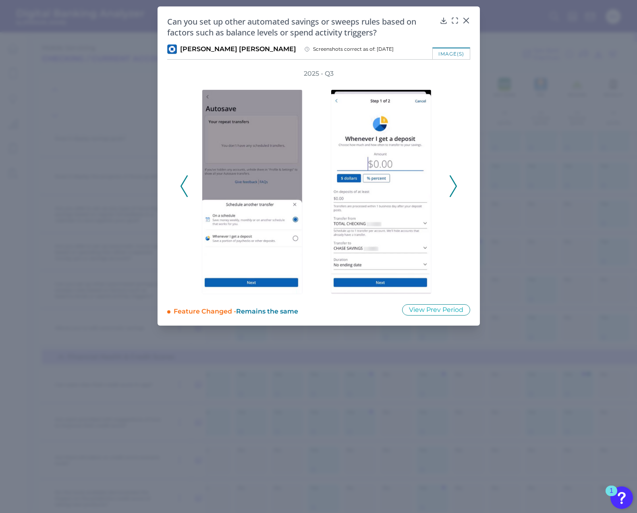
click at [451, 180] on icon at bounding box center [453, 186] width 7 height 22
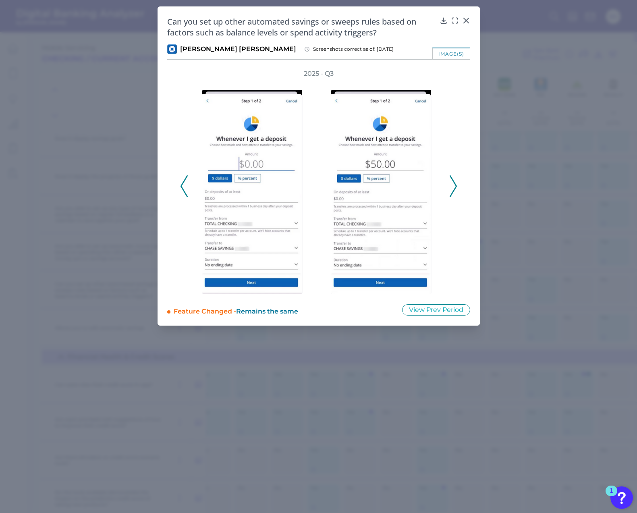
click at [451, 180] on icon at bounding box center [453, 186] width 7 height 22
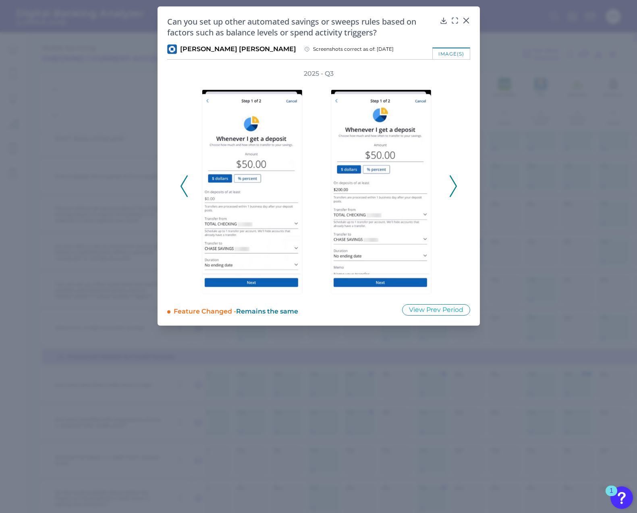
click at [451, 180] on icon at bounding box center [453, 186] width 7 height 22
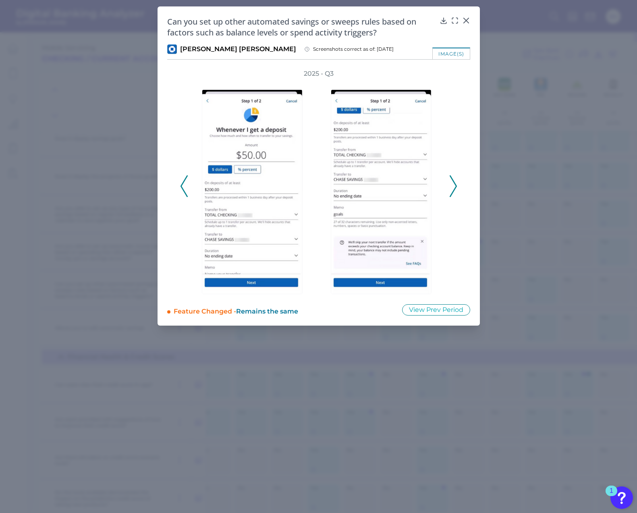
click at [451, 180] on icon at bounding box center [453, 186] width 7 height 22
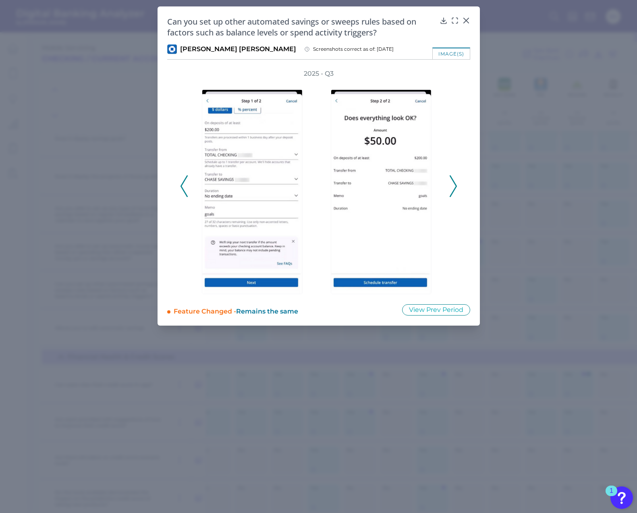
click at [451, 180] on icon at bounding box center [453, 186] width 7 height 22
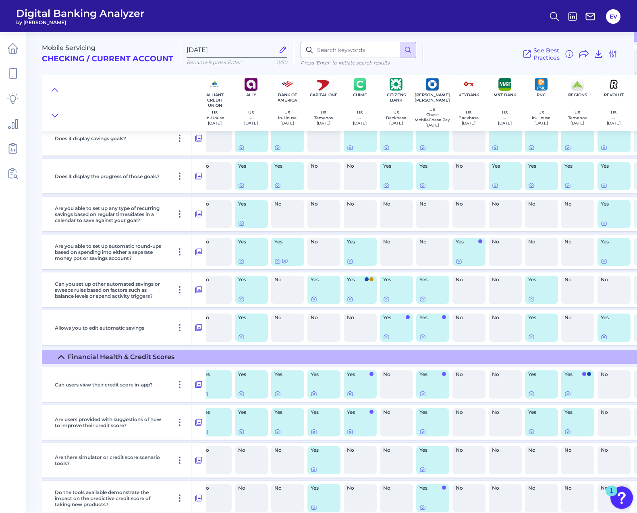
scroll to position [1864, 0]
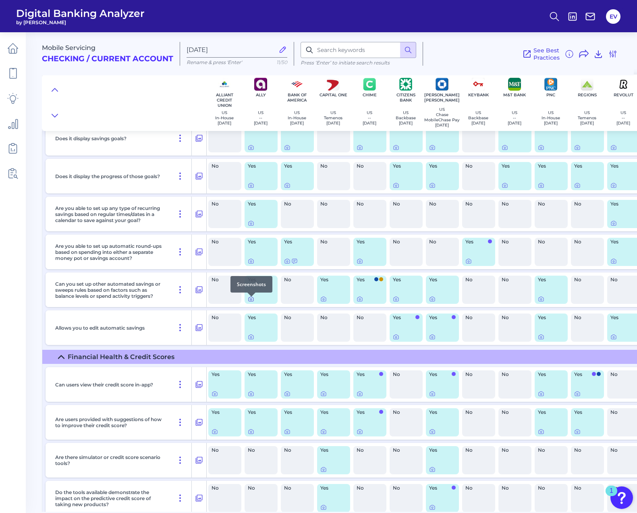
click at [253, 301] on icon at bounding box center [251, 299] width 6 height 6
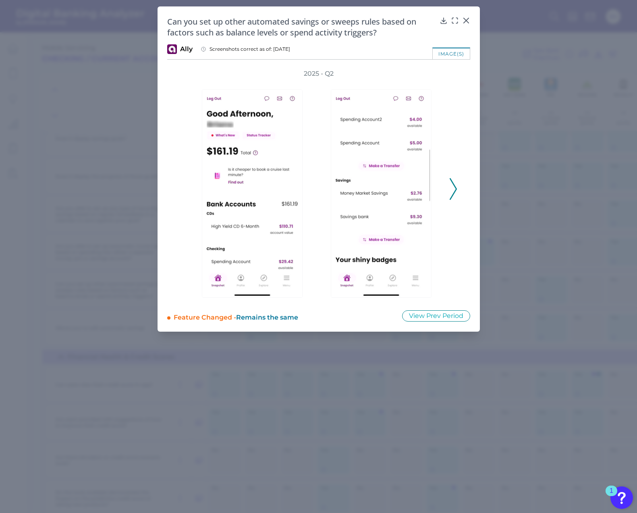
click at [453, 194] on polyline at bounding box center [453, 189] width 6 height 21
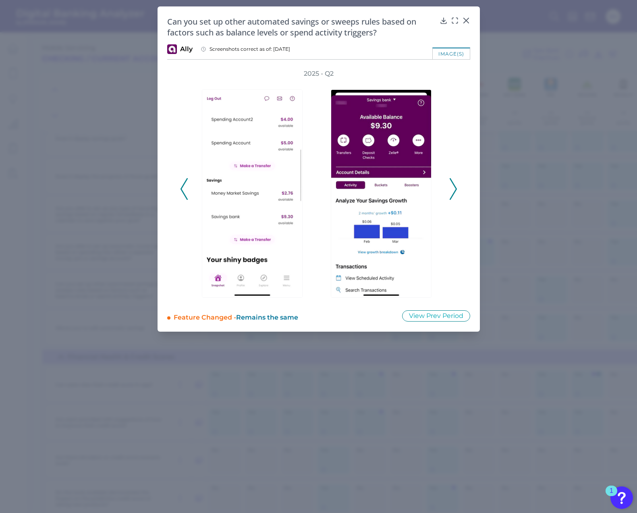
click at [453, 194] on polyline at bounding box center [453, 189] width 6 height 21
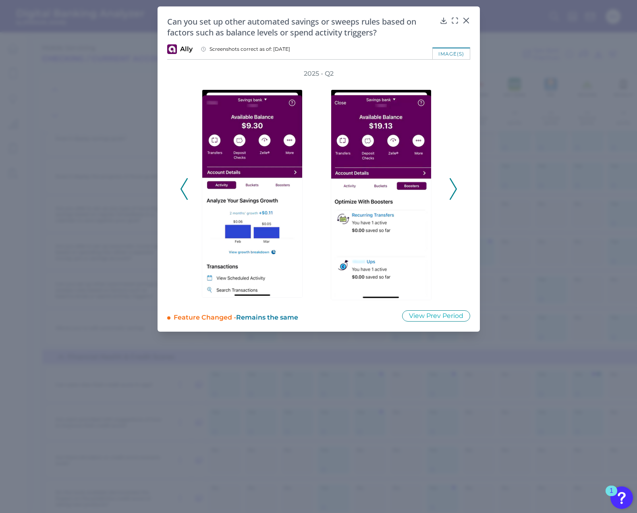
click at [453, 194] on polyline at bounding box center [453, 189] width 6 height 21
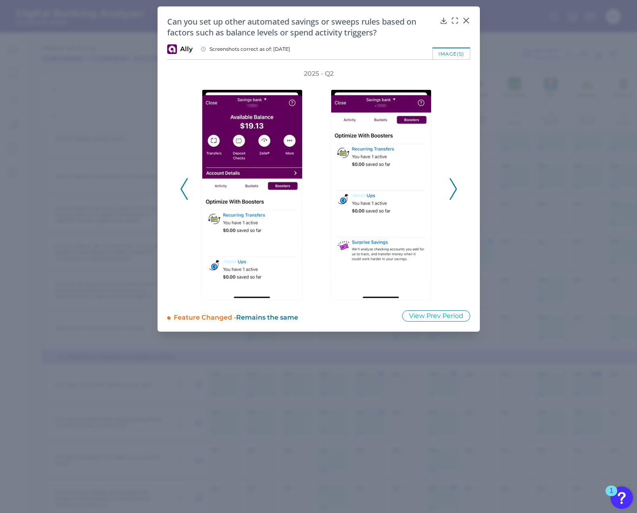
click at [453, 185] on polyline at bounding box center [453, 189] width 6 height 21
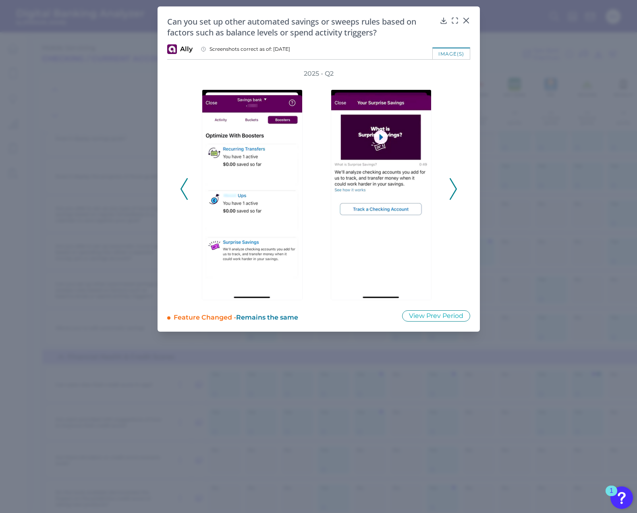
click at [454, 185] on polyline at bounding box center [453, 189] width 6 height 21
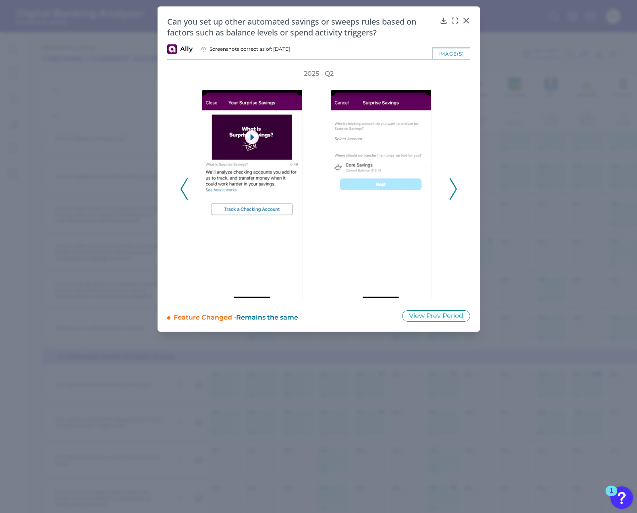
click at [454, 185] on polyline at bounding box center [453, 189] width 6 height 21
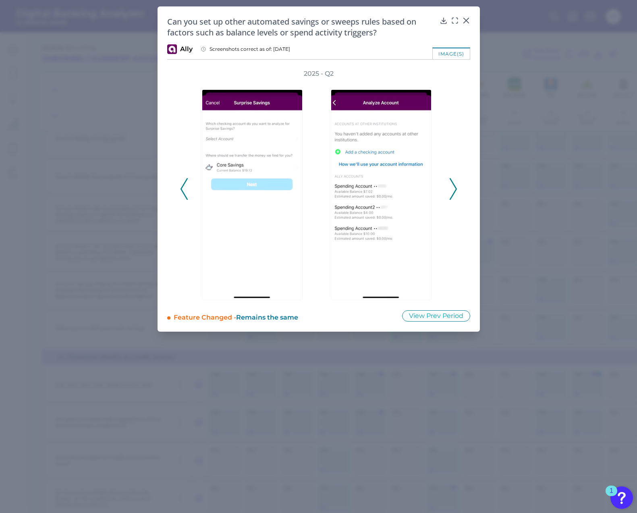
click at [185, 185] on icon at bounding box center [184, 189] width 7 height 22
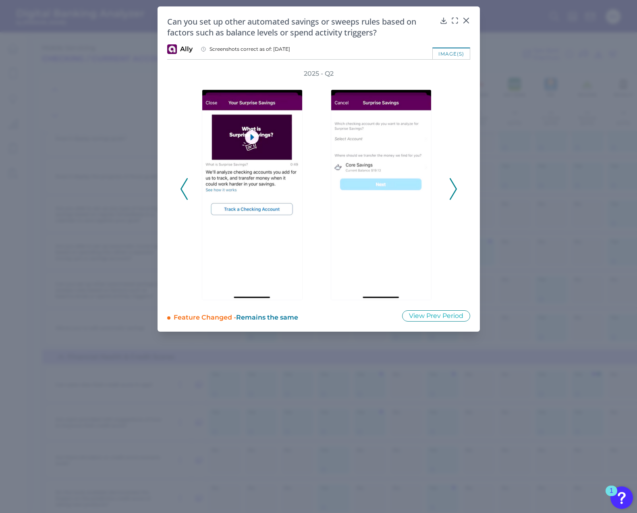
click at [453, 183] on icon at bounding box center [453, 189] width 7 height 22
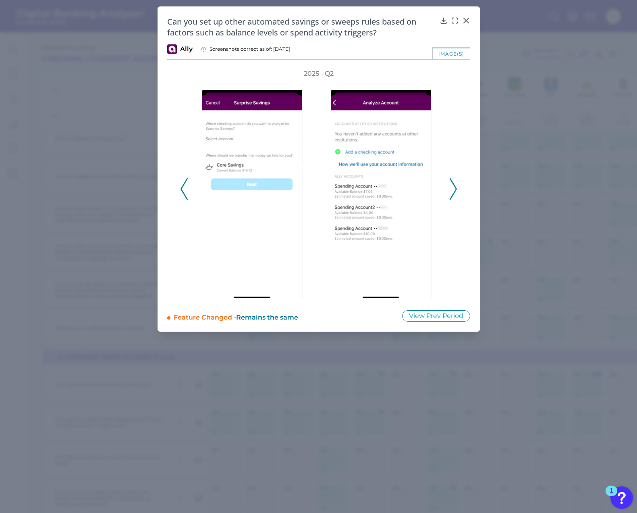
click at [454, 185] on polyline at bounding box center [453, 189] width 6 height 21
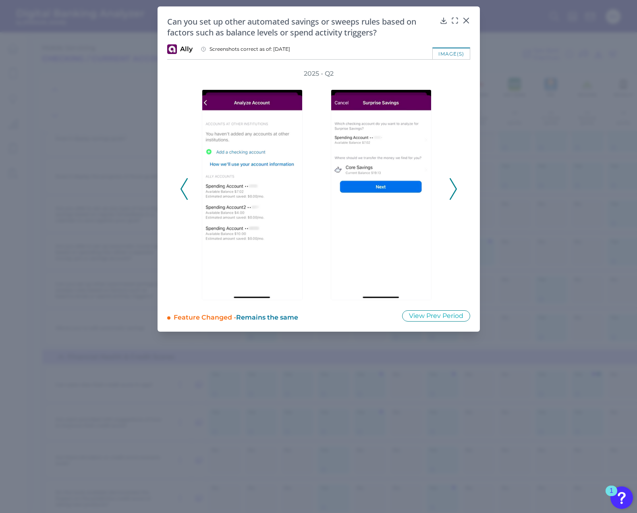
click at [454, 185] on polyline at bounding box center [453, 189] width 6 height 21
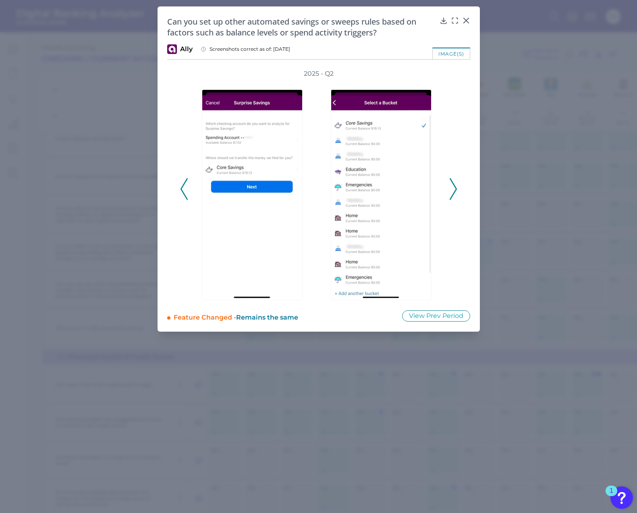
click at [454, 185] on polyline at bounding box center [453, 189] width 6 height 21
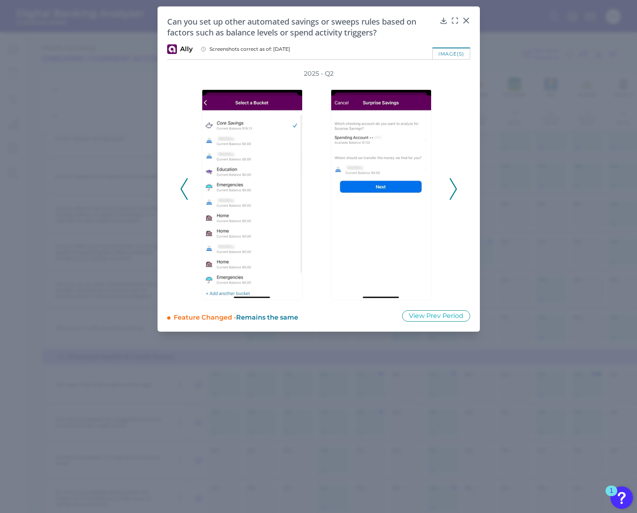
click at [454, 185] on polyline at bounding box center [453, 189] width 6 height 21
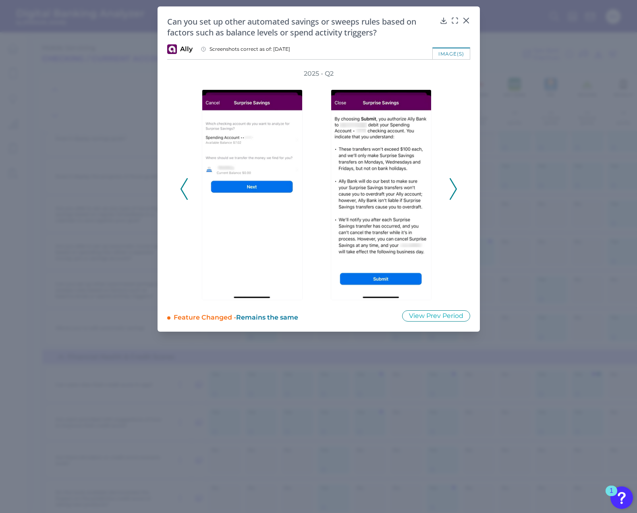
click at [454, 185] on polyline at bounding box center [453, 189] width 6 height 21
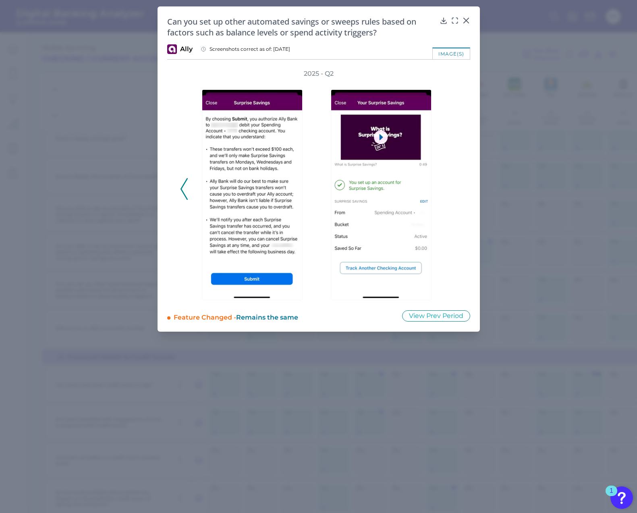
click at [178, 189] on div "2025 - Q2" at bounding box center [318, 184] width 303 height 231
click at [179, 189] on div "2025 - Q2" at bounding box center [318, 184] width 303 height 231
click at [179, 190] on div "2025 - Q2" at bounding box center [318, 184] width 303 height 231
click at [181, 190] on polyline at bounding box center [184, 189] width 6 height 21
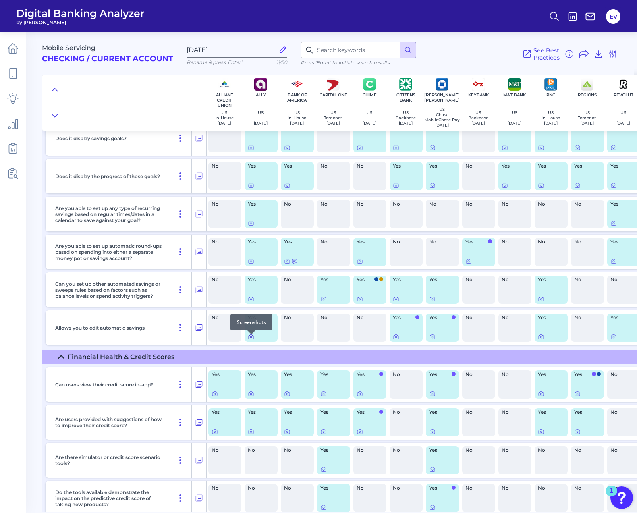
click at [253, 340] on icon at bounding box center [251, 337] width 6 height 6
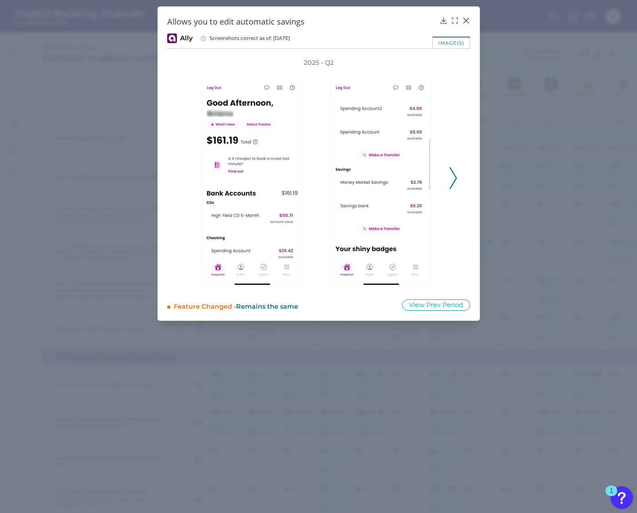
click at [457, 183] on icon at bounding box center [453, 178] width 7 height 22
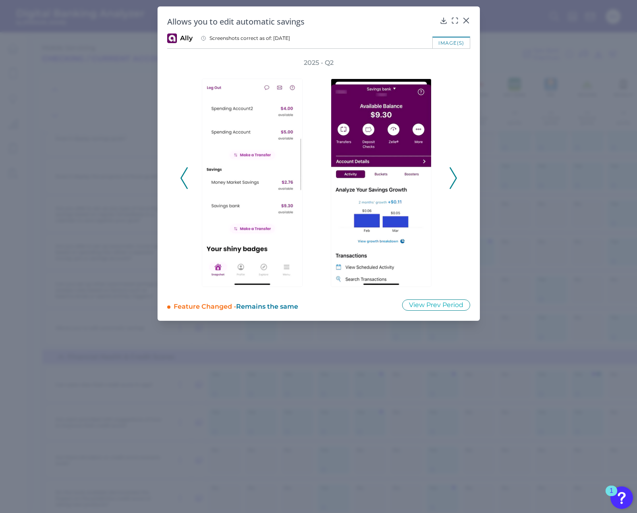
click at [457, 183] on icon at bounding box center [453, 178] width 7 height 22
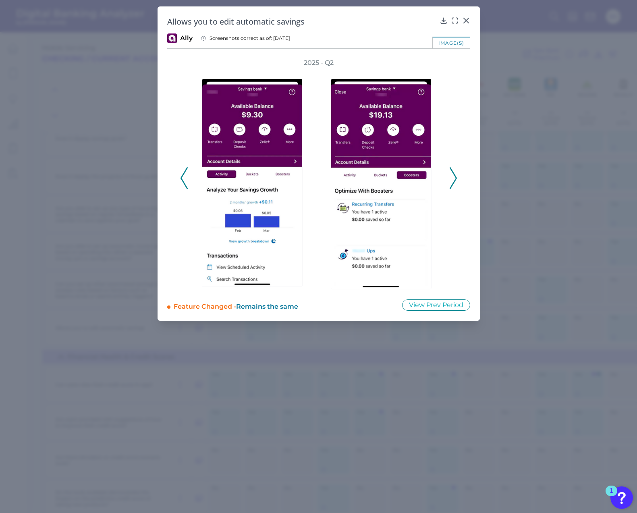
click at [457, 183] on icon at bounding box center [453, 178] width 7 height 22
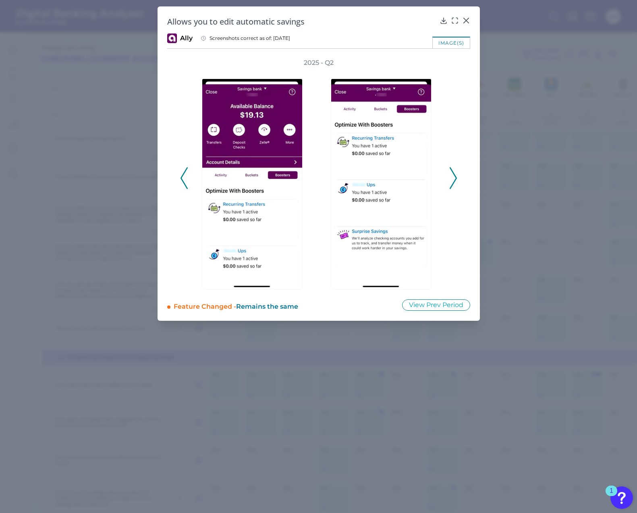
click at [457, 183] on icon at bounding box center [453, 178] width 7 height 22
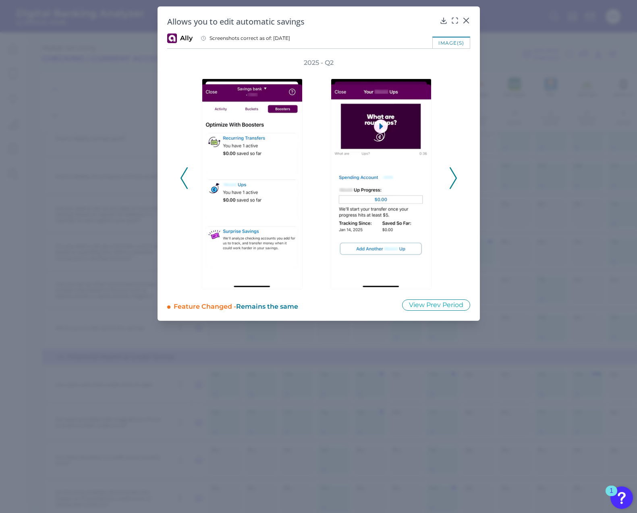
click at [457, 183] on icon at bounding box center [453, 178] width 7 height 22
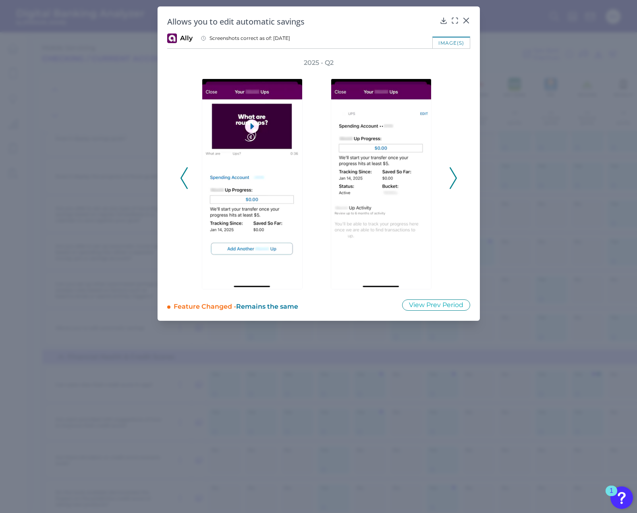
click at [457, 183] on icon at bounding box center [453, 178] width 7 height 22
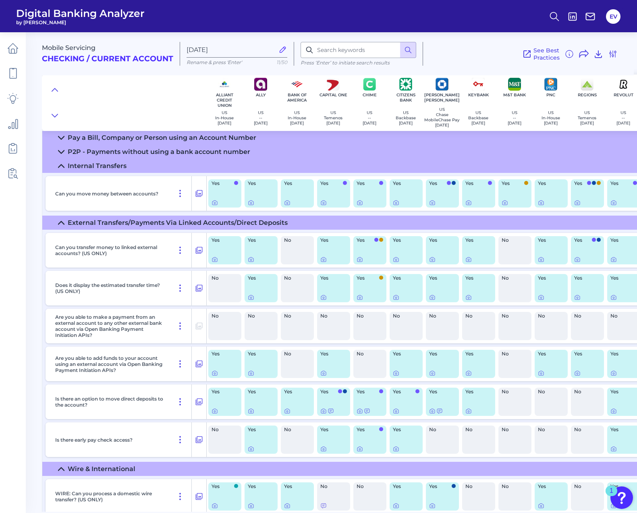
scroll to position [0, 0]
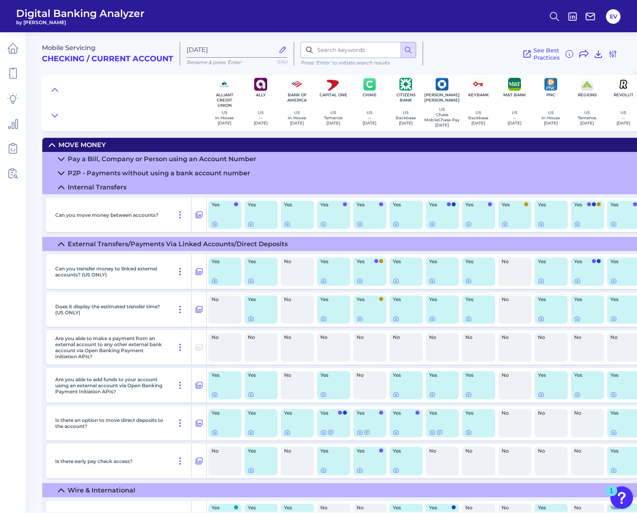
click at [97, 163] on div "Pay a Bill, Company or Person using an Account Number" at bounding box center [162, 159] width 189 height 8
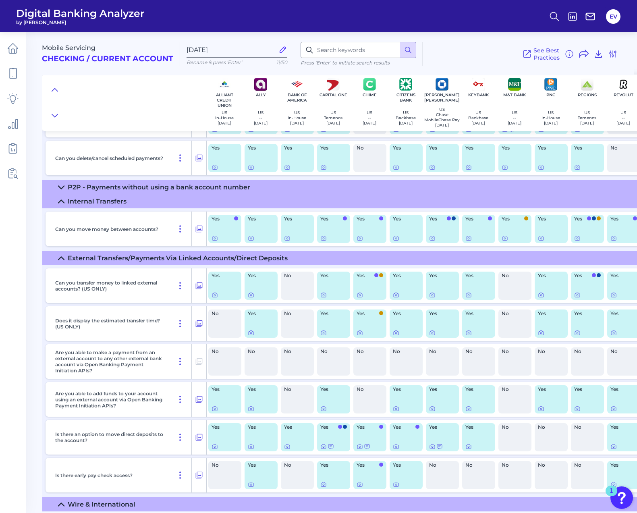
scroll to position [902, 0]
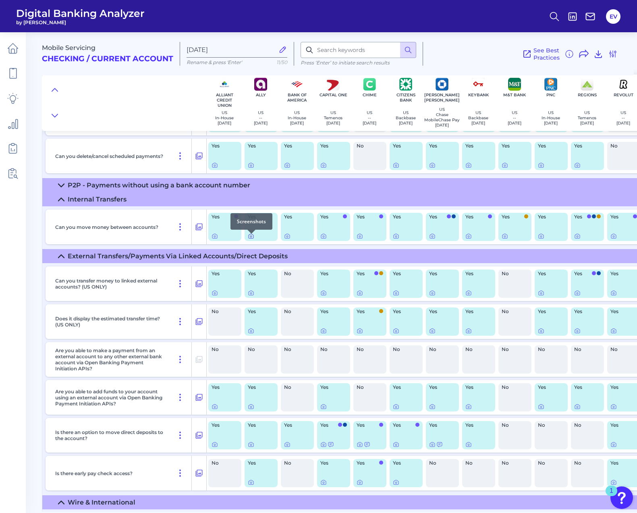
click at [250, 239] on icon at bounding box center [251, 236] width 6 height 6
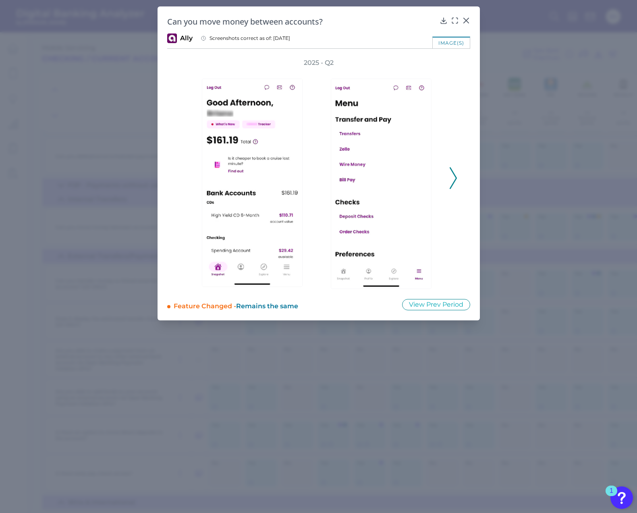
click at [453, 181] on icon at bounding box center [453, 178] width 7 height 22
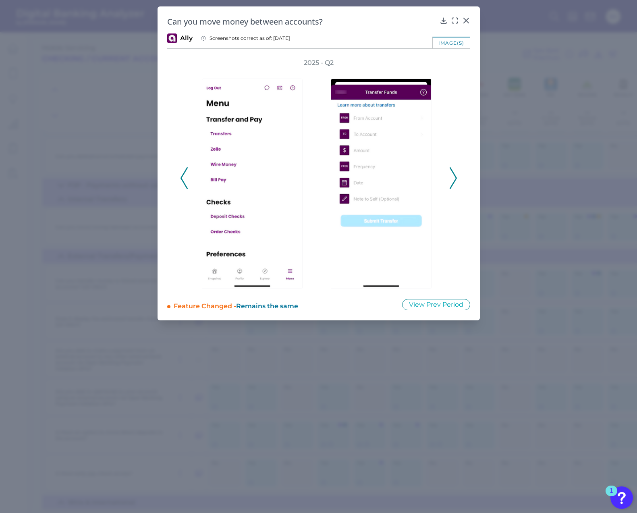
click at [453, 181] on icon at bounding box center [453, 178] width 7 height 22
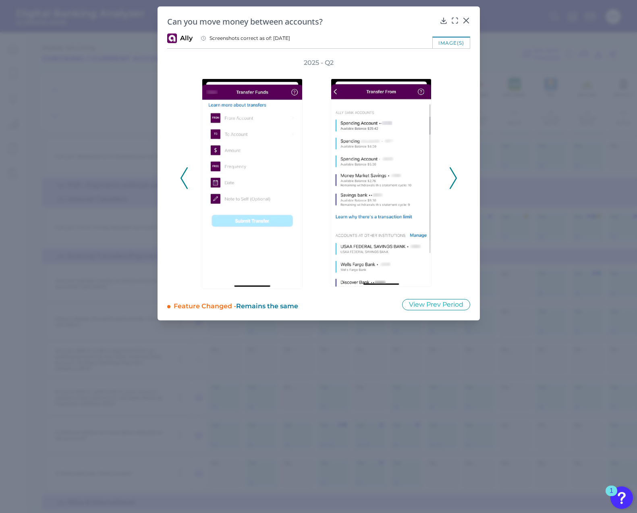
click at [453, 181] on icon at bounding box center [453, 178] width 7 height 22
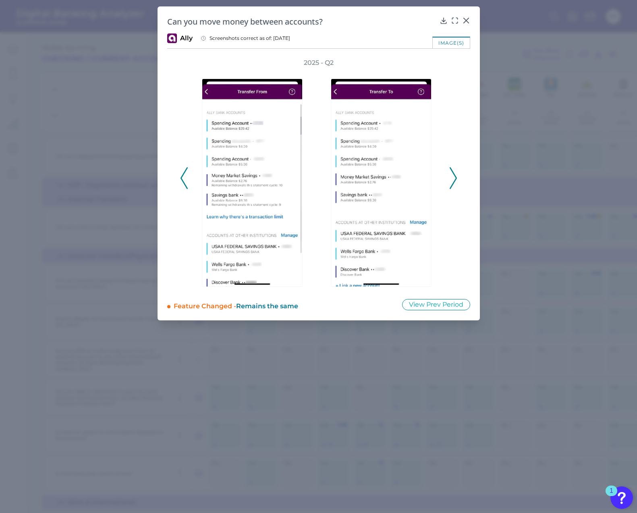
click at [453, 181] on icon at bounding box center [453, 178] width 7 height 22
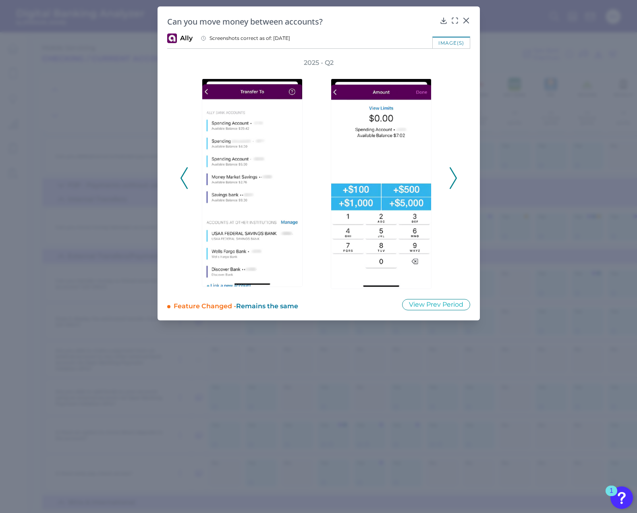
click at [453, 181] on icon at bounding box center [453, 178] width 7 height 22
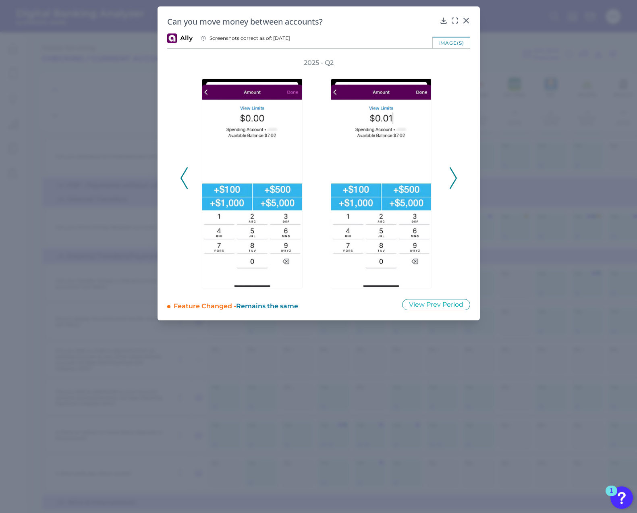
click at [453, 181] on icon at bounding box center [453, 178] width 7 height 22
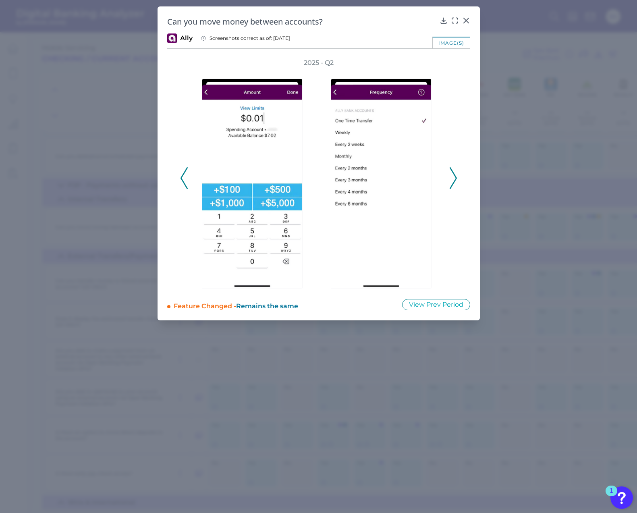
click at [453, 181] on icon at bounding box center [453, 178] width 7 height 22
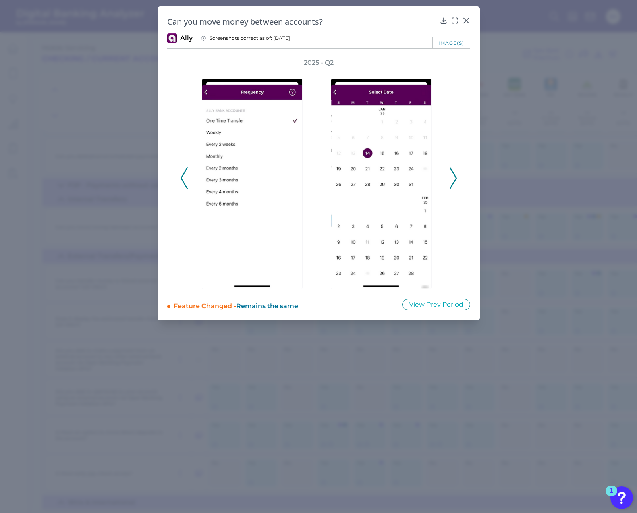
click at [453, 181] on icon at bounding box center [453, 178] width 7 height 22
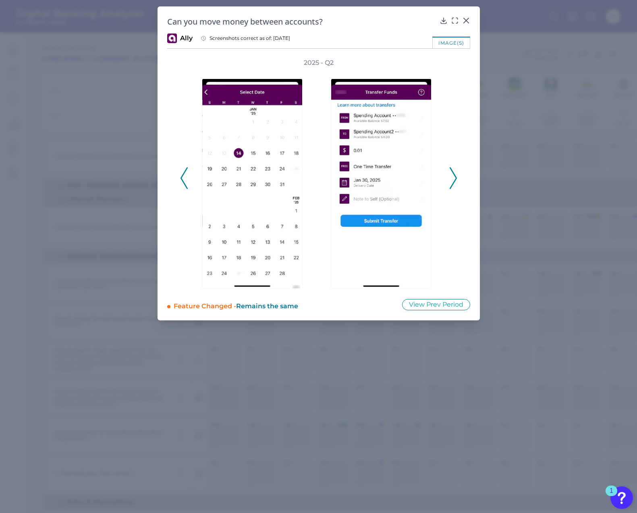
click at [453, 181] on icon at bounding box center [453, 178] width 7 height 22
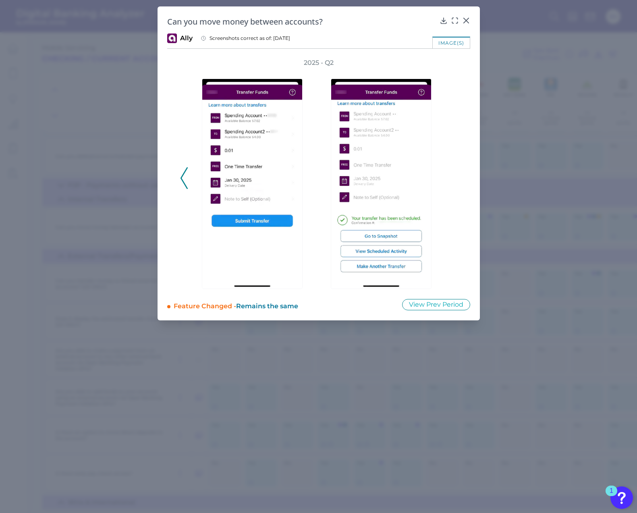
click at [453, 181] on div "2025 - Q2" at bounding box center [318, 173] width 277 height 231
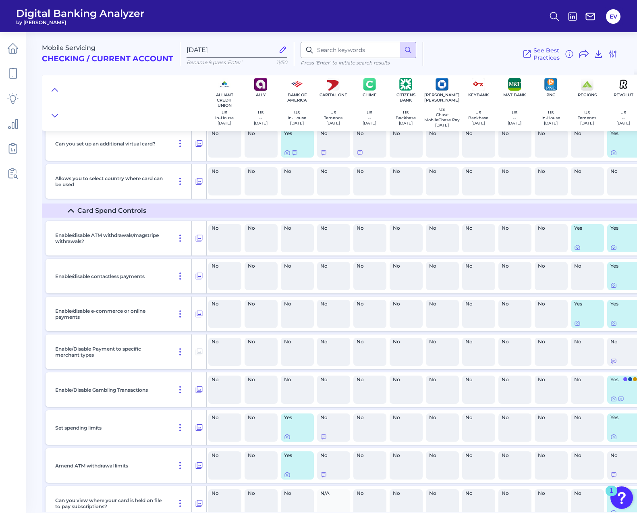
scroll to position [2023, 0]
click at [154, 210] on summary "Card Spend Controls" at bounding box center [450, 210] width 817 height 14
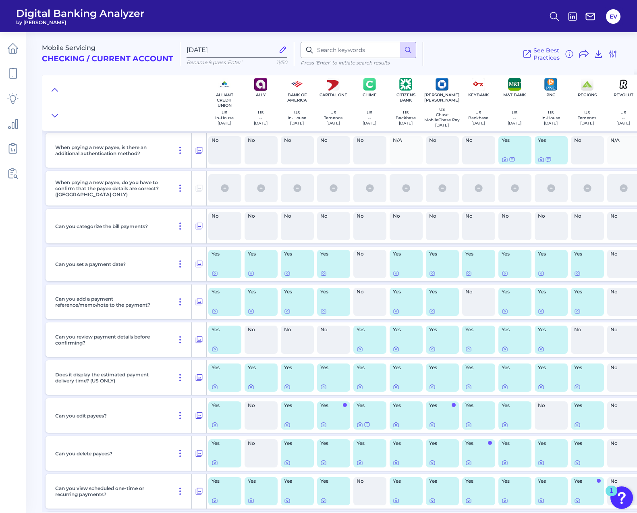
scroll to position [0, 0]
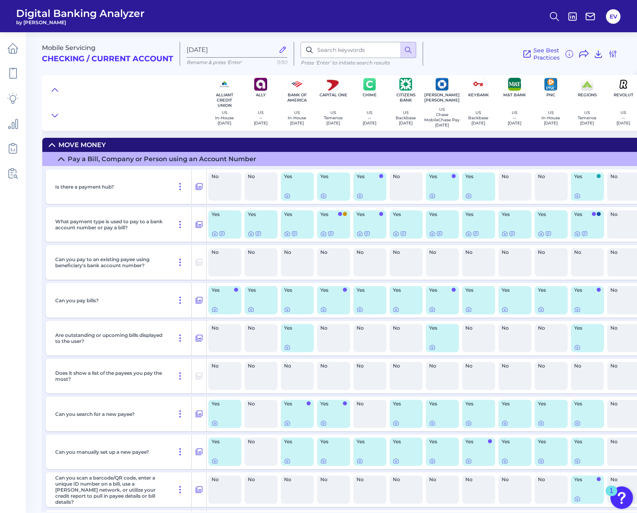
click at [122, 163] on div "Pay a Bill, Company or Person using an Account Number" at bounding box center [162, 159] width 189 height 8
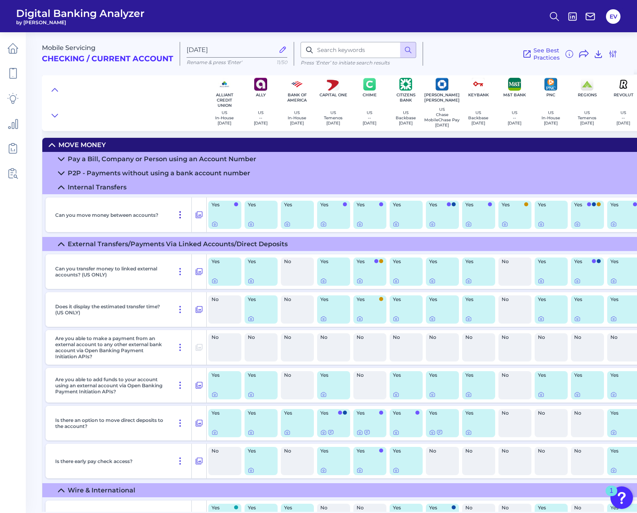
click at [182, 218] on icon at bounding box center [180, 215] width 10 height 10
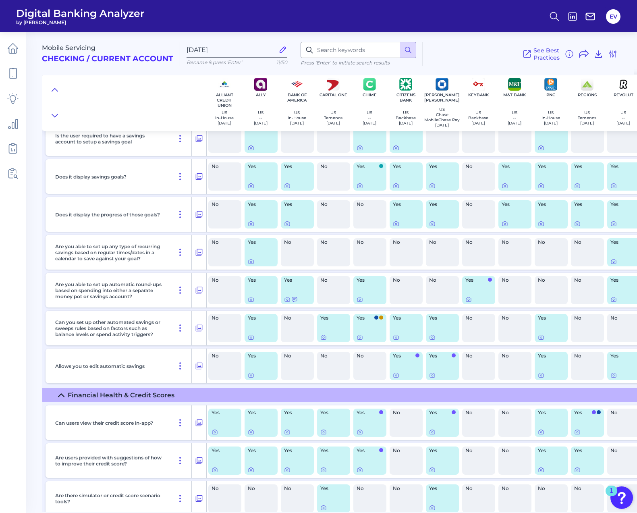
scroll to position [1416, 0]
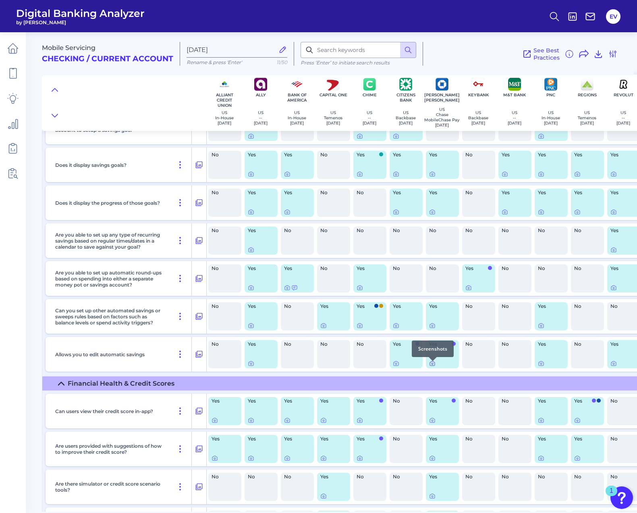
click at [433, 366] on icon at bounding box center [432, 363] width 6 height 6
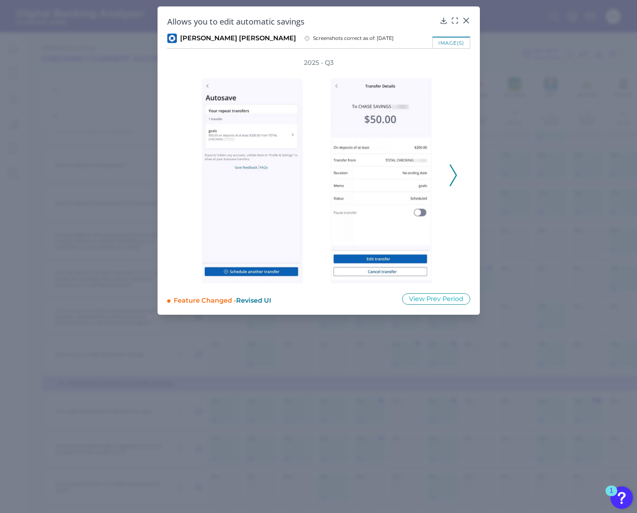
click at [183, 156] on div "2025 - Q3" at bounding box center [318, 170] width 277 height 225
click at [455, 180] on icon at bounding box center [453, 175] width 7 height 22
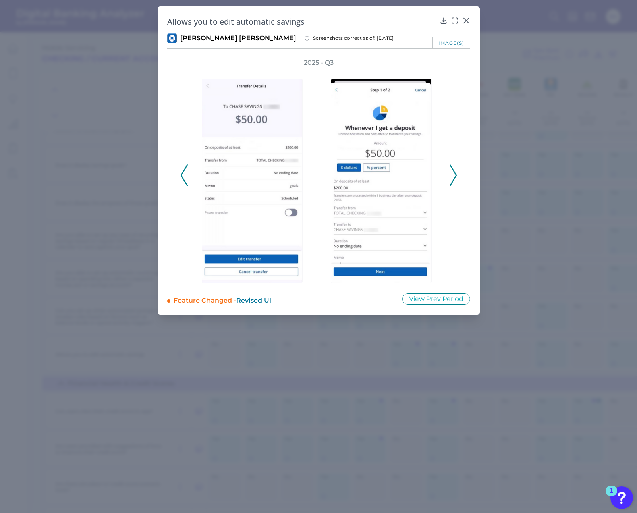
click at [455, 180] on icon at bounding box center [453, 175] width 7 height 22
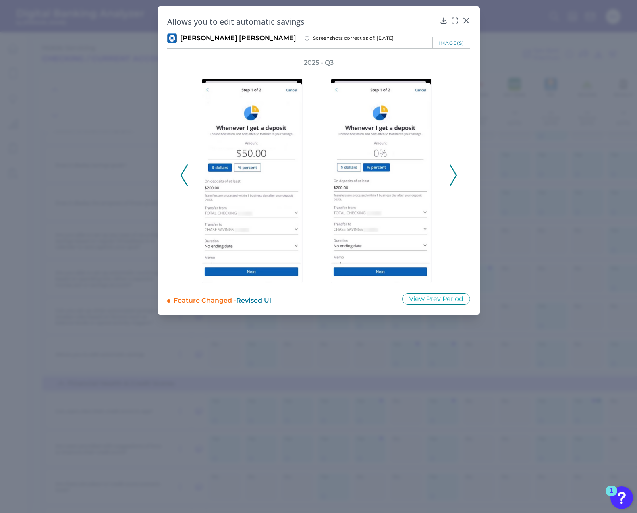
click at [185, 174] on icon at bounding box center [184, 175] width 7 height 22
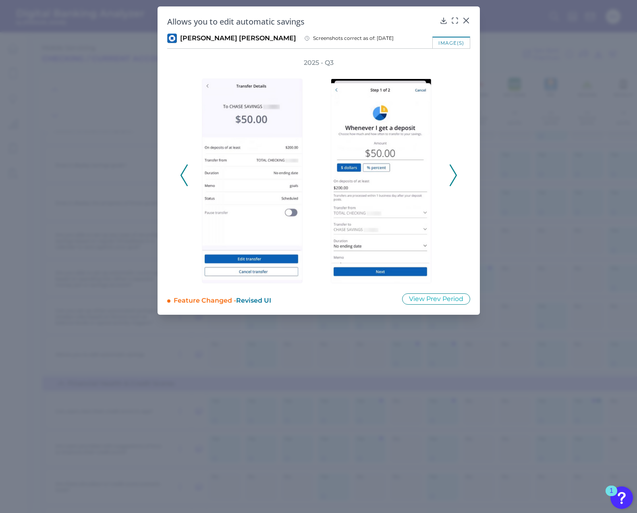
click at [185, 174] on icon at bounding box center [184, 175] width 7 height 22
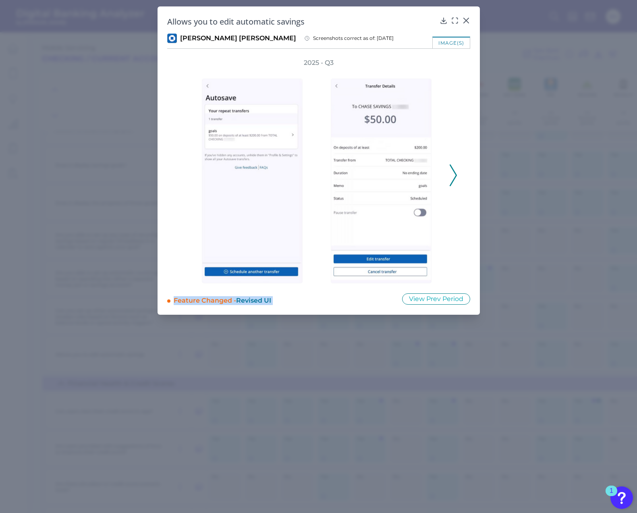
click at [185, 174] on div "2025 - Q3" at bounding box center [318, 170] width 277 height 225
click at [470, 21] on icon at bounding box center [466, 21] width 8 height 8
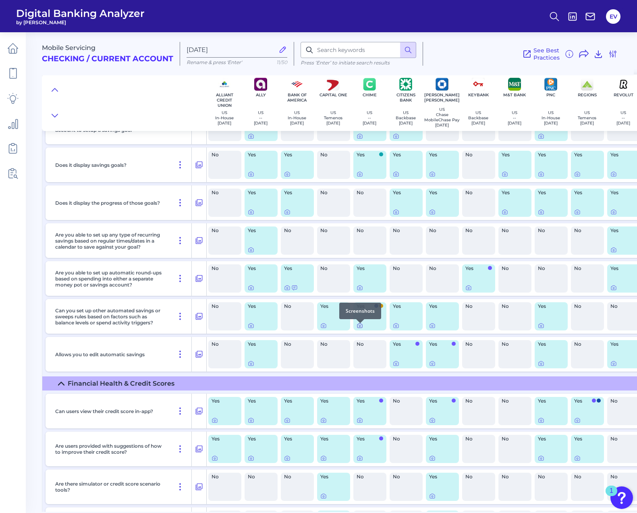
click at [360, 328] on icon at bounding box center [360, 325] width 6 height 6
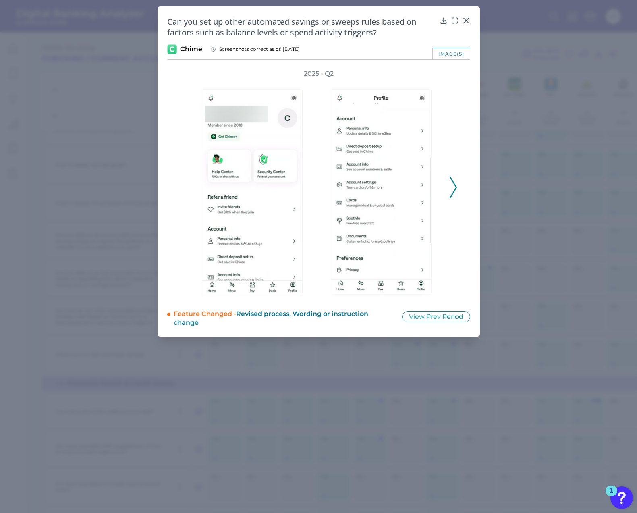
click at [454, 181] on icon at bounding box center [453, 188] width 7 height 22
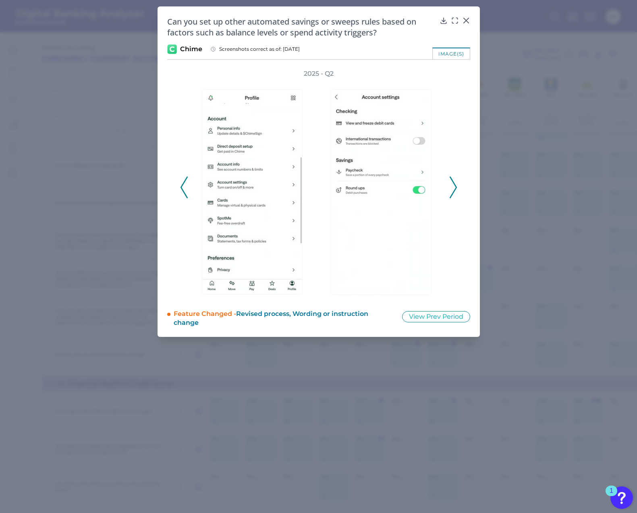
click at [455, 181] on icon at bounding box center [453, 188] width 7 height 22
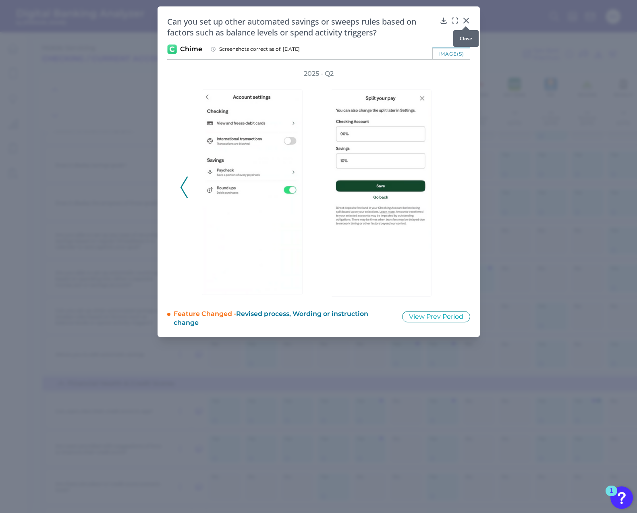
click at [463, 20] on icon at bounding box center [466, 21] width 8 height 8
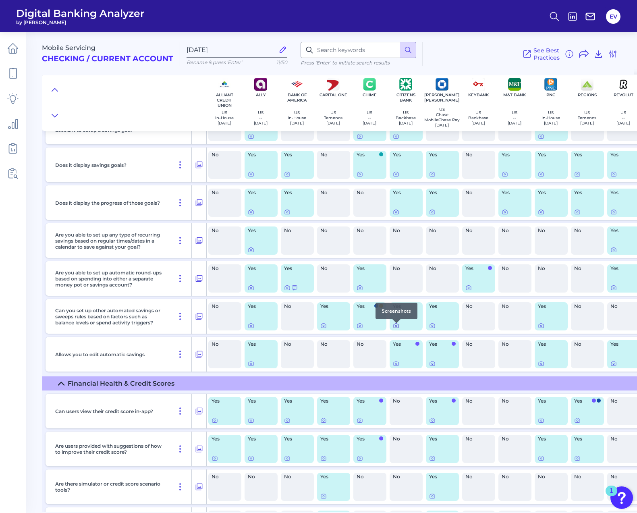
click at [397, 327] on icon at bounding box center [396, 325] width 6 height 6
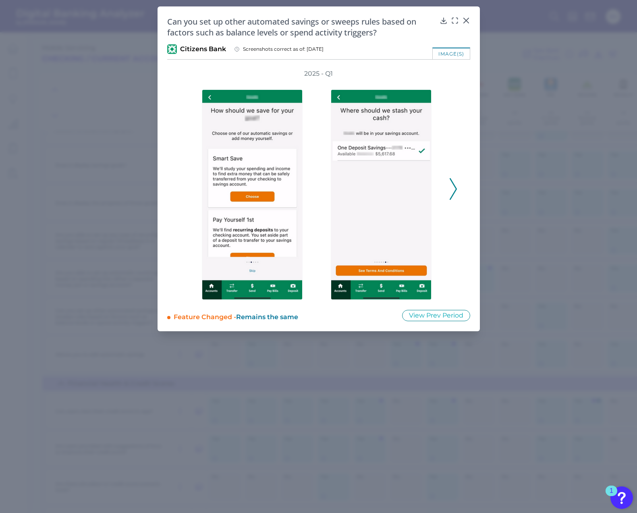
click at [453, 187] on icon at bounding box center [453, 189] width 7 height 22
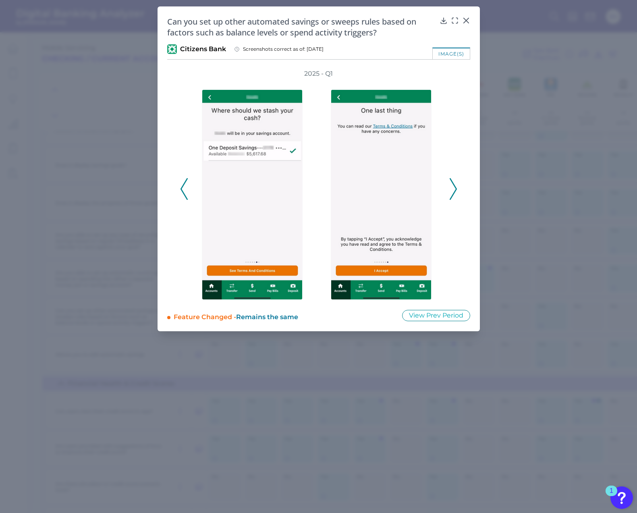
click at [453, 187] on icon at bounding box center [453, 189] width 7 height 22
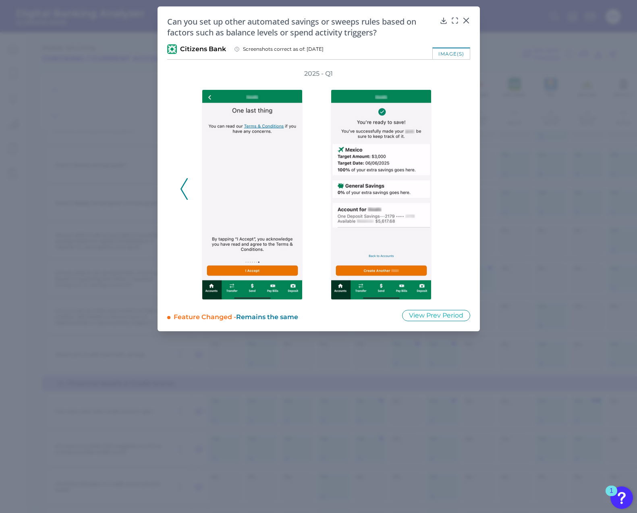
click at [453, 187] on div "2025 - Q1" at bounding box center [318, 184] width 277 height 231
click at [185, 187] on icon at bounding box center [184, 189] width 7 height 22
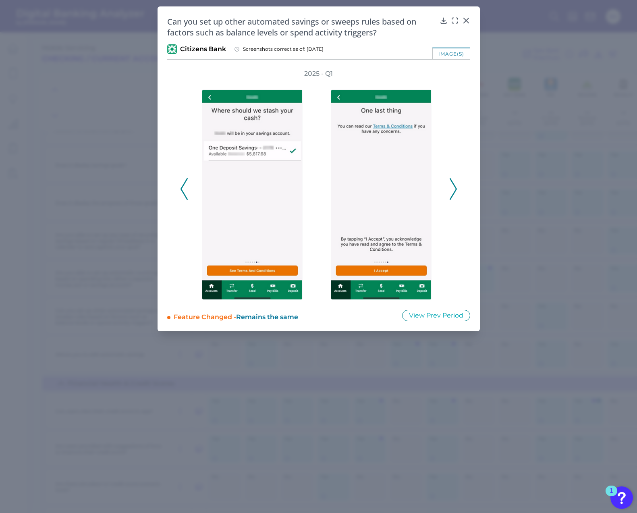
click at [185, 187] on icon at bounding box center [184, 189] width 7 height 22
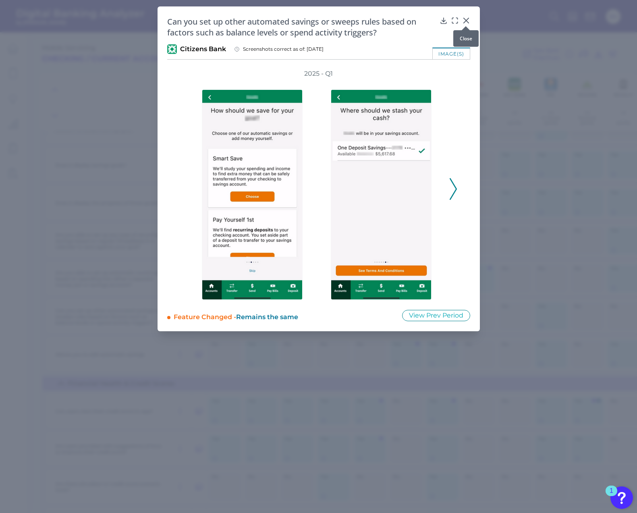
click at [468, 22] on div at bounding box center [466, 26] width 8 height 8
click at [451, 190] on icon at bounding box center [453, 189] width 7 height 22
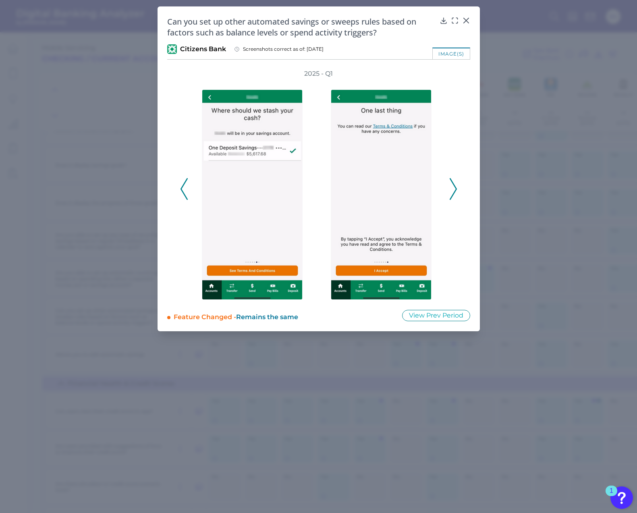
click at [451, 190] on icon at bounding box center [453, 189] width 7 height 22
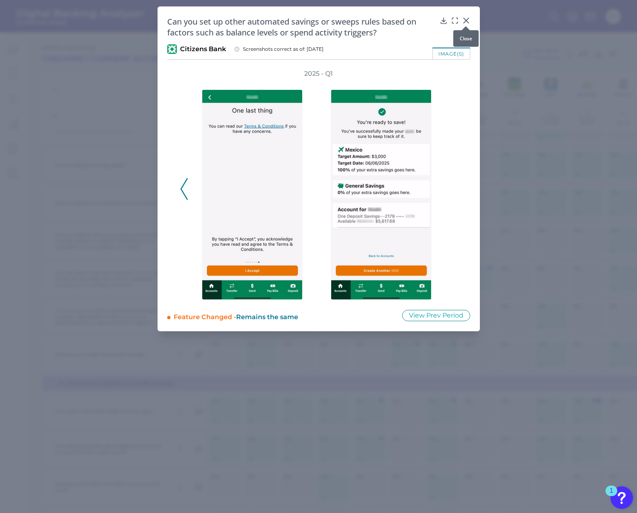
click at [466, 17] on icon at bounding box center [466, 21] width 8 height 8
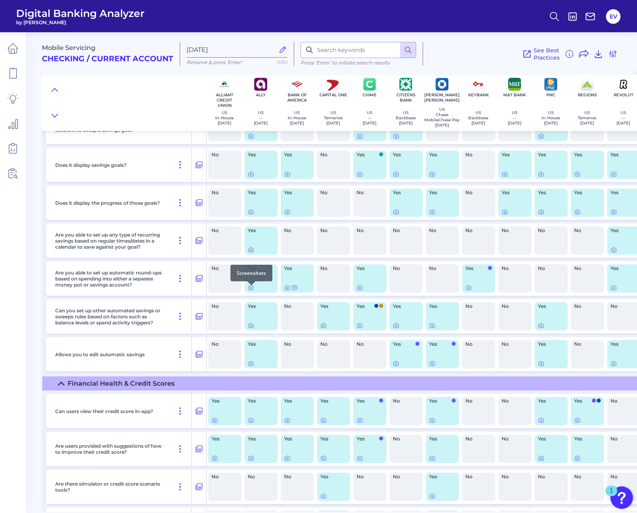
click at [251, 289] on div at bounding box center [251, 285] width 8 height 8
click at [253, 289] on icon at bounding box center [251, 288] width 6 height 6
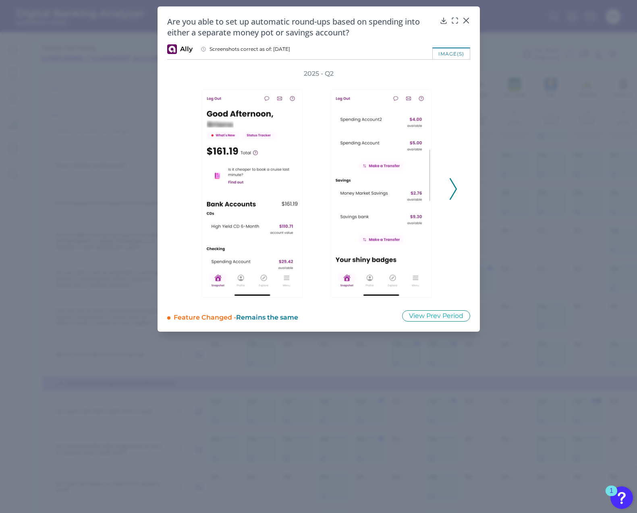
click at [454, 191] on icon at bounding box center [453, 189] width 7 height 22
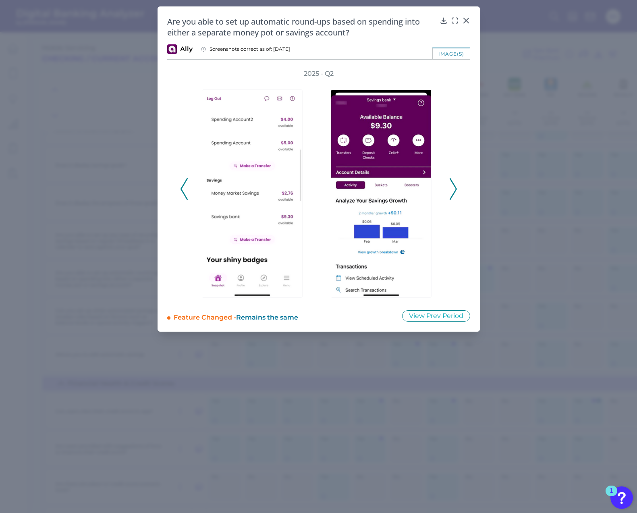
click at [454, 191] on icon at bounding box center [453, 189] width 7 height 22
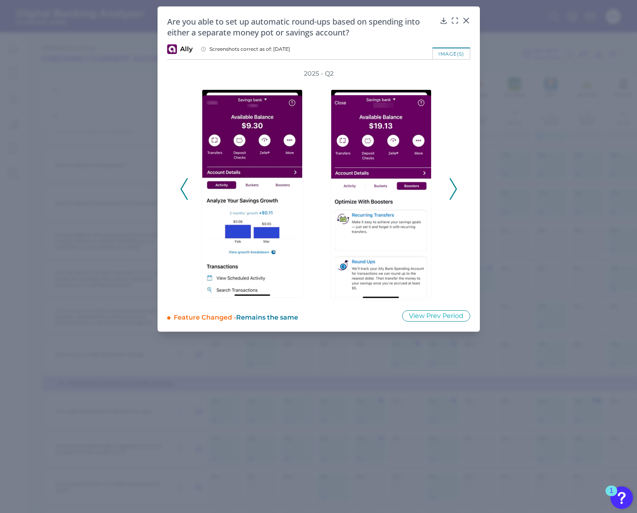
click at [454, 191] on icon at bounding box center [453, 189] width 7 height 22
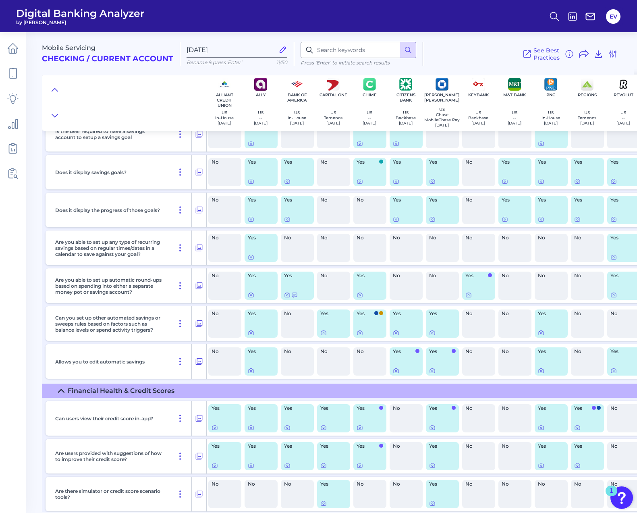
scroll to position [1407, 0]
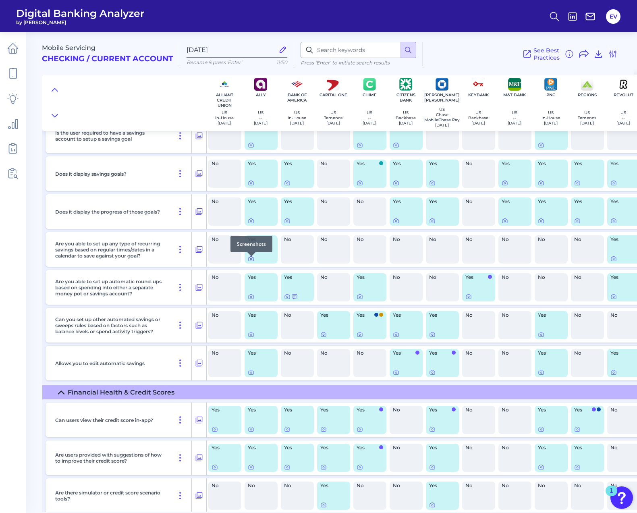
click at [251, 261] on icon at bounding box center [251, 259] width 6 height 6
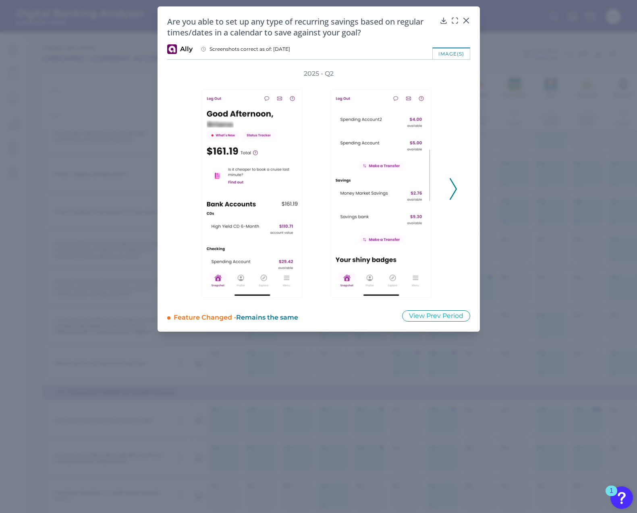
click at [455, 190] on icon at bounding box center [453, 189] width 7 height 22
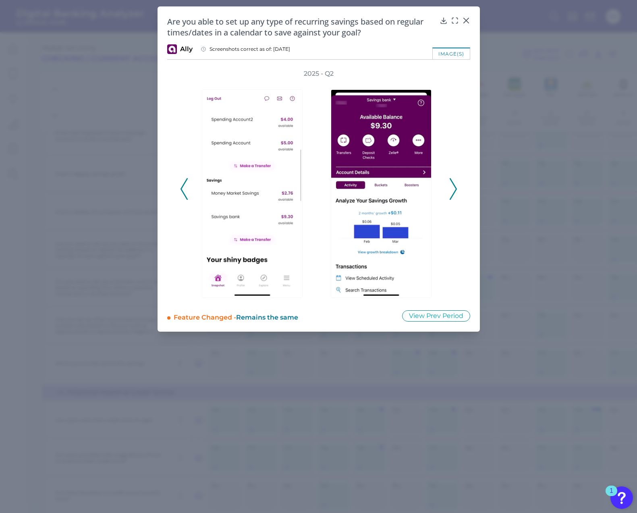
click at [455, 190] on icon at bounding box center [453, 189] width 7 height 22
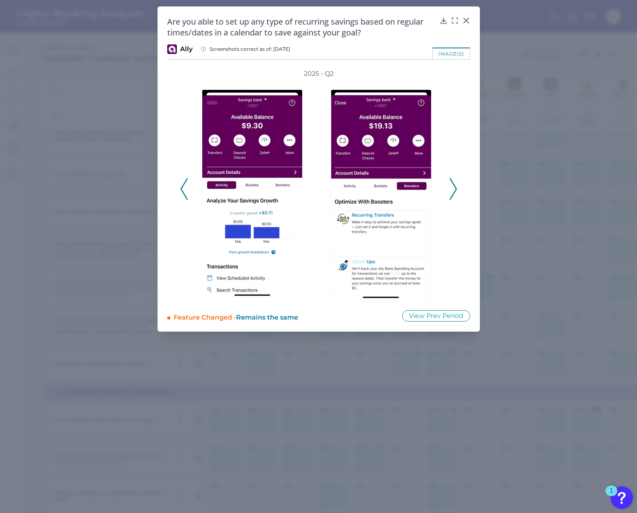
click at [455, 190] on icon at bounding box center [453, 189] width 7 height 22
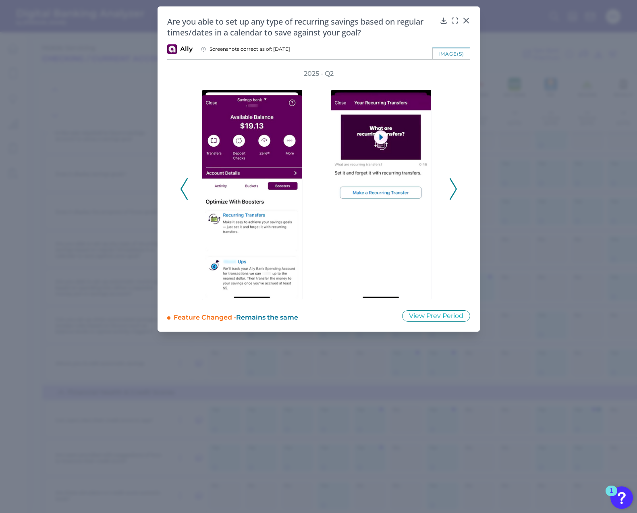
click at [455, 190] on icon at bounding box center [453, 189] width 7 height 22
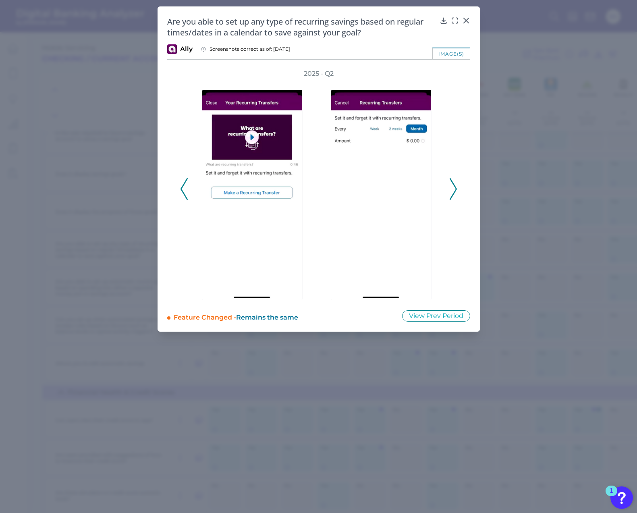
click at [455, 190] on icon at bounding box center [453, 189] width 7 height 22
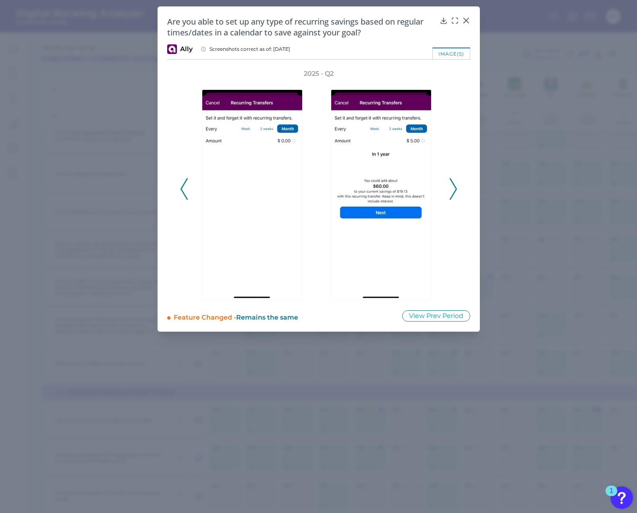
click at [455, 190] on icon at bounding box center [453, 189] width 7 height 22
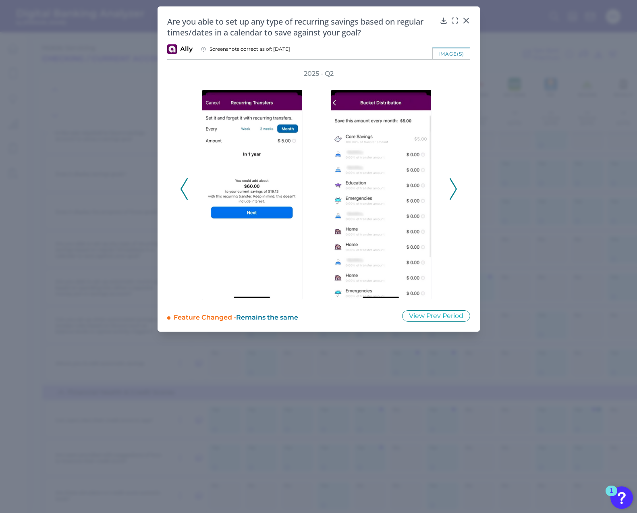
click at [455, 190] on icon at bounding box center [453, 189] width 7 height 22
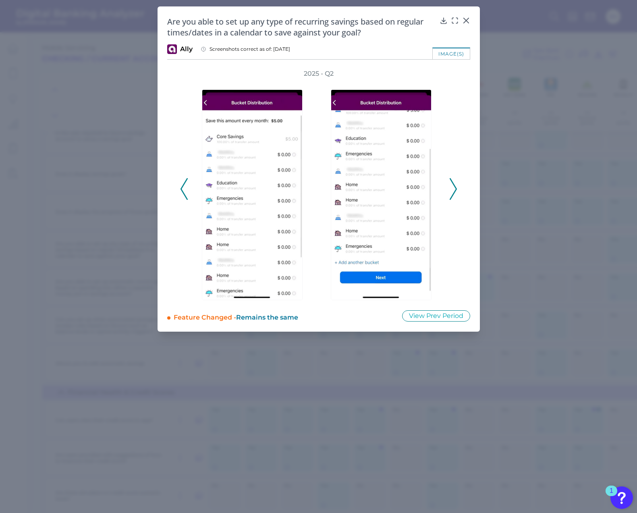
click at [455, 190] on icon at bounding box center [453, 189] width 7 height 22
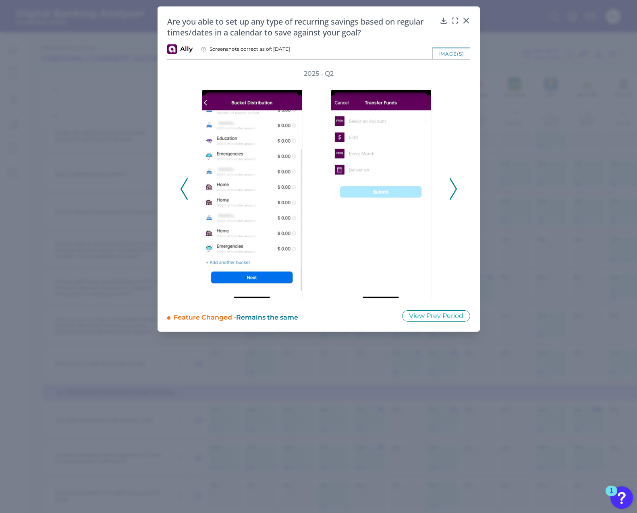
click at [455, 190] on icon at bounding box center [453, 189] width 7 height 22
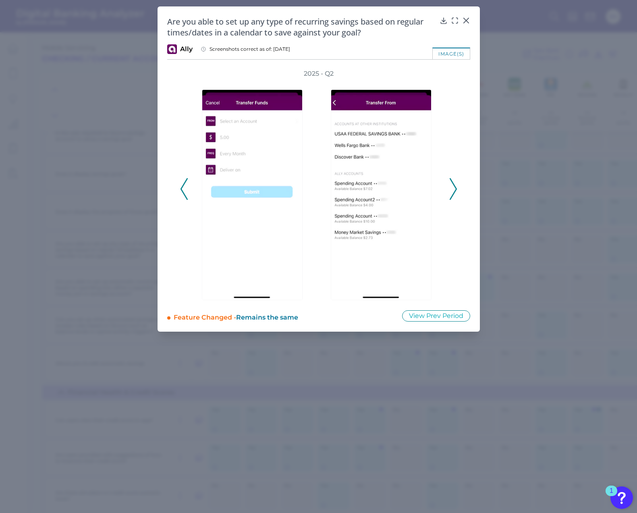
click at [455, 190] on icon at bounding box center [453, 189] width 7 height 22
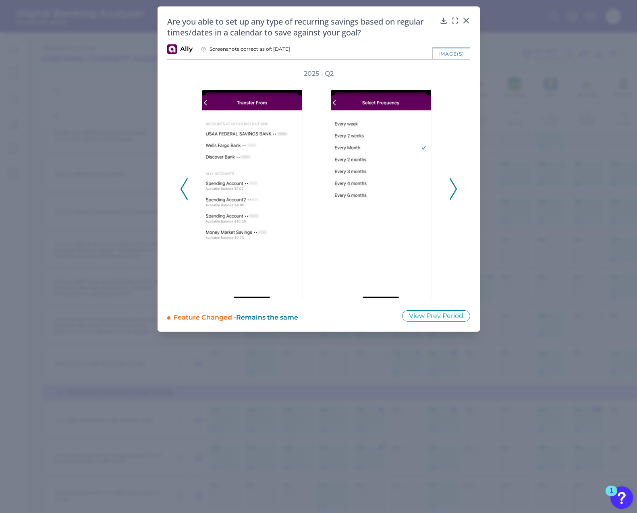
click at [186, 187] on icon at bounding box center [184, 189] width 7 height 22
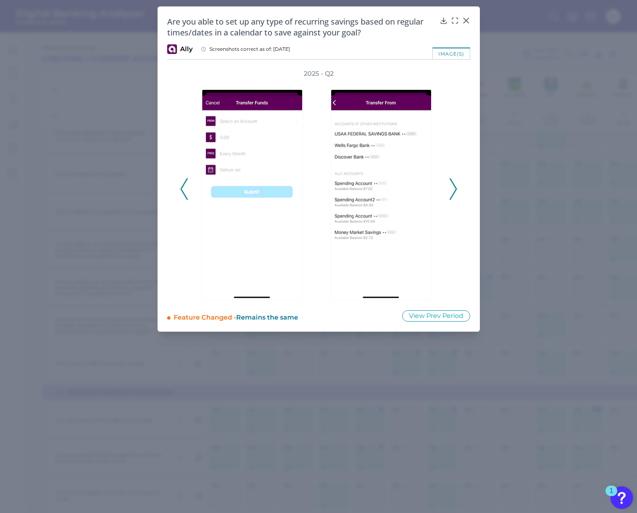
click at [186, 187] on icon at bounding box center [184, 189] width 7 height 22
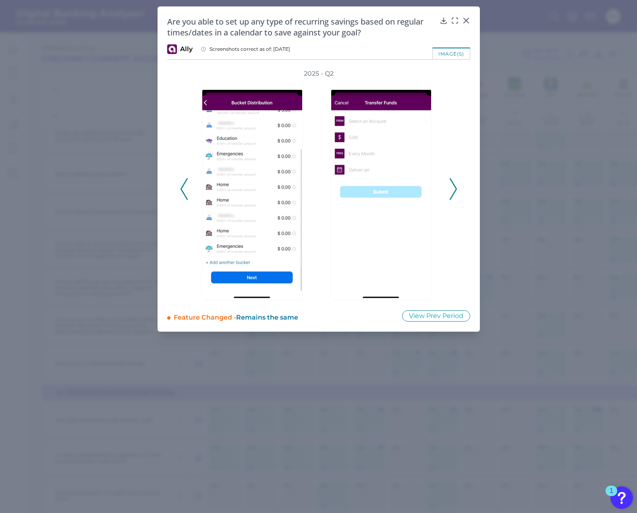
click at [186, 187] on icon at bounding box center [184, 189] width 7 height 22
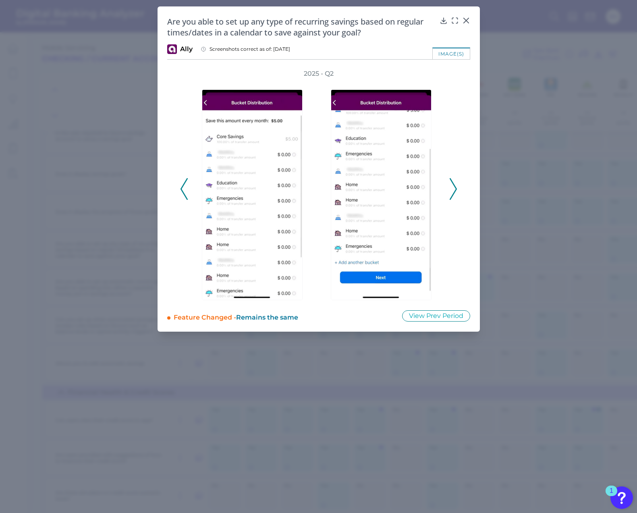
click at [186, 187] on icon at bounding box center [184, 189] width 7 height 22
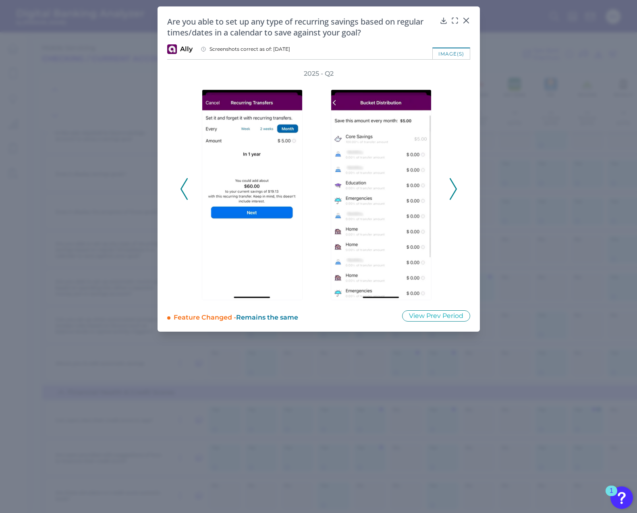
click at [186, 187] on icon at bounding box center [184, 189] width 7 height 22
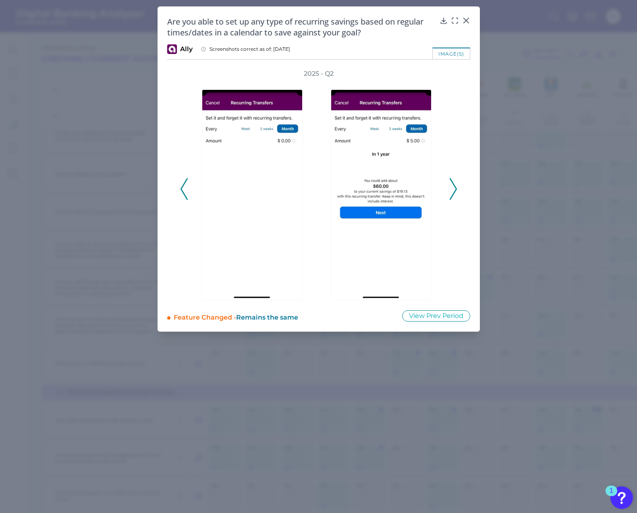
click at [186, 187] on icon at bounding box center [184, 189] width 7 height 22
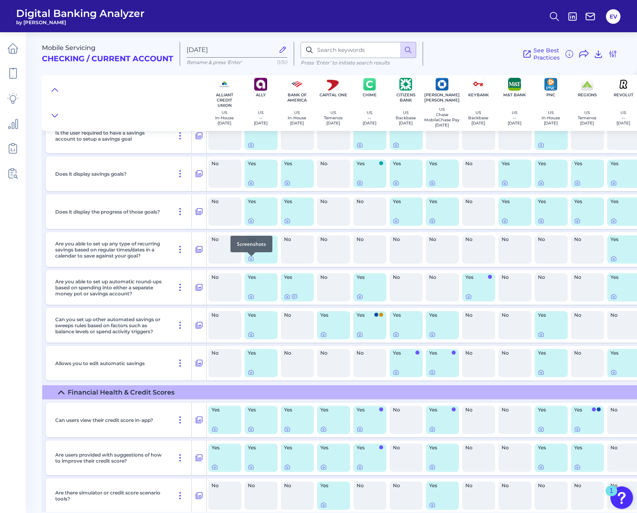
scroll to position [1407, 1]
click at [248, 262] on icon at bounding box center [250, 259] width 6 height 6
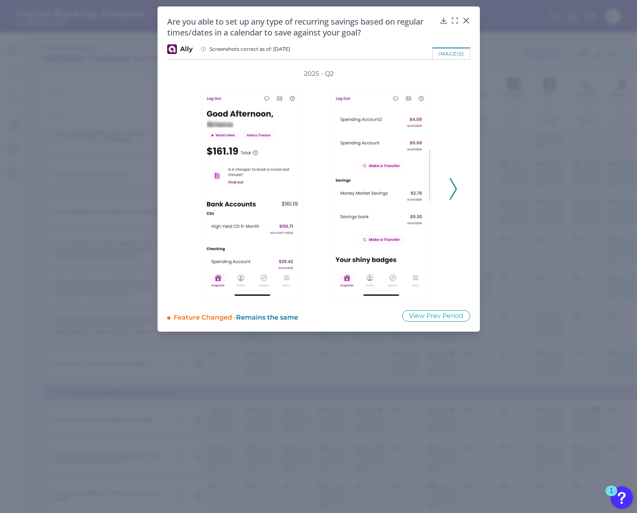
click at [455, 190] on icon at bounding box center [453, 189] width 7 height 22
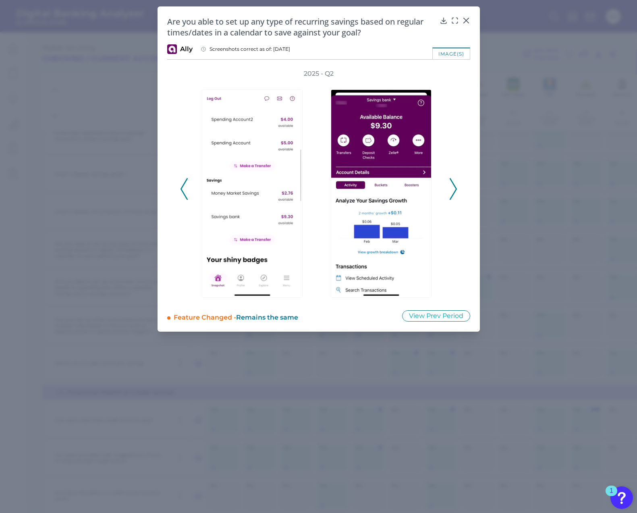
click at [455, 190] on icon at bounding box center [453, 189] width 7 height 22
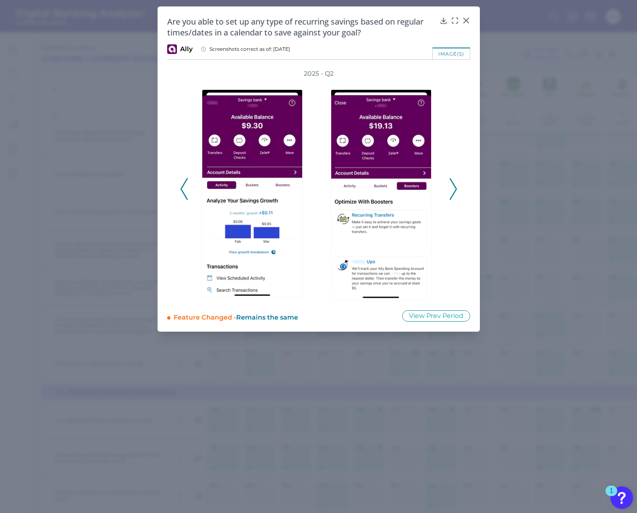
click at [455, 190] on icon at bounding box center [453, 189] width 7 height 22
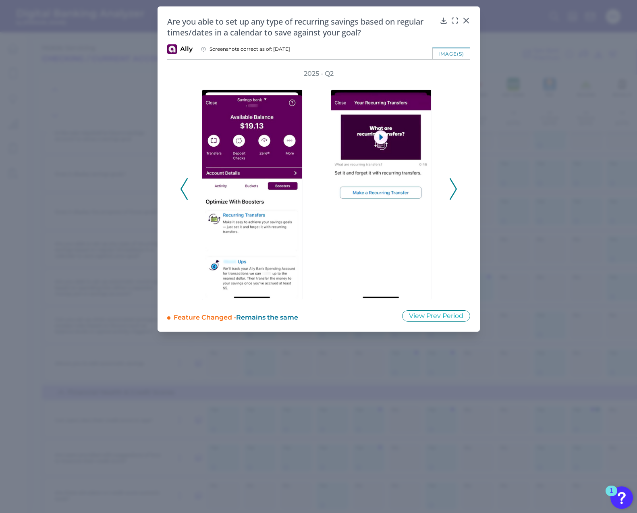
click at [455, 190] on icon at bounding box center [453, 189] width 7 height 22
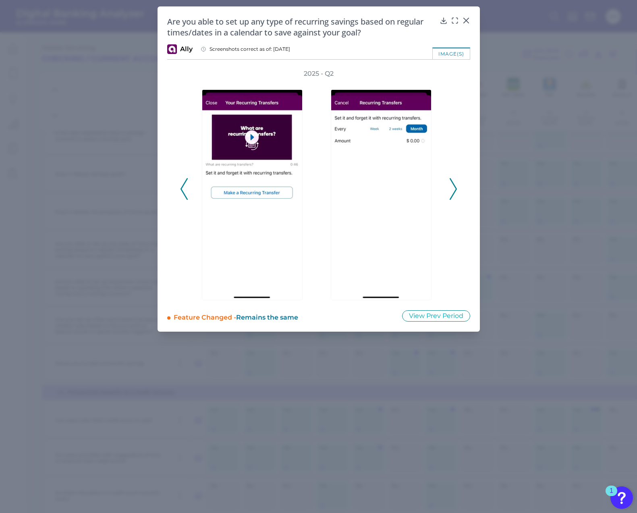
click at [455, 190] on icon at bounding box center [453, 189] width 7 height 22
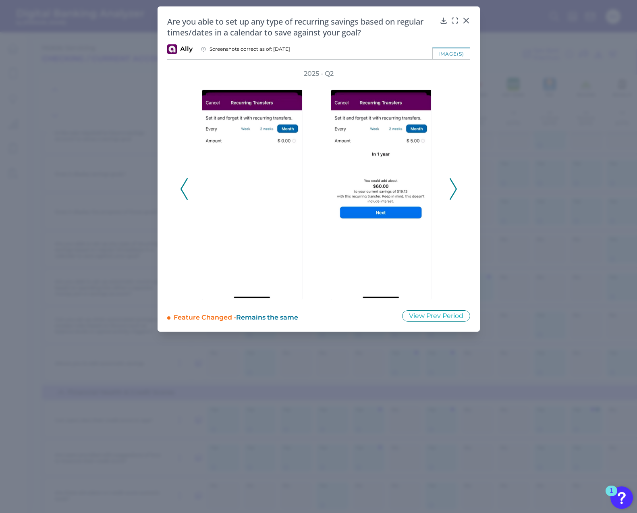
click at [455, 190] on icon at bounding box center [453, 189] width 7 height 22
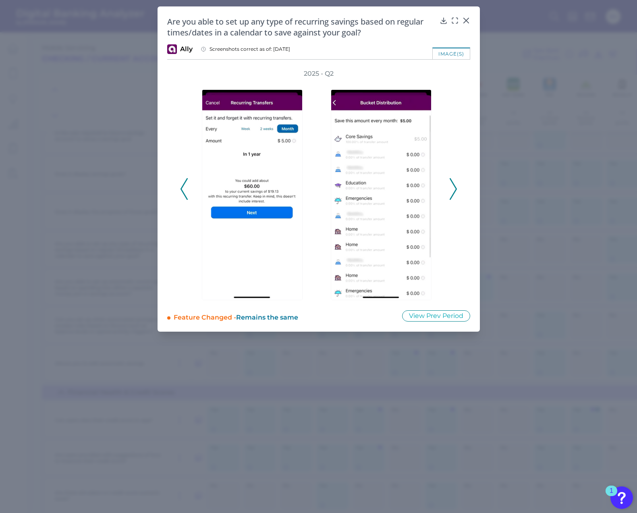
click at [455, 190] on icon at bounding box center [453, 189] width 7 height 22
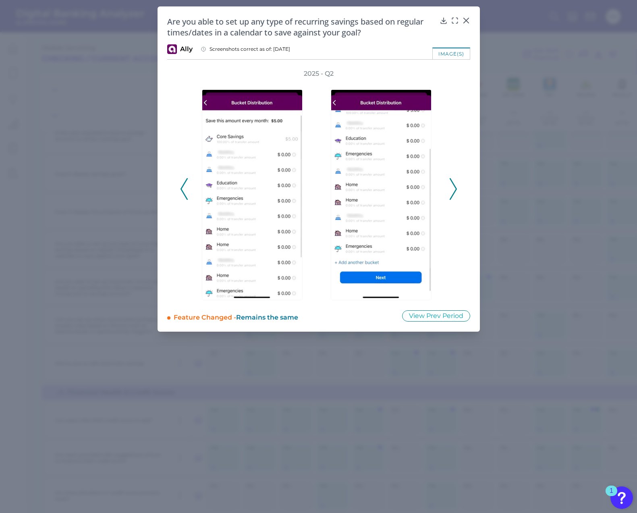
click at [455, 190] on icon at bounding box center [453, 189] width 7 height 22
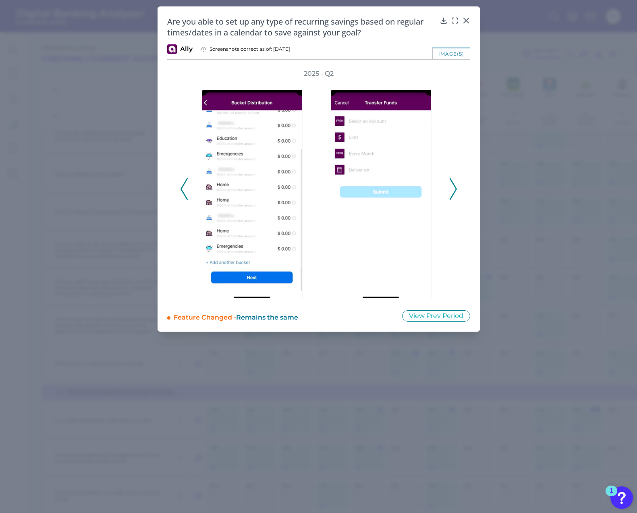
click at [455, 190] on icon at bounding box center [453, 189] width 7 height 22
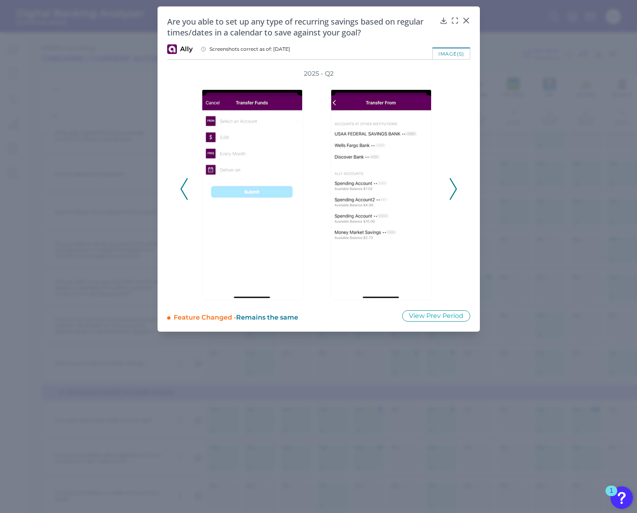
click at [455, 190] on icon at bounding box center [453, 189] width 7 height 22
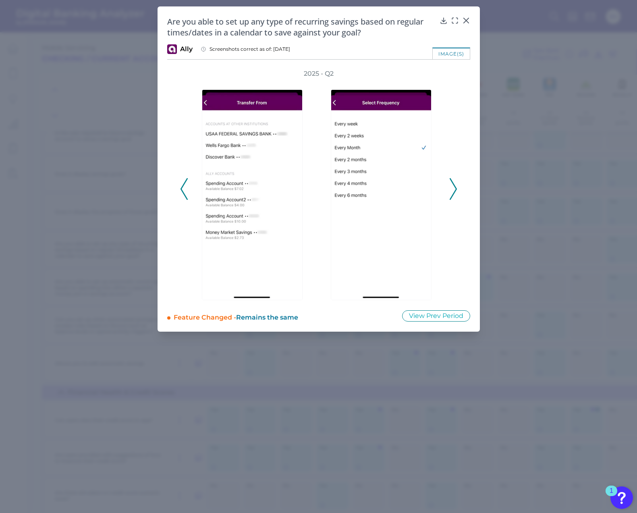
click at [455, 190] on icon at bounding box center [453, 189] width 7 height 22
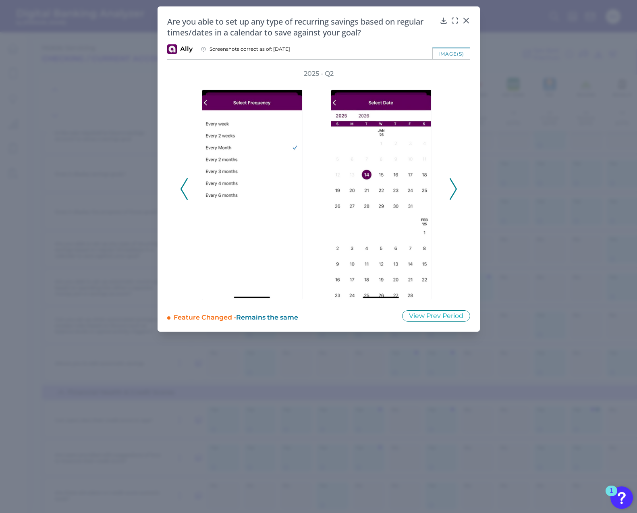
click at [455, 190] on icon at bounding box center [453, 189] width 7 height 22
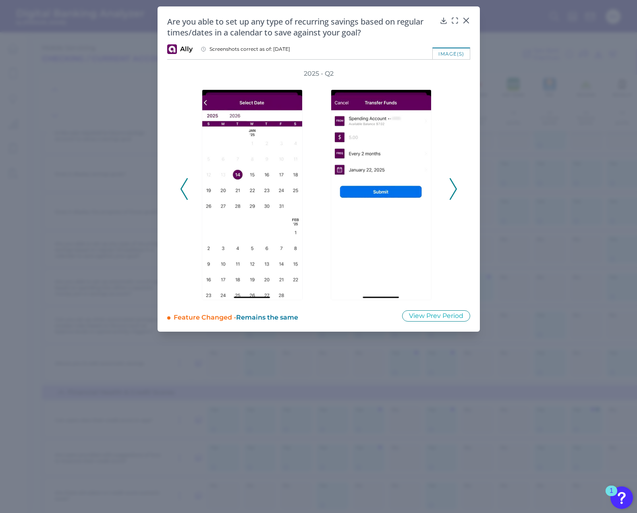
click at [455, 190] on icon at bounding box center [453, 189] width 7 height 22
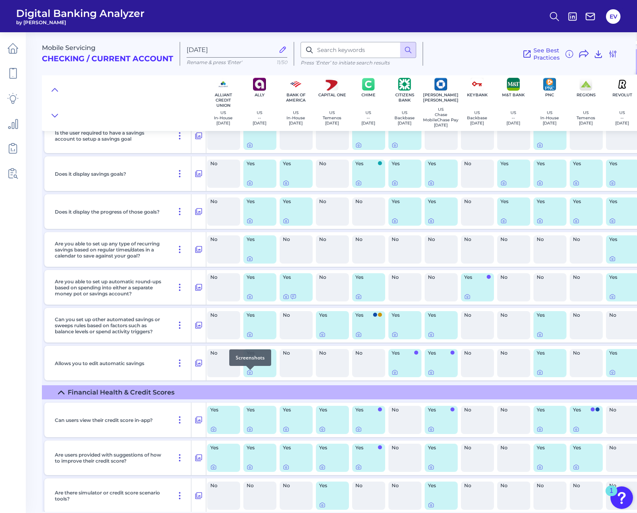
click at [249, 372] on div at bounding box center [250, 370] width 8 height 8
click at [250, 374] on icon at bounding box center [250, 372] width 6 height 6
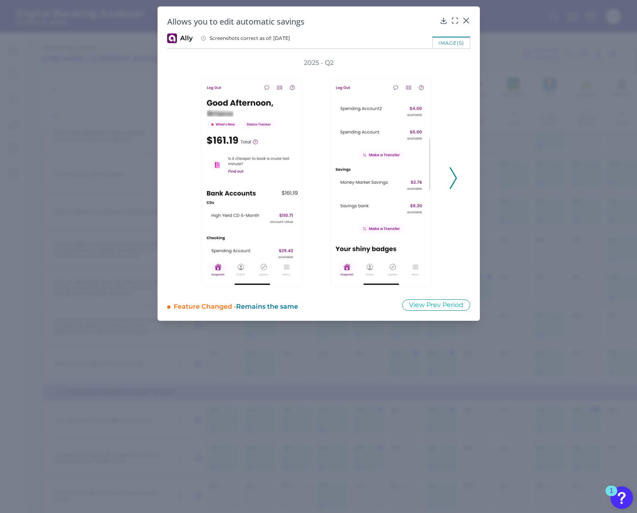
click at [455, 183] on icon at bounding box center [453, 178] width 7 height 22
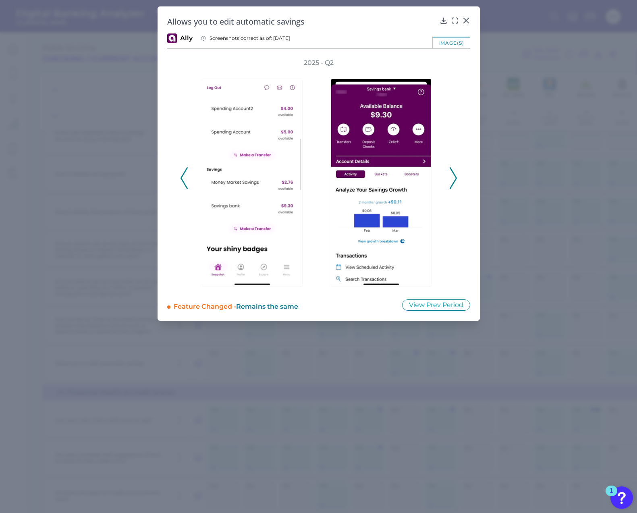
click at [455, 183] on icon at bounding box center [453, 178] width 7 height 22
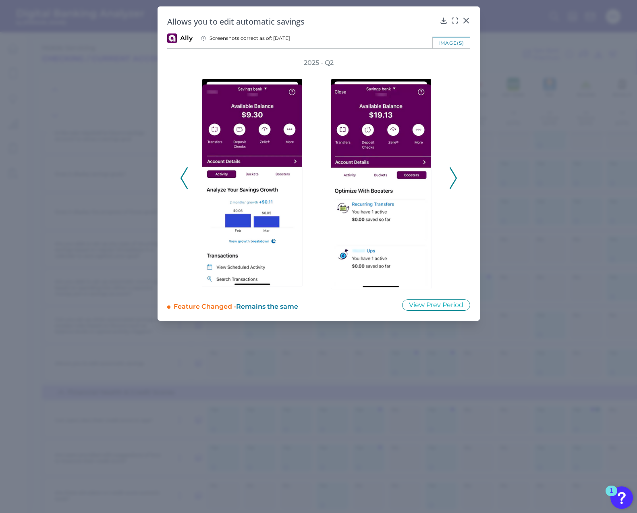
click at [455, 183] on icon at bounding box center [453, 178] width 7 height 22
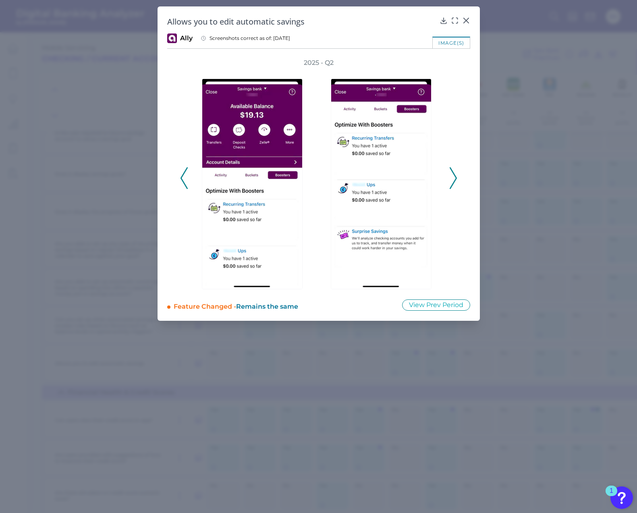
click at [456, 179] on polyline at bounding box center [453, 178] width 6 height 21
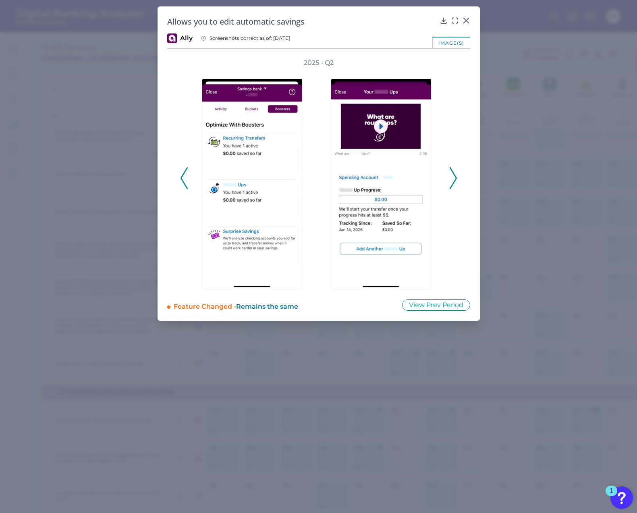
click at [456, 179] on polyline at bounding box center [453, 178] width 6 height 21
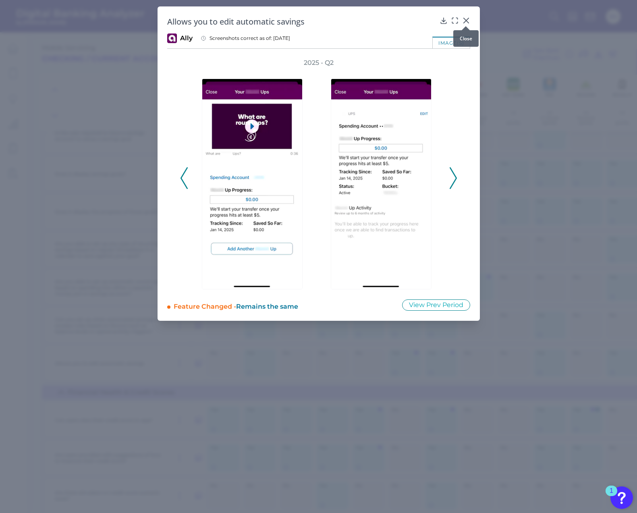
click at [468, 18] on icon at bounding box center [465, 20] width 5 height 5
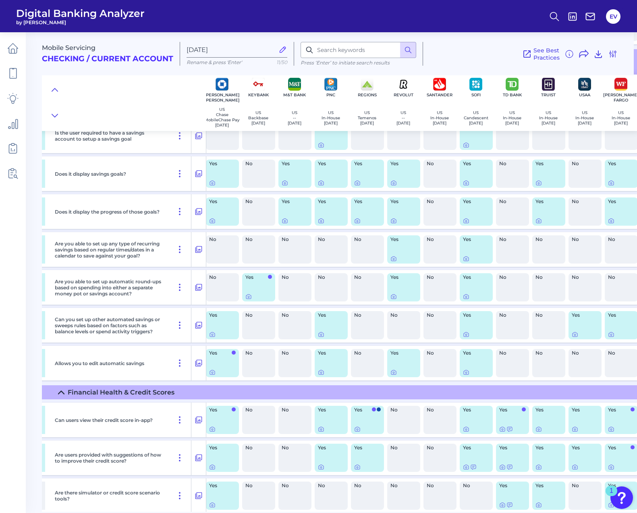
scroll to position [1407, 229]
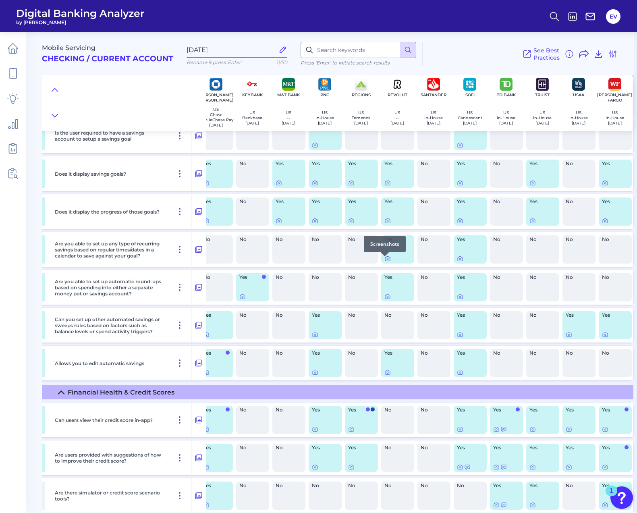
click at [387, 260] on icon at bounding box center [388, 259] width 2 height 2
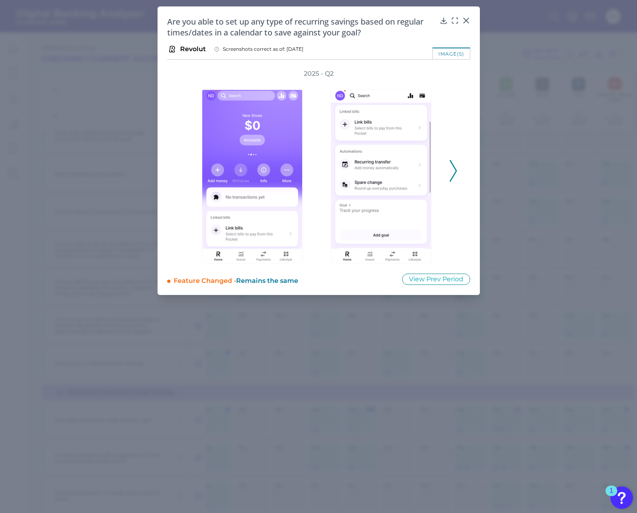
click at [454, 165] on icon at bounding box center [453, 171] width 7 height 22
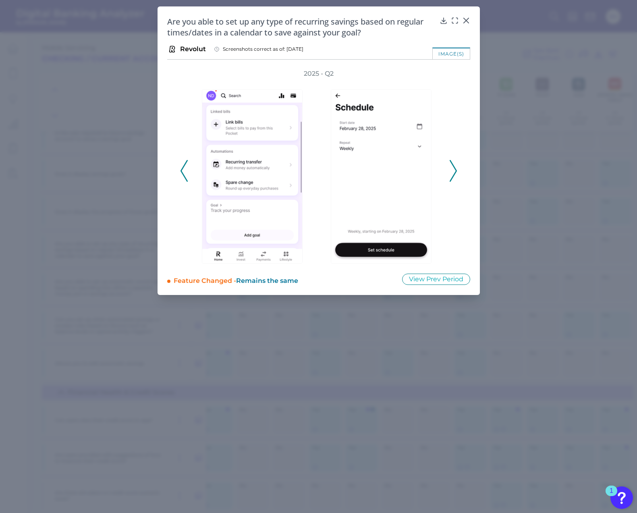
click at [454, 165] on icon at bounding box center [453, 171] width 7 height 22
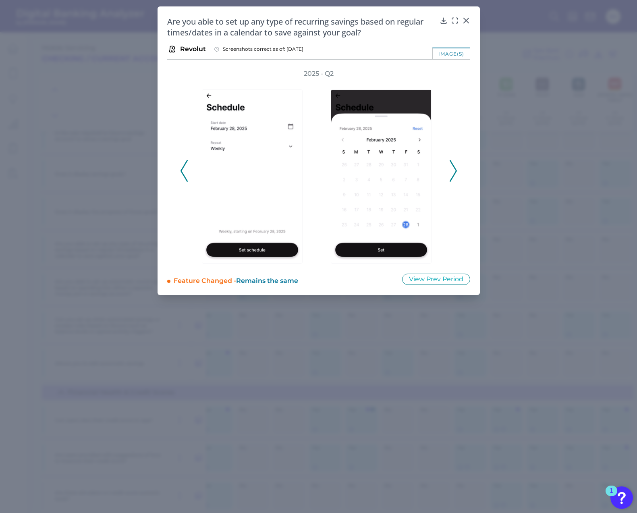
click at [454, 165] on icon at bounding box center [453, 171] width 7 height 22
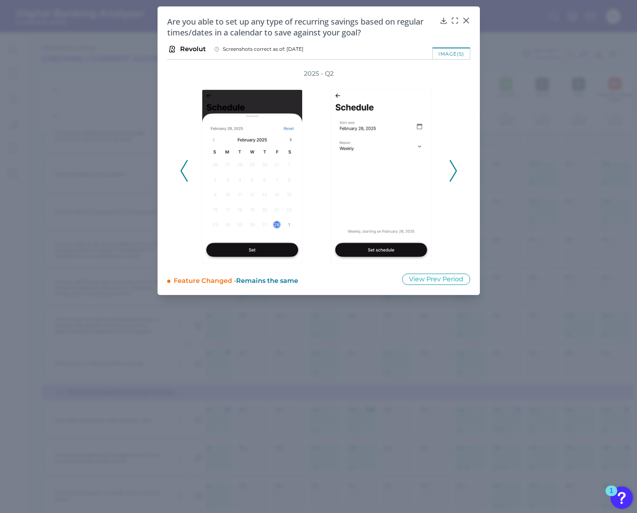
click at [454, 165] on icon at bounding box center [453, 171] width 7 height 22
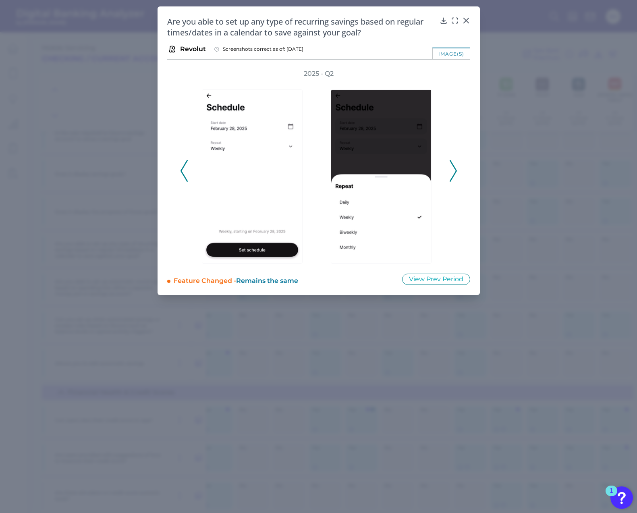
click at [454, 165] on icon at bounding box center [453, 171] width 7 height 22
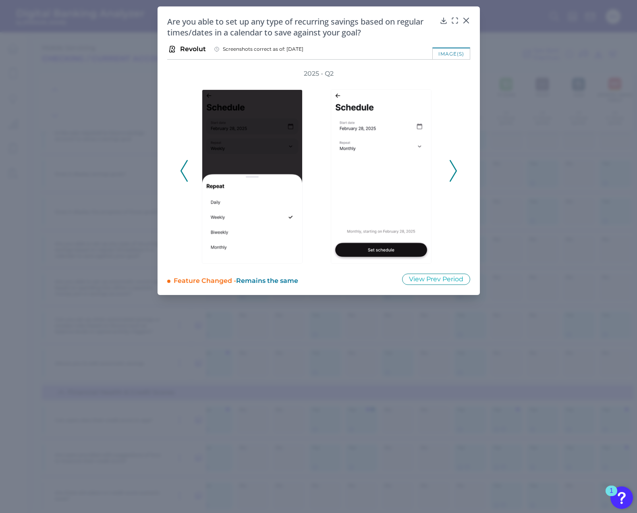
click at [454, 165] on icon at bounding box center [453, 171] width 7 height 22
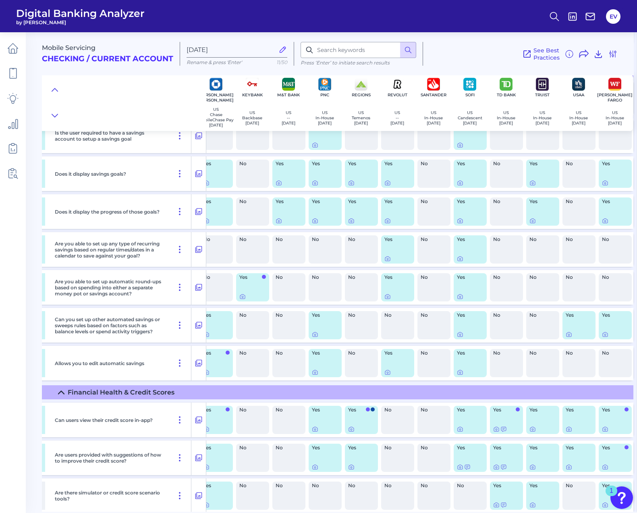
scroll to position [1410, 229]
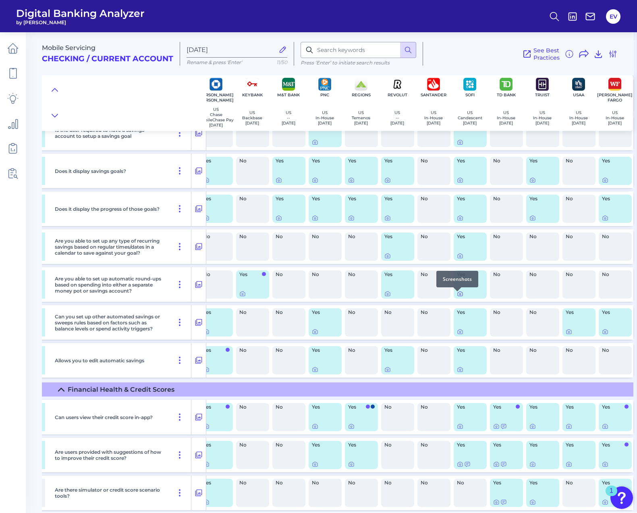
click at [457, 295] on icon at bounding box center [460, 294] width 6 height 6
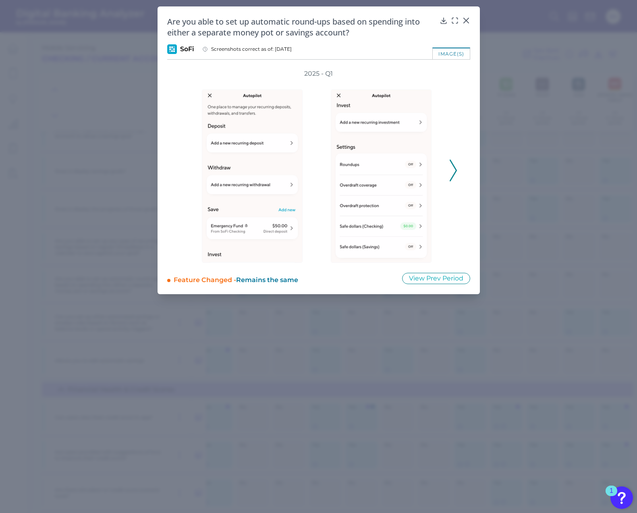
click at [453, 168] on icon at bounding box center [453, 171] width 7 height 22
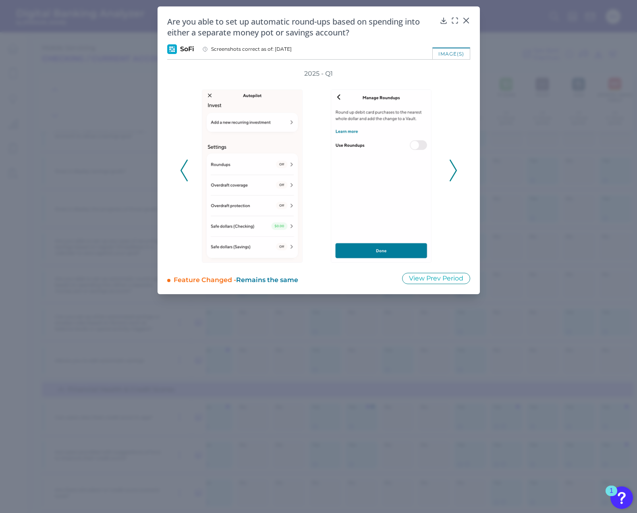
click at [453, 168] on icon at bounding box center [453, 171] width 7 height 22
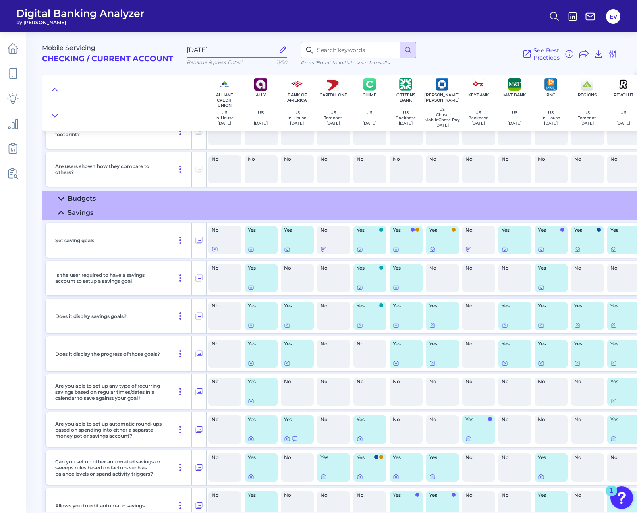
scroll to position [1263, 0]
